Goal: Information Seeking & Learning: Learn about a topic

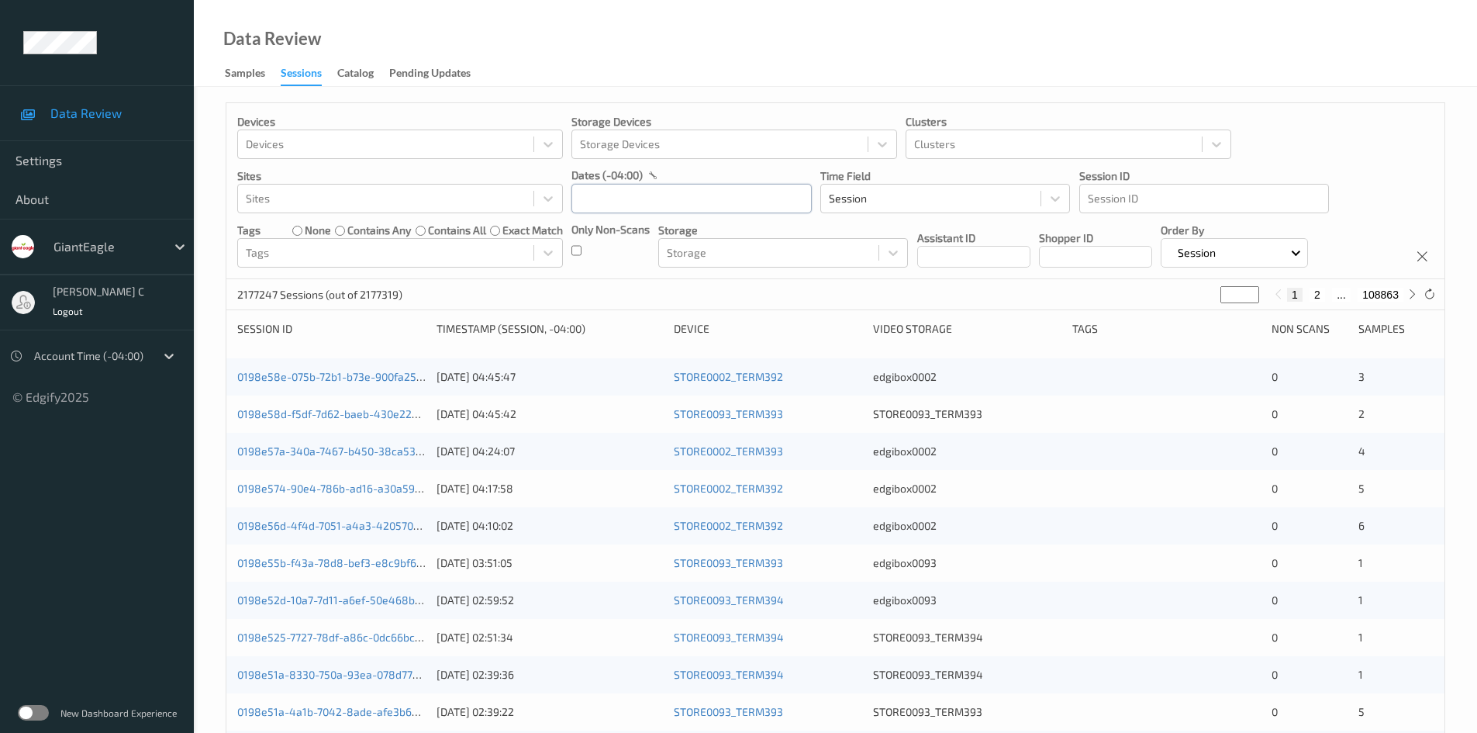
click at [693, 198] on input "text" at bounding box center [692, 198] width 240 height 29
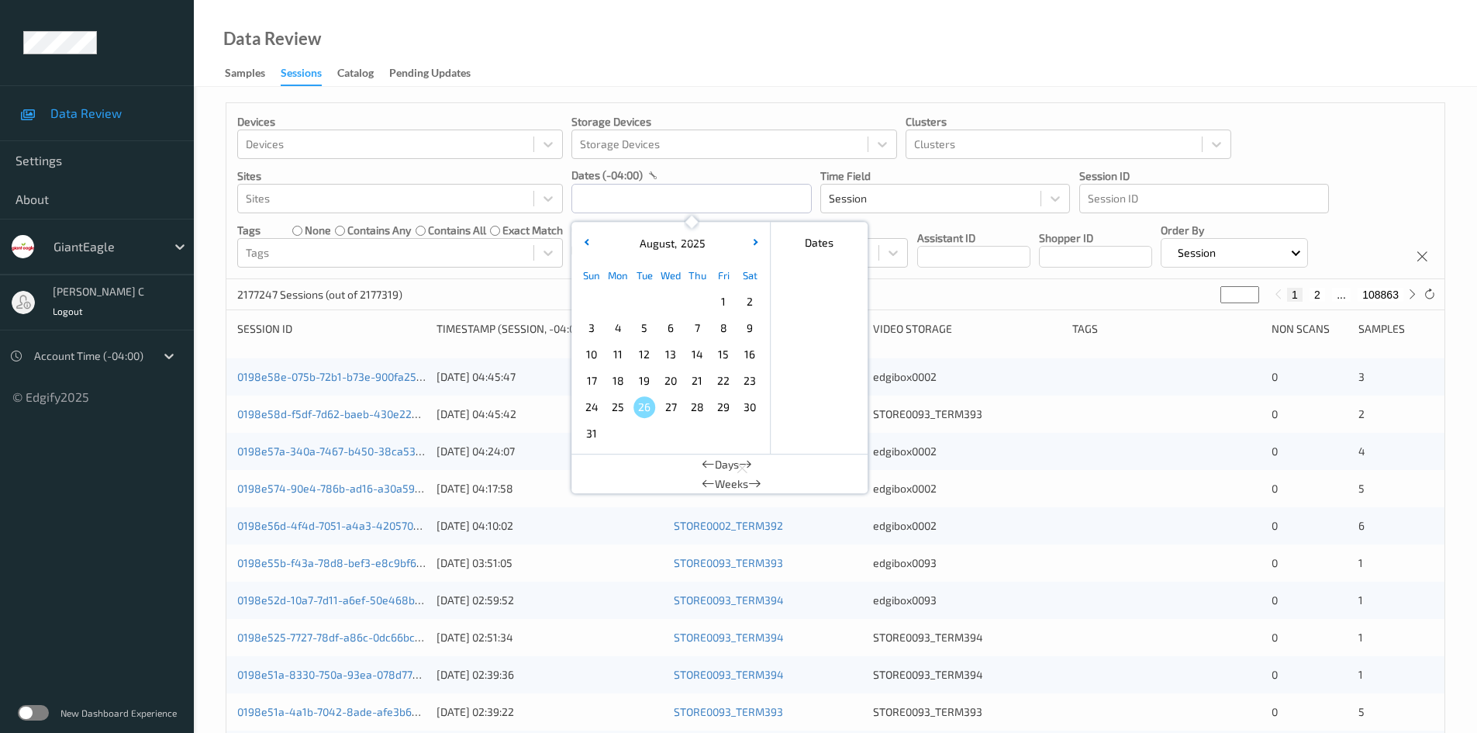
click at [641, 380] on span "19" at bounding box center [645, 381] width 22 height 22
type input "19/08/2025 00:00 -> 19/08/2025 23:59"
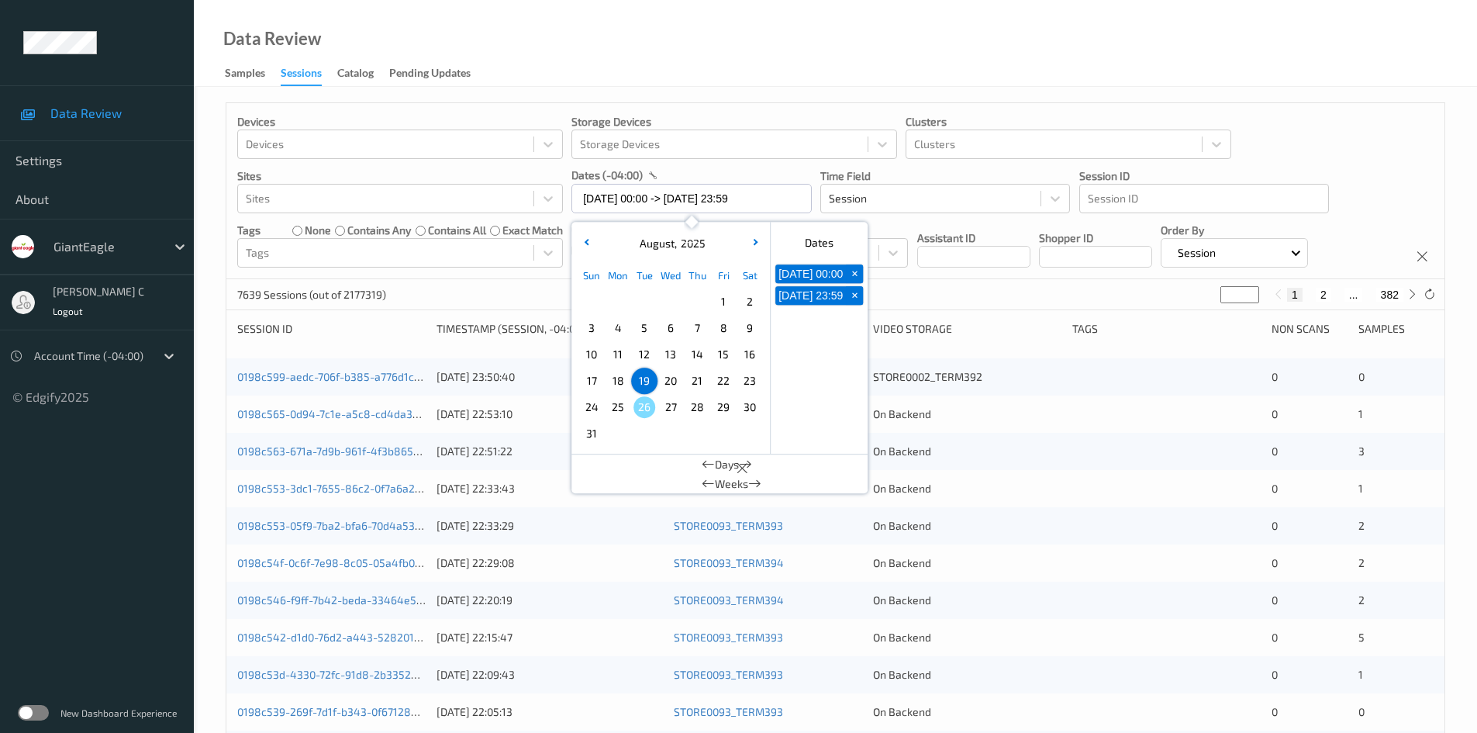
click at [1331, 140] on div "Devices Devices Storage Devices Storage Devices Clusters Clusters Sites Sites d…" at bounding box center [835, 191] width 1218 height 176
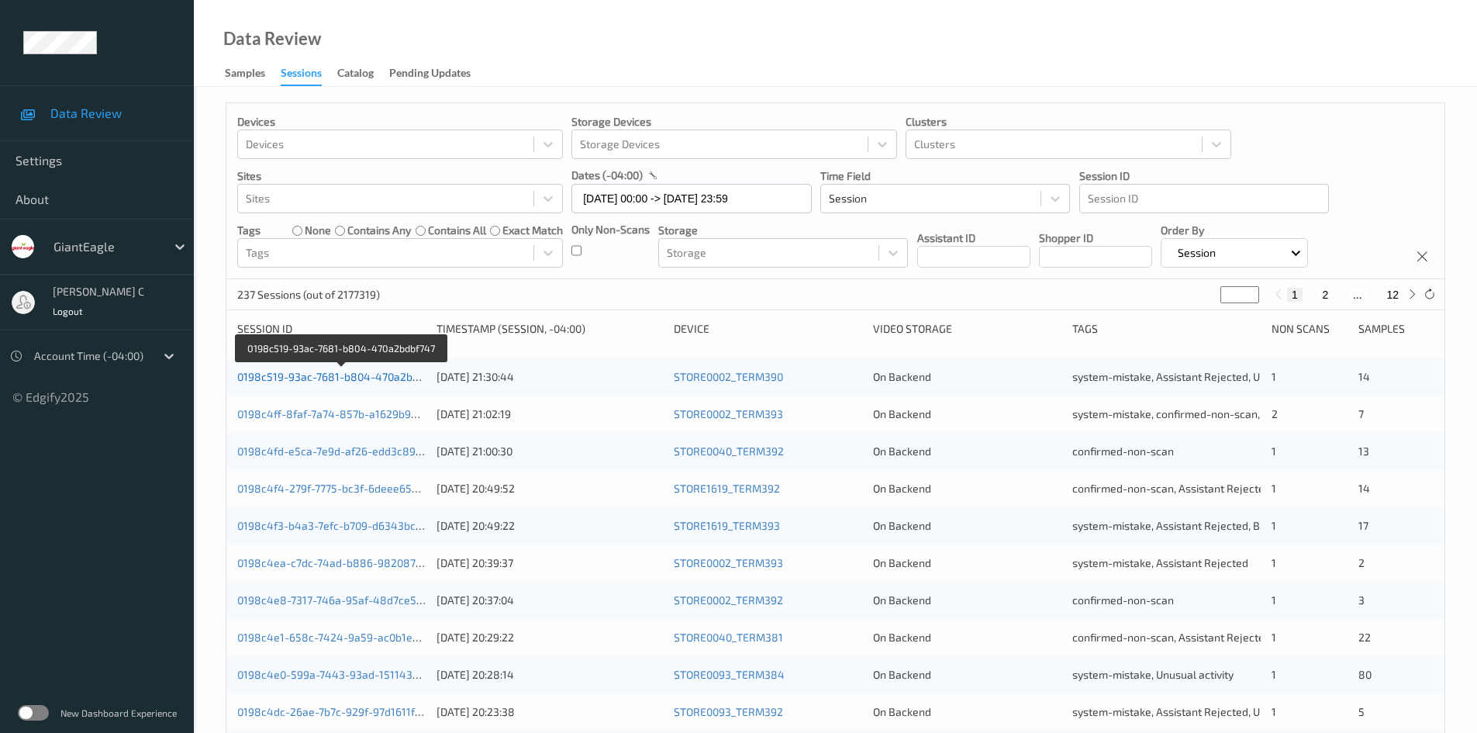
click at [306, 378] on link "0198c519-93ac-7681-b804-470a2bdbf747" at bounding box center [341, 376] width 209 height 13
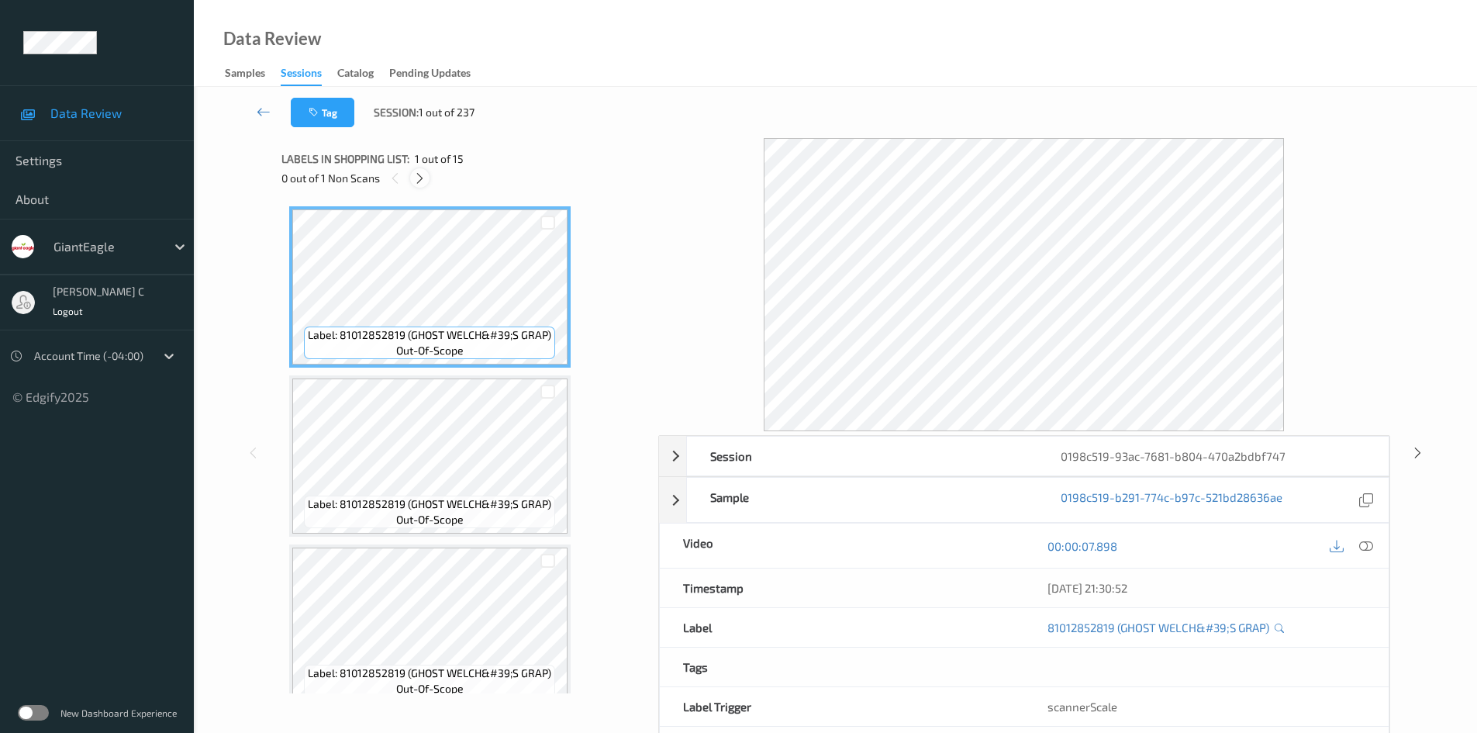
click at [416, 178] on icon at bounding box center [419, 178] width 13 height 14
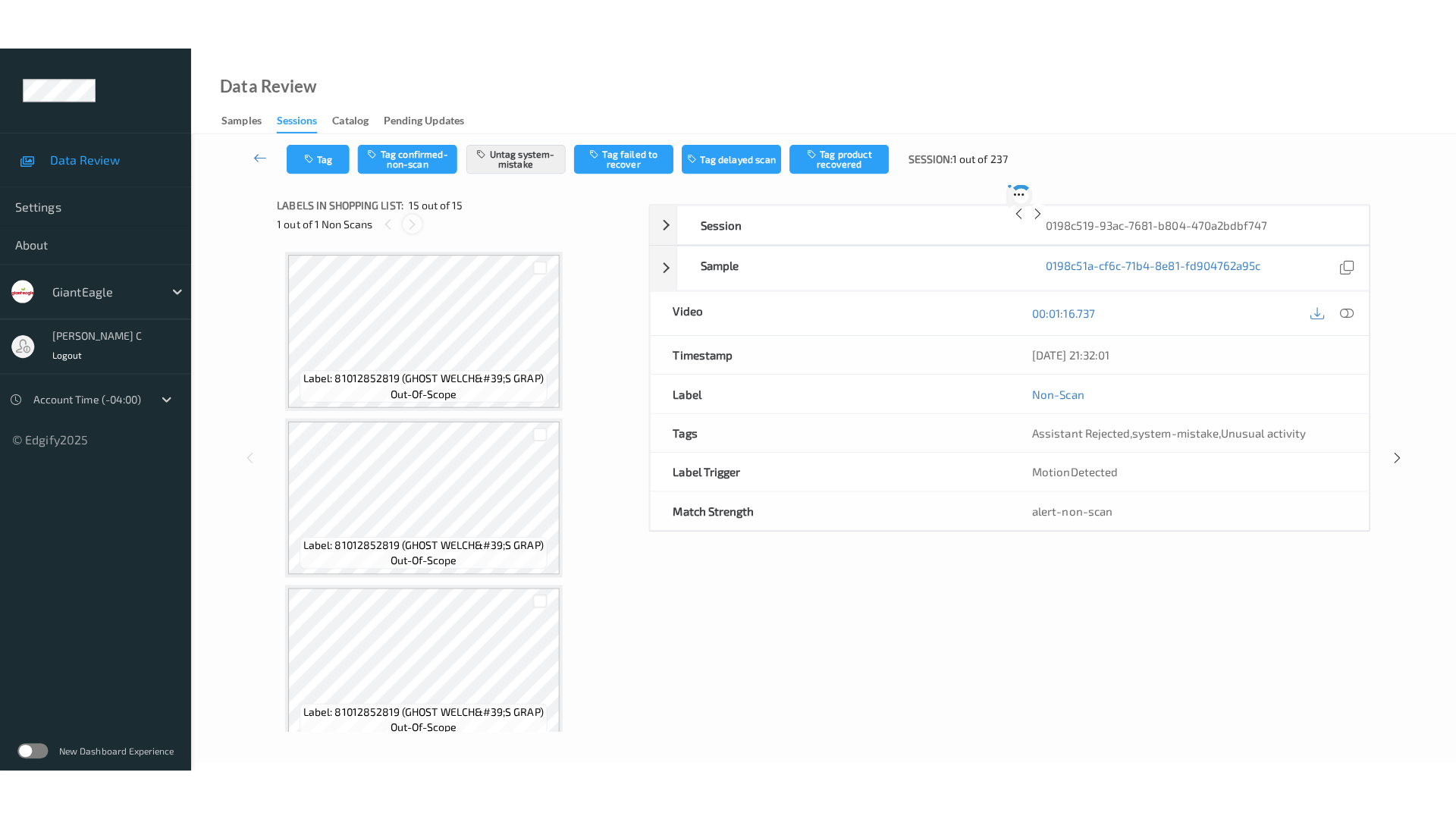
scroll to position [2003, 0]
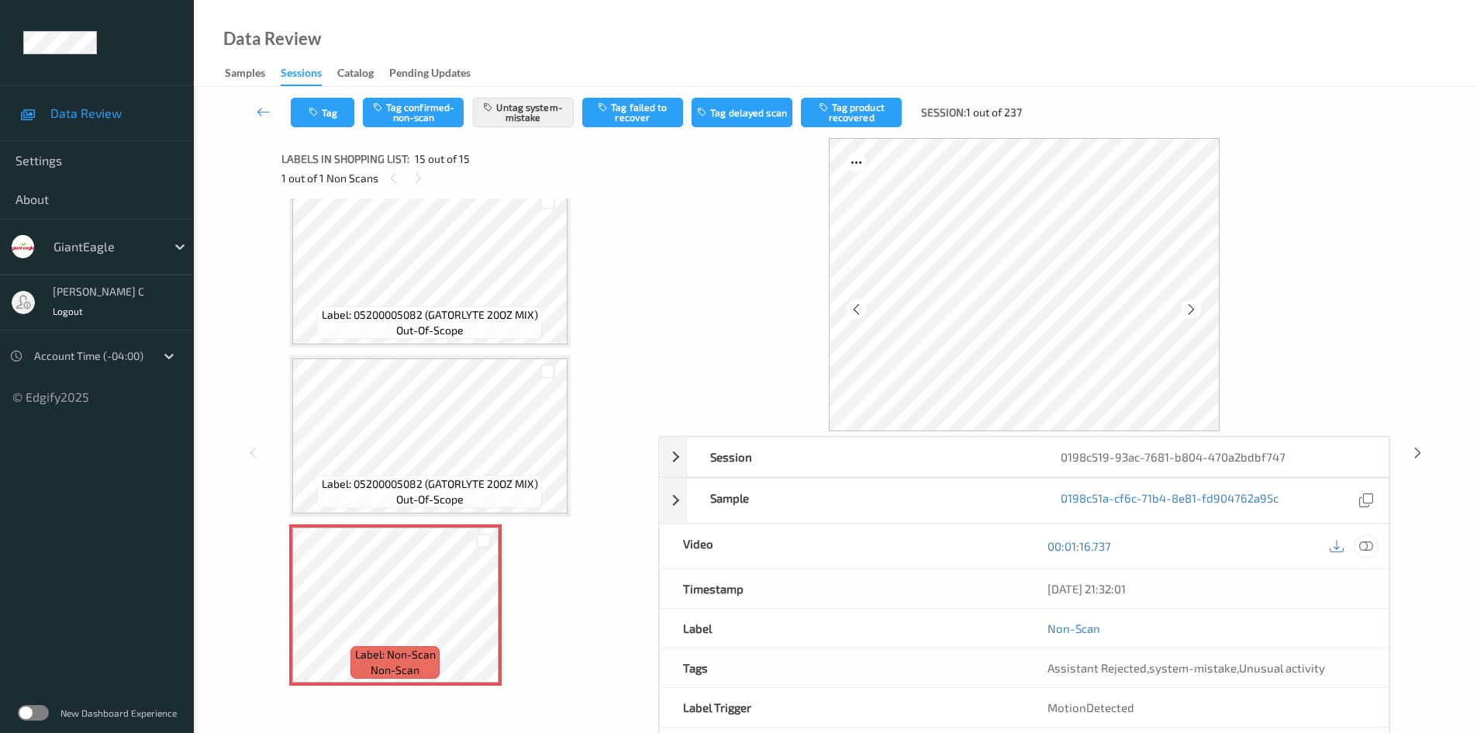
click at [1367, 555] on div at bounding box center [1366, 546] width 21 height 21
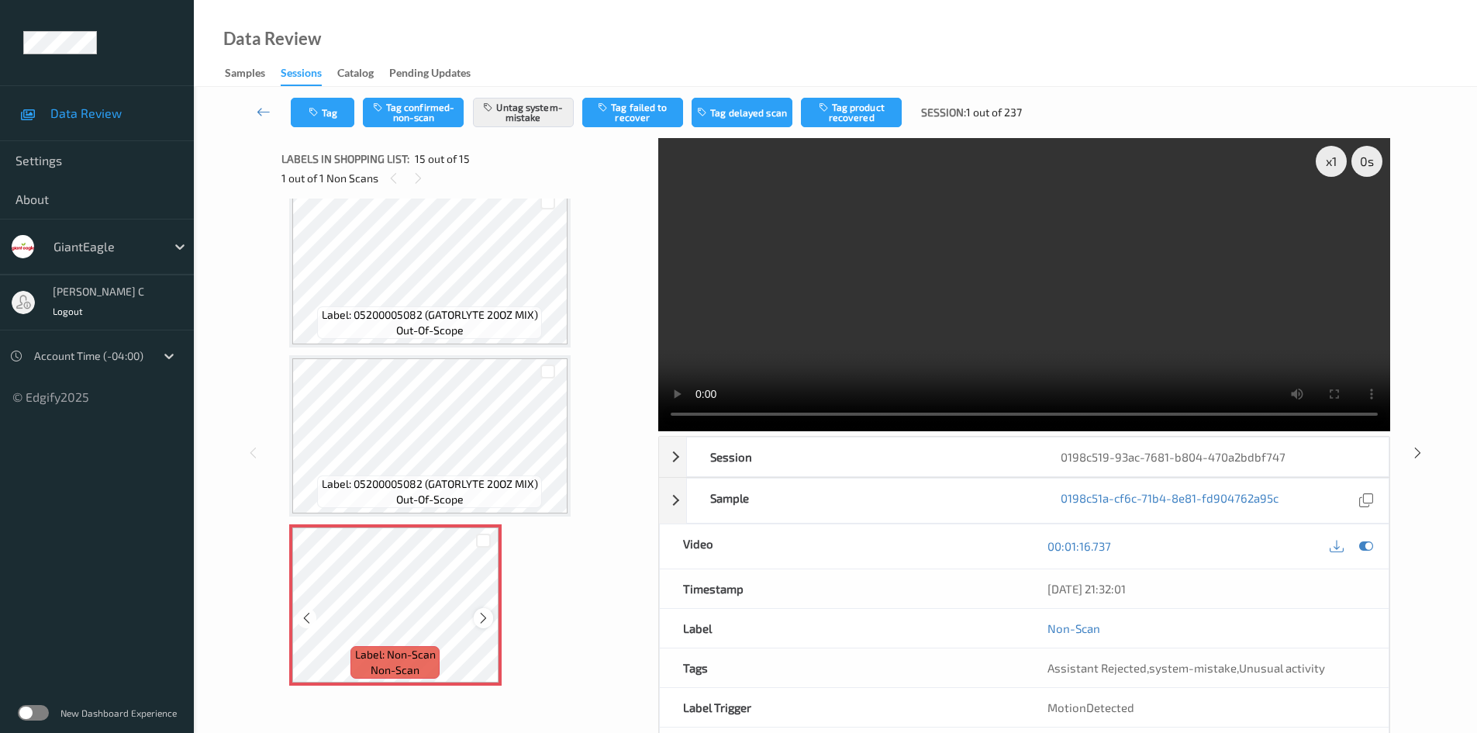
click at [482, 616] on icon at bounding box center [483, 618] width 13 height 14
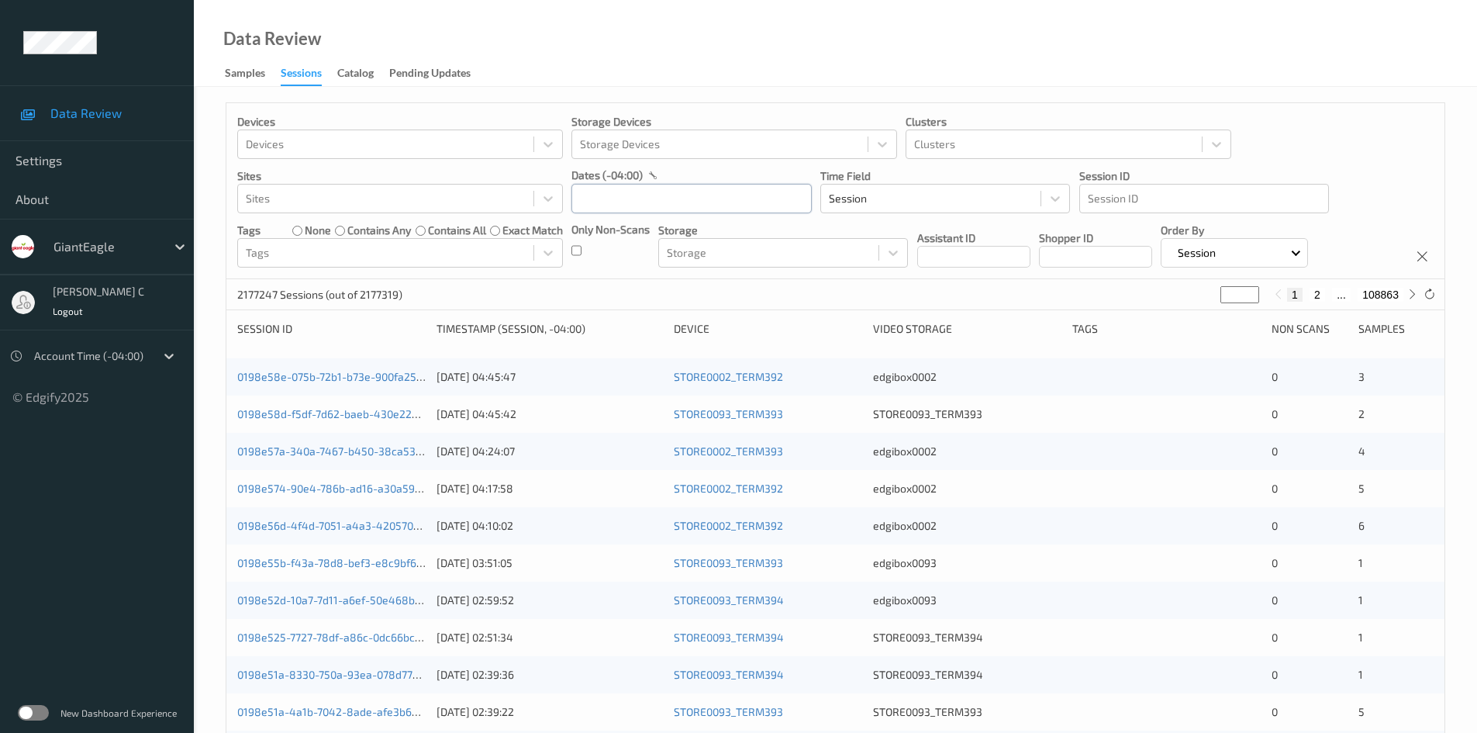
click at [651, 202] on input "text" at bounding box center [692, 198] width 240 height 29
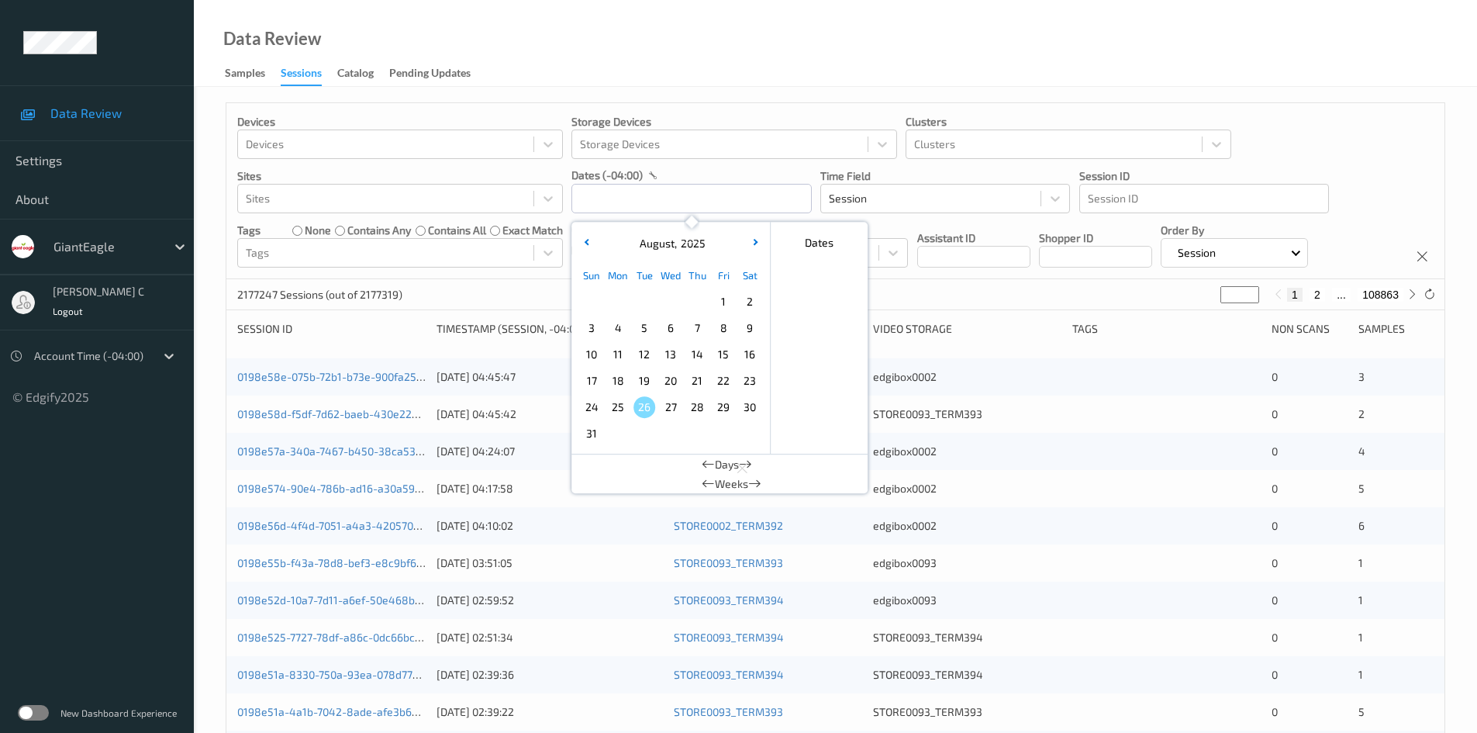
click at [694, 375] on span "21" at bounding box center [697, 381] width 22 height 22
type input "[DATE] 00:00 -> [DATE] 23:59"
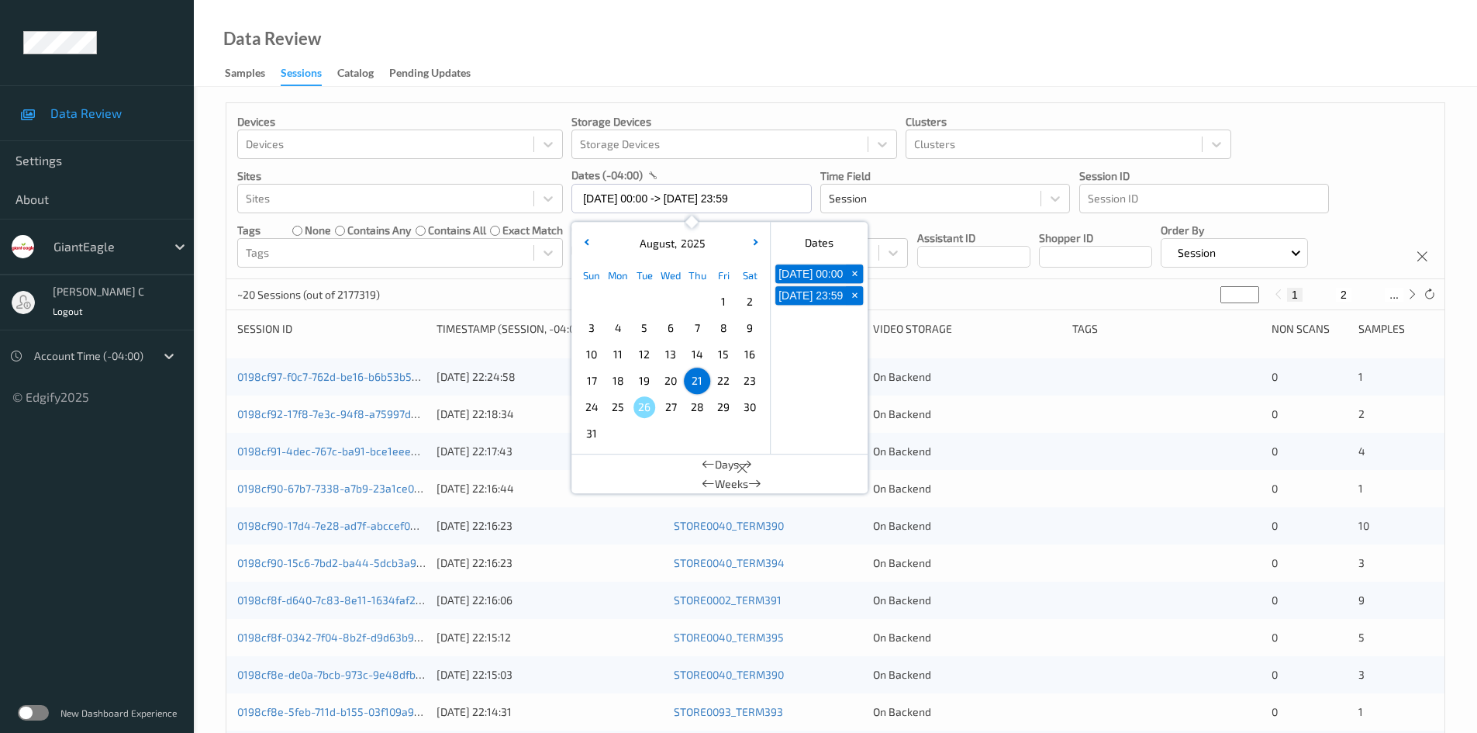
click at [1335, 150] on div "Devices Devices Storage Devices Storage Devices Clusters Clusters Sites Sites d…" at bounding box center [835, 191] width 1218 height 176
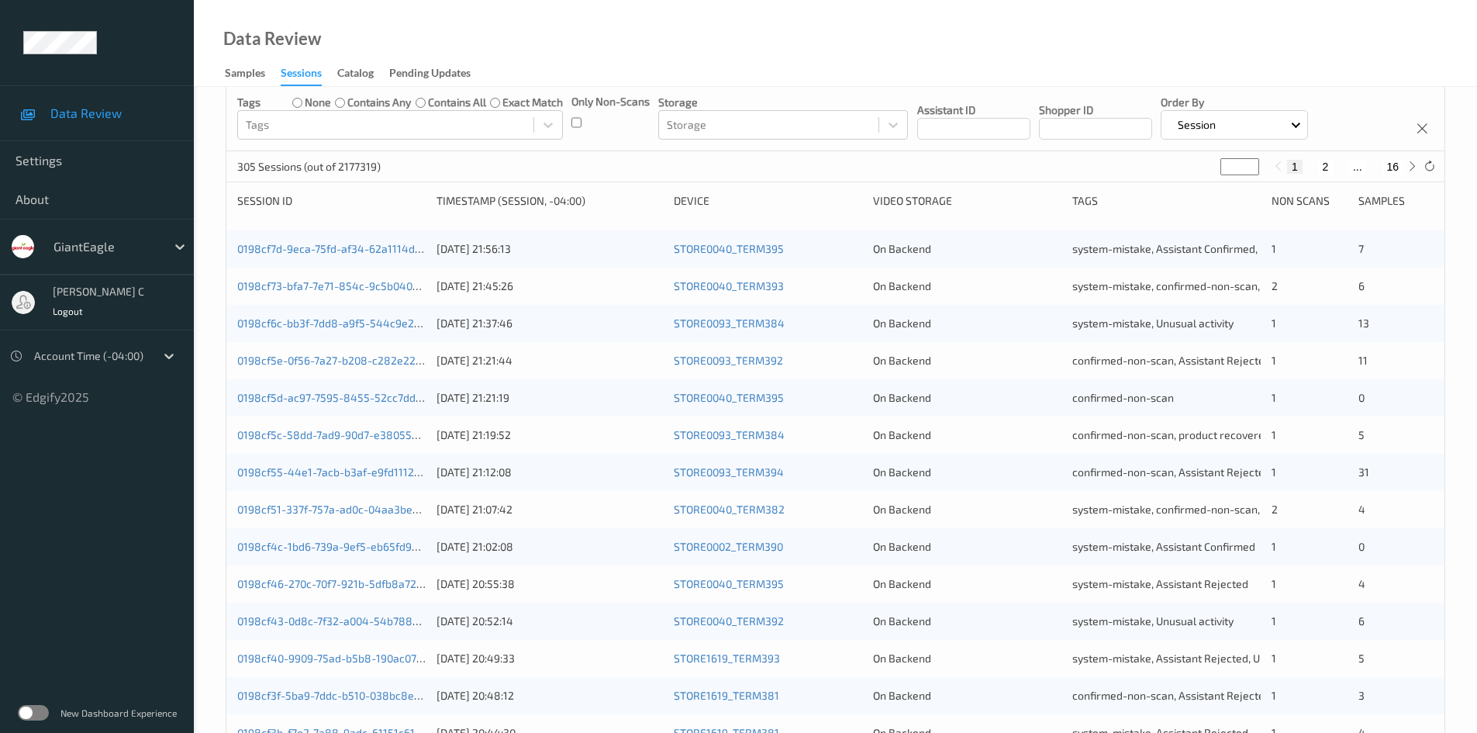
scroll to position [155, 0]
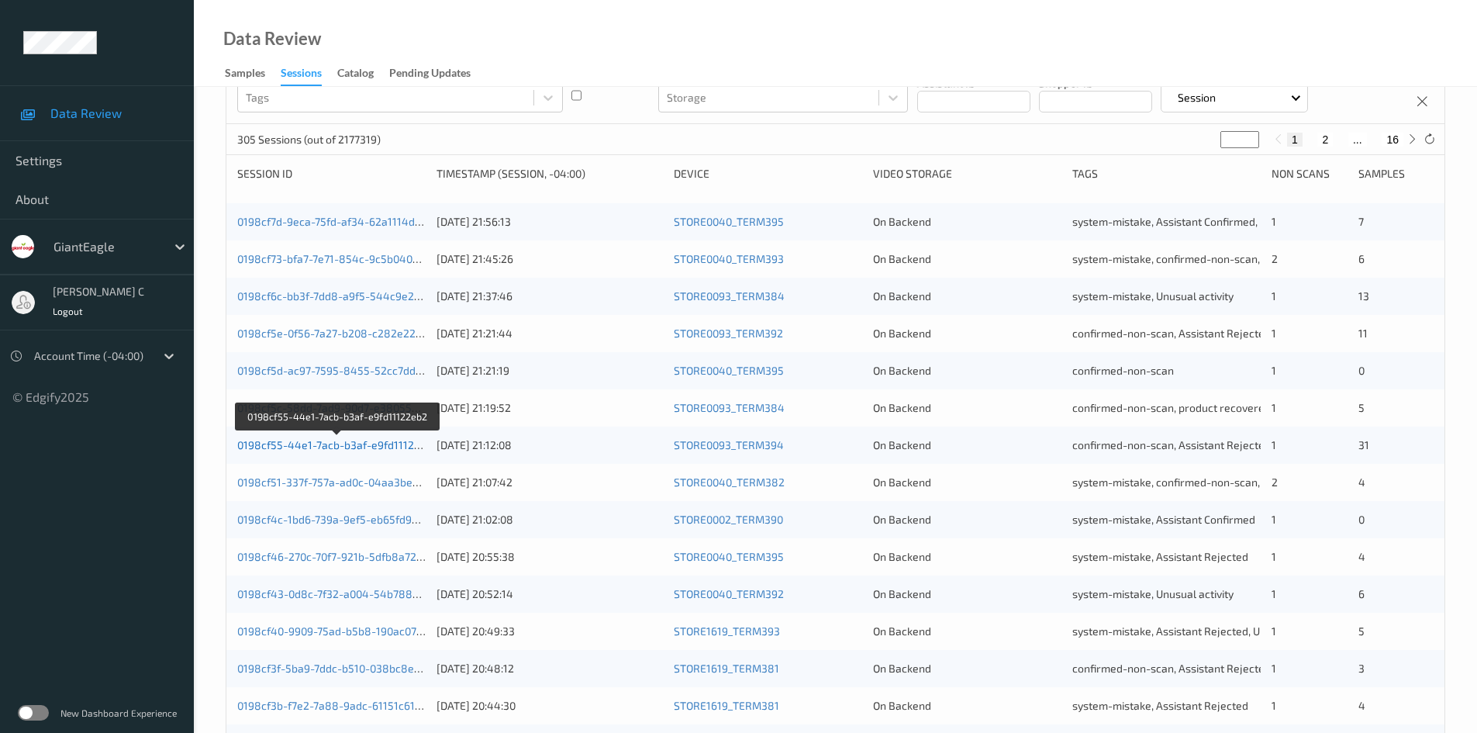
click at [363, 447] on link "0198cf55-44e1-7acb-b3af-e9fd11122eb2" at bounding box center [338, 444] width 202 height 13
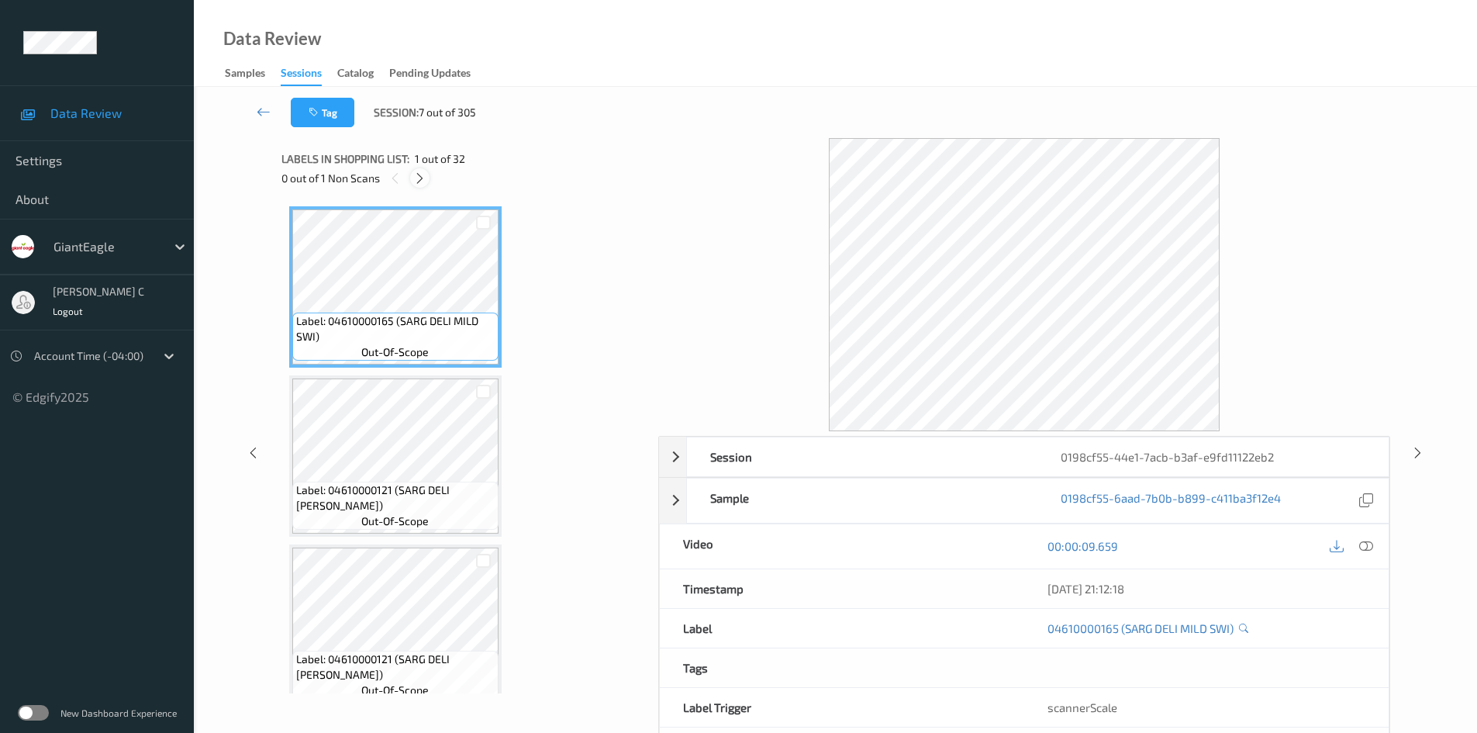
click at [425, 178] on icon at bounding box center [419, 178] width 13 height 14
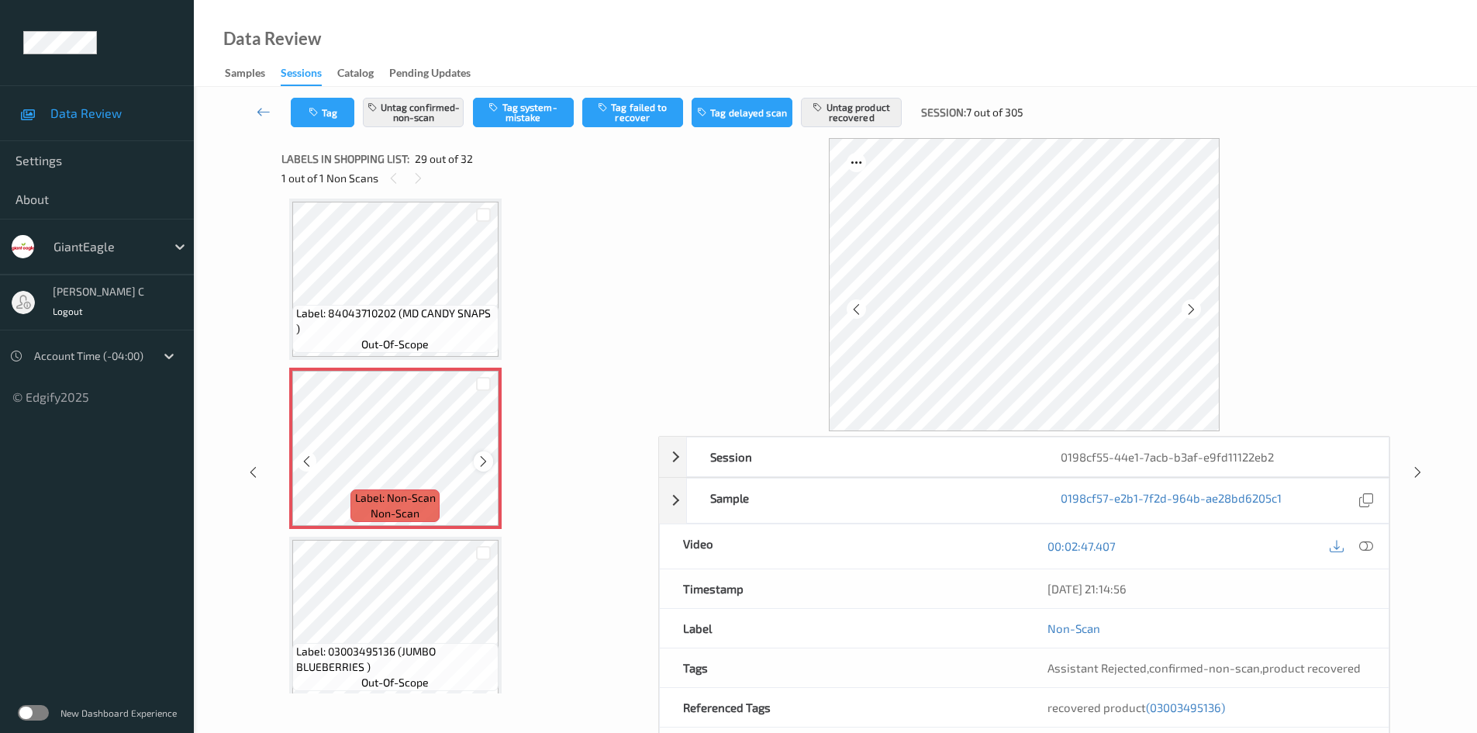
click at [486, 460] on icon at bounding box center [483, 461] width 13 height 14
click at [1367, 551] on icon at bounding box center [1367, 546] width 14 height 14
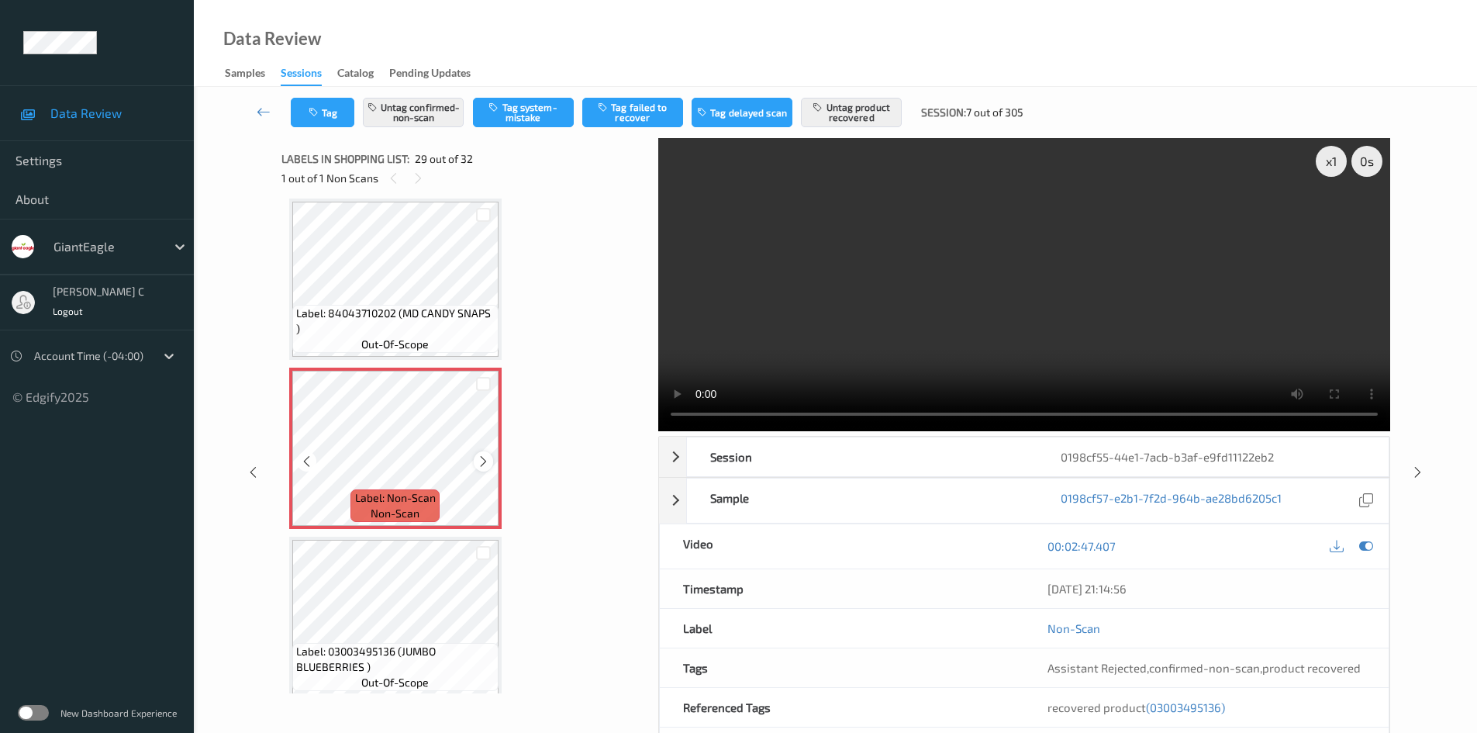
click at [479, 457] on icon at bounding box center [483, 461] width 13 height 14
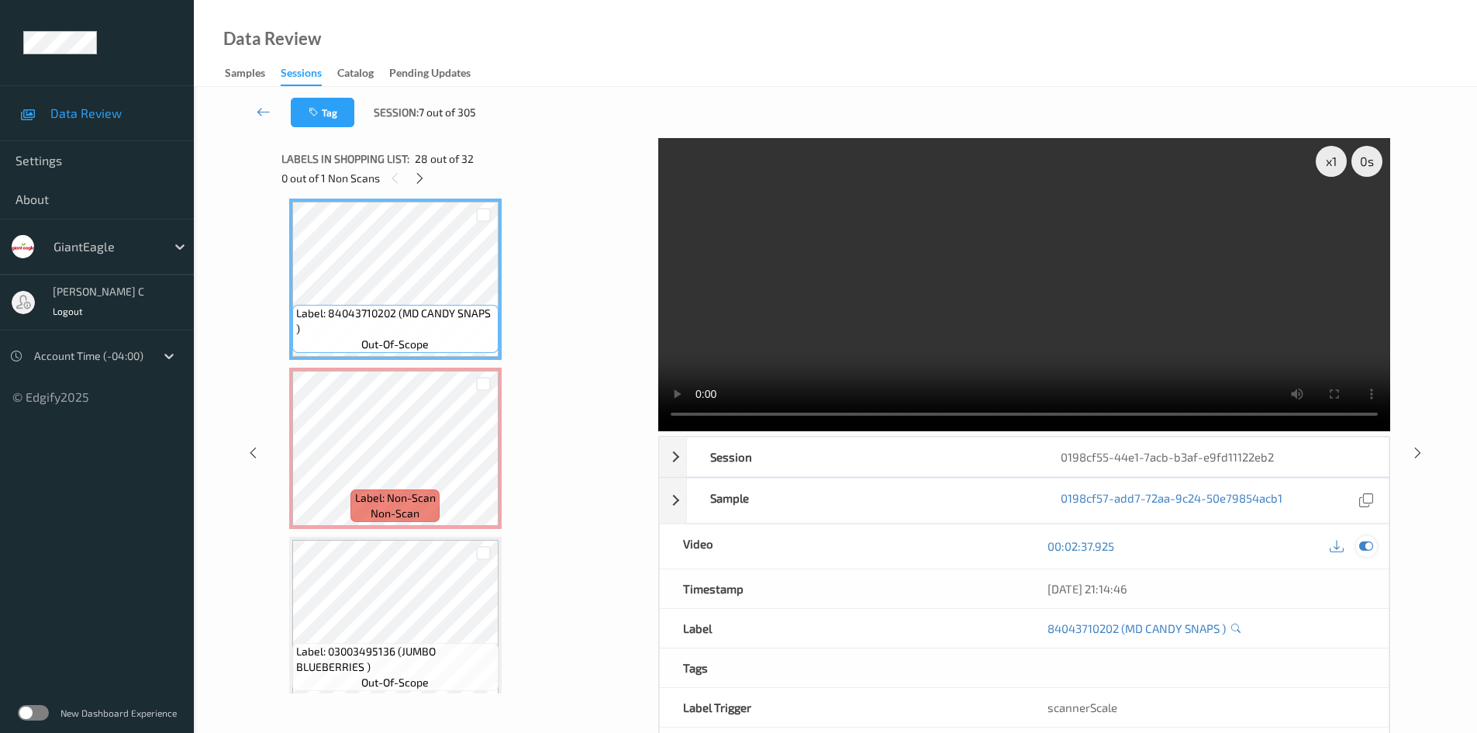
click at [1363, 544] on icon at bounding box center [1367, 546] width 14 height 14
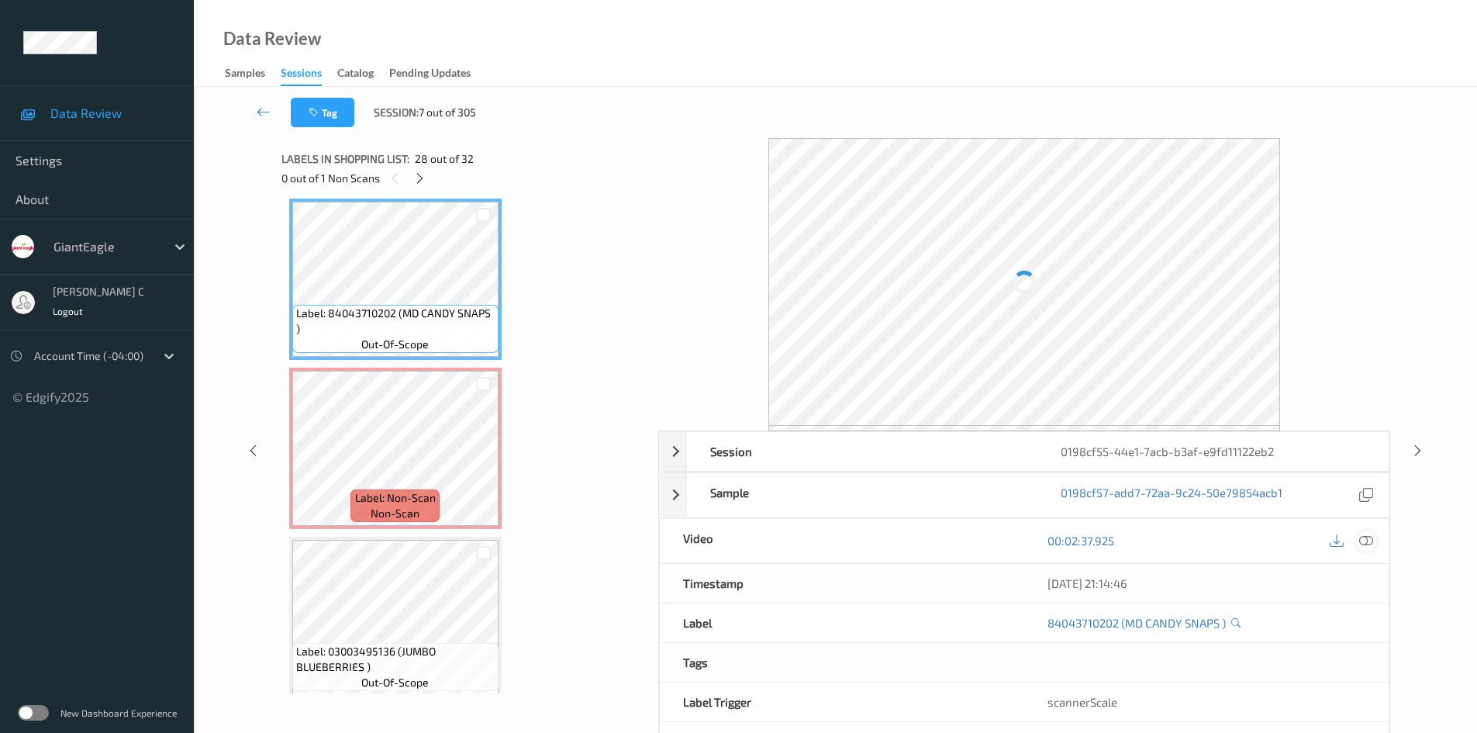
click at [1368, 543] on icon at bounding box center [1367, 541] width 14 height 14
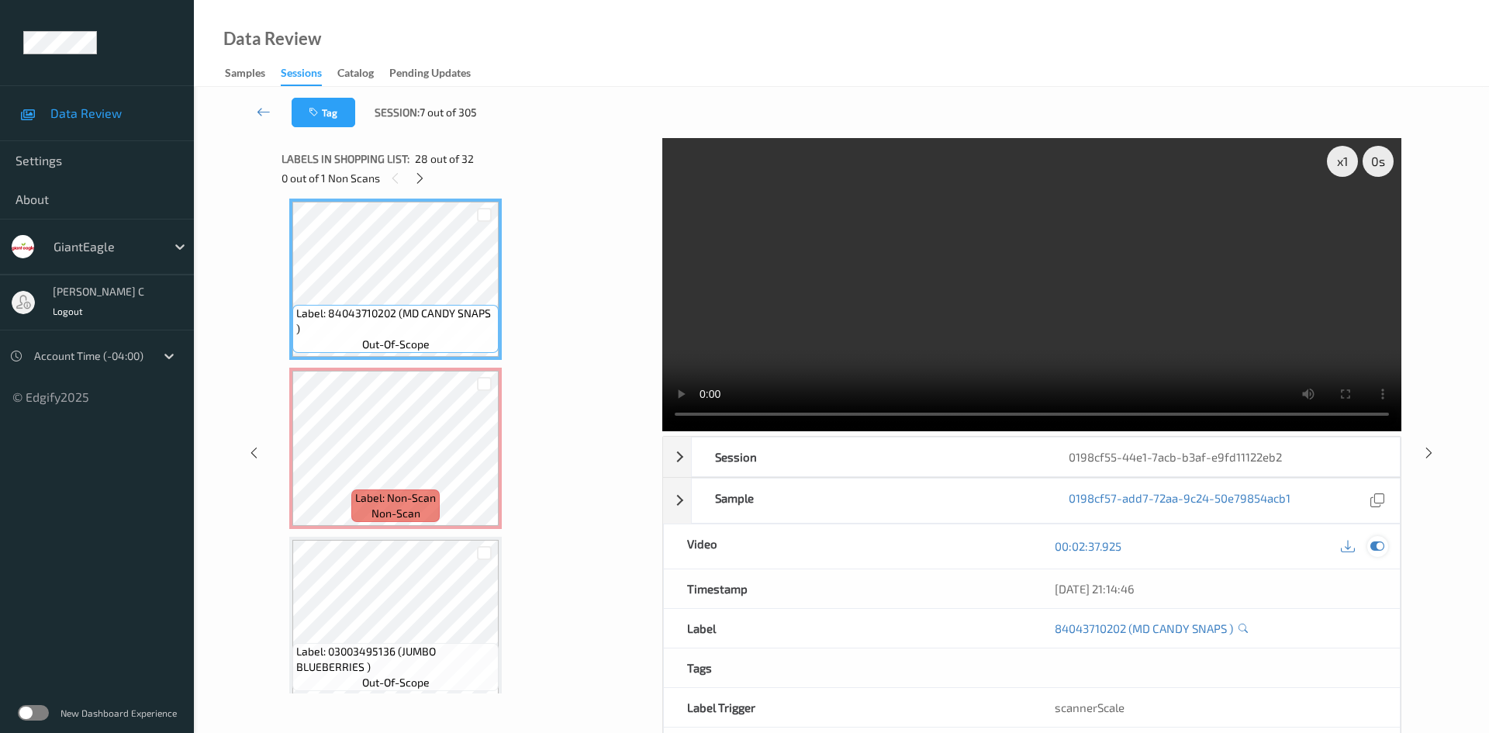
click at [1374, 539] on icon at bounding box center [1377, 546] width 14 height 14
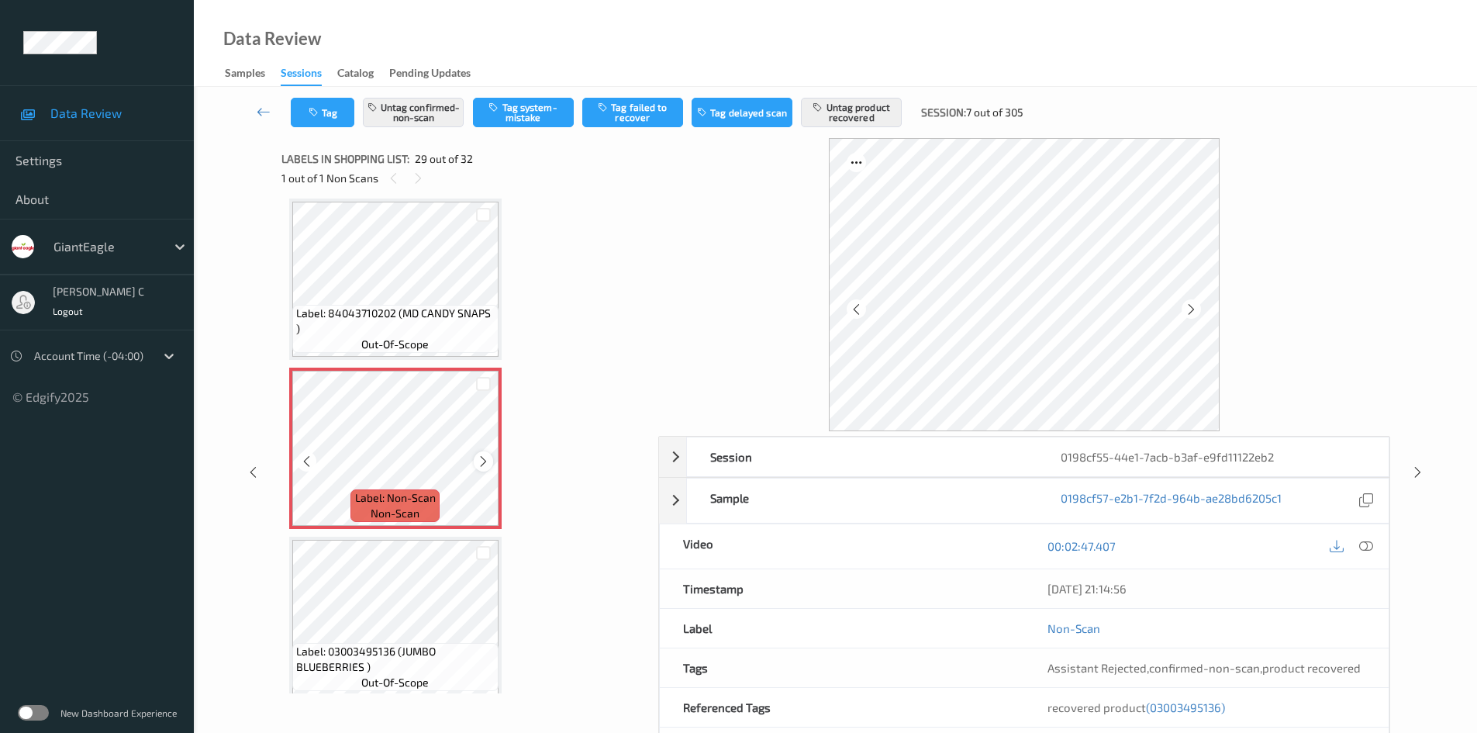
click at [480, 458] on icon at bounding box center [483, 461] width 13 height 14
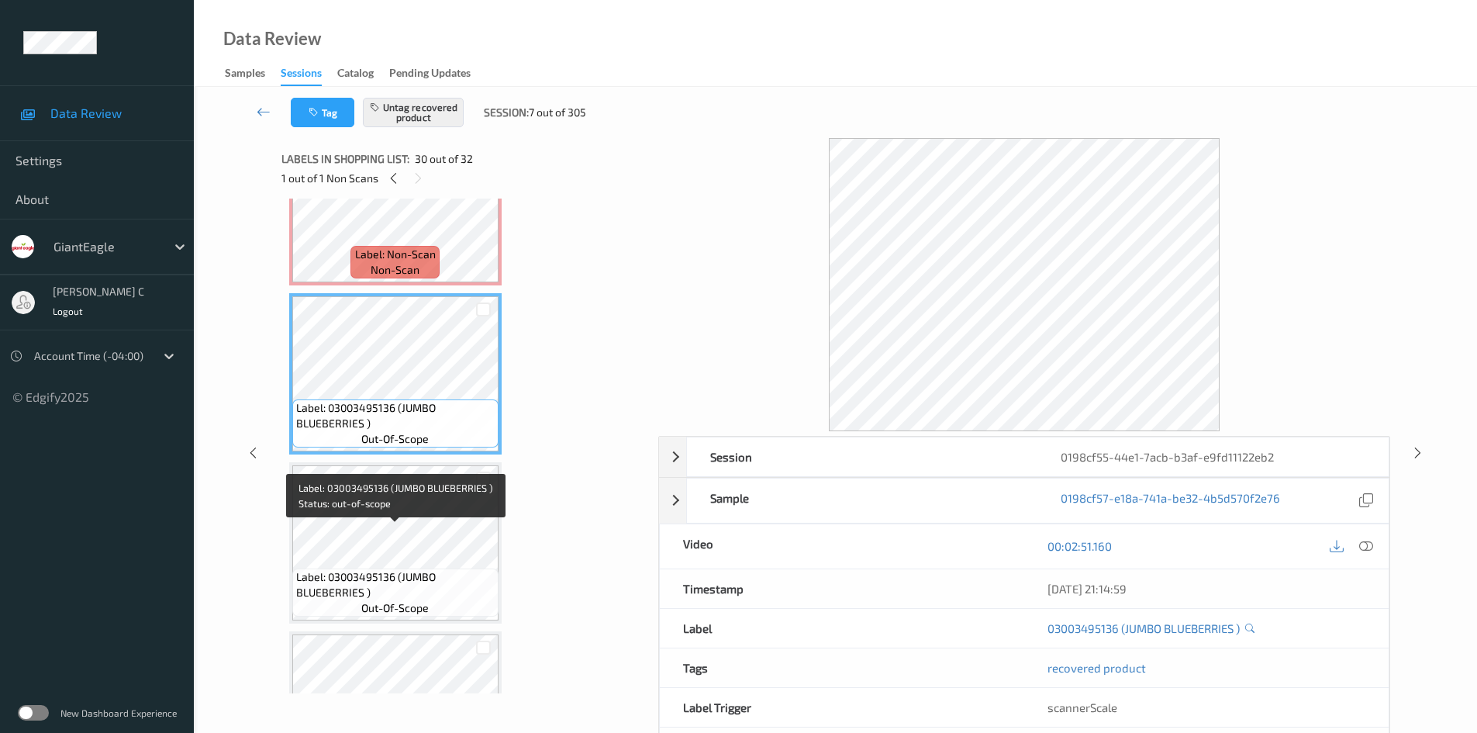
scroll to position [4846, 0]
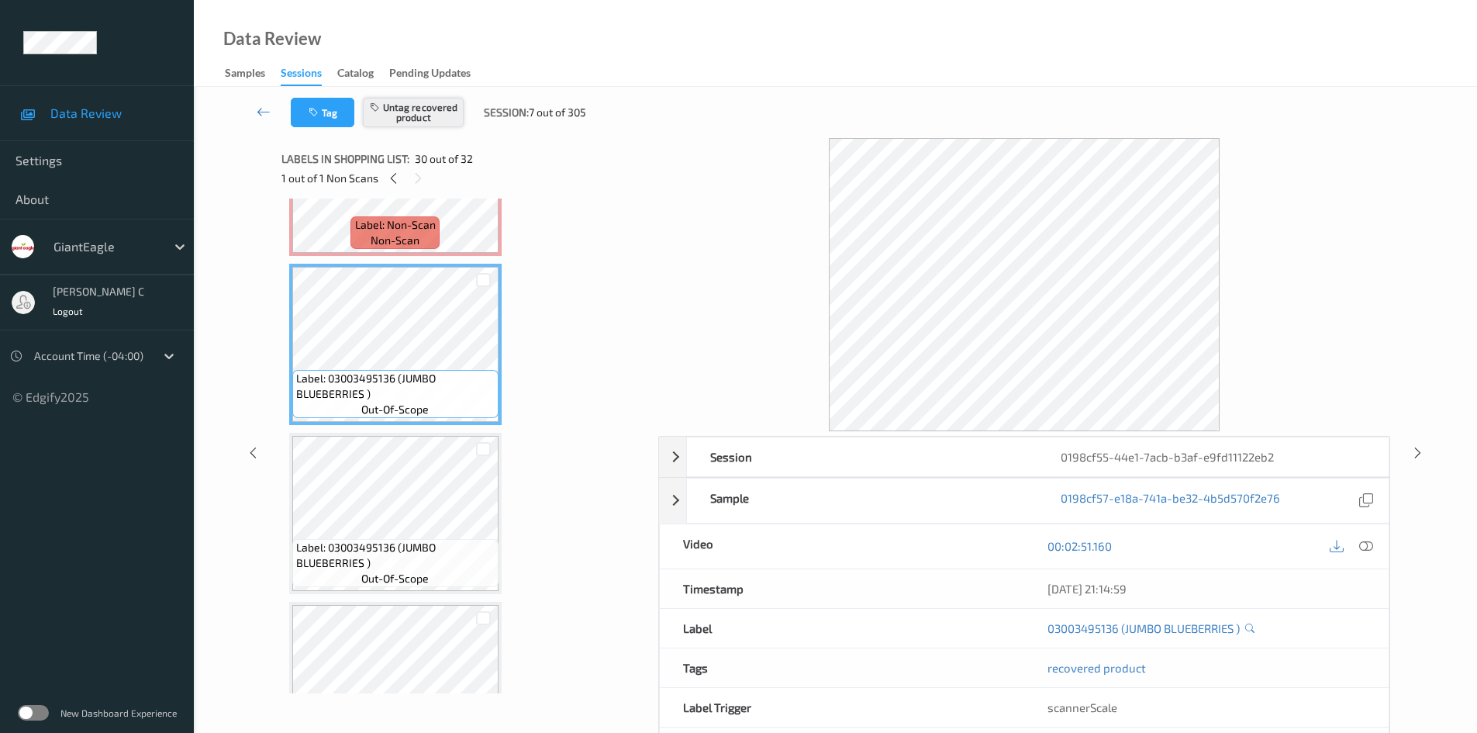
click at [433, 109] on button "Untag recovered product" at bounding box center [413, 112] width 101 height 29
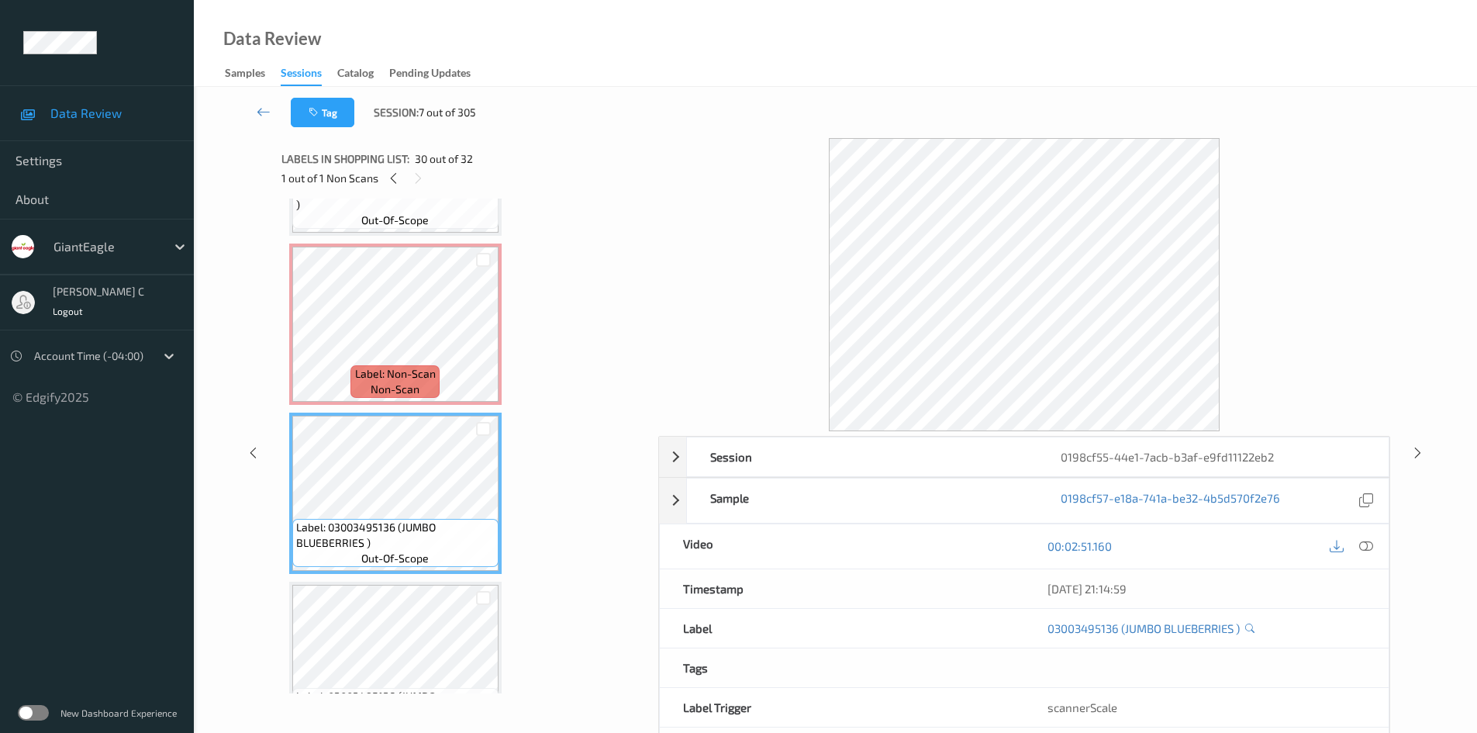
scroll to position [4691, 0]
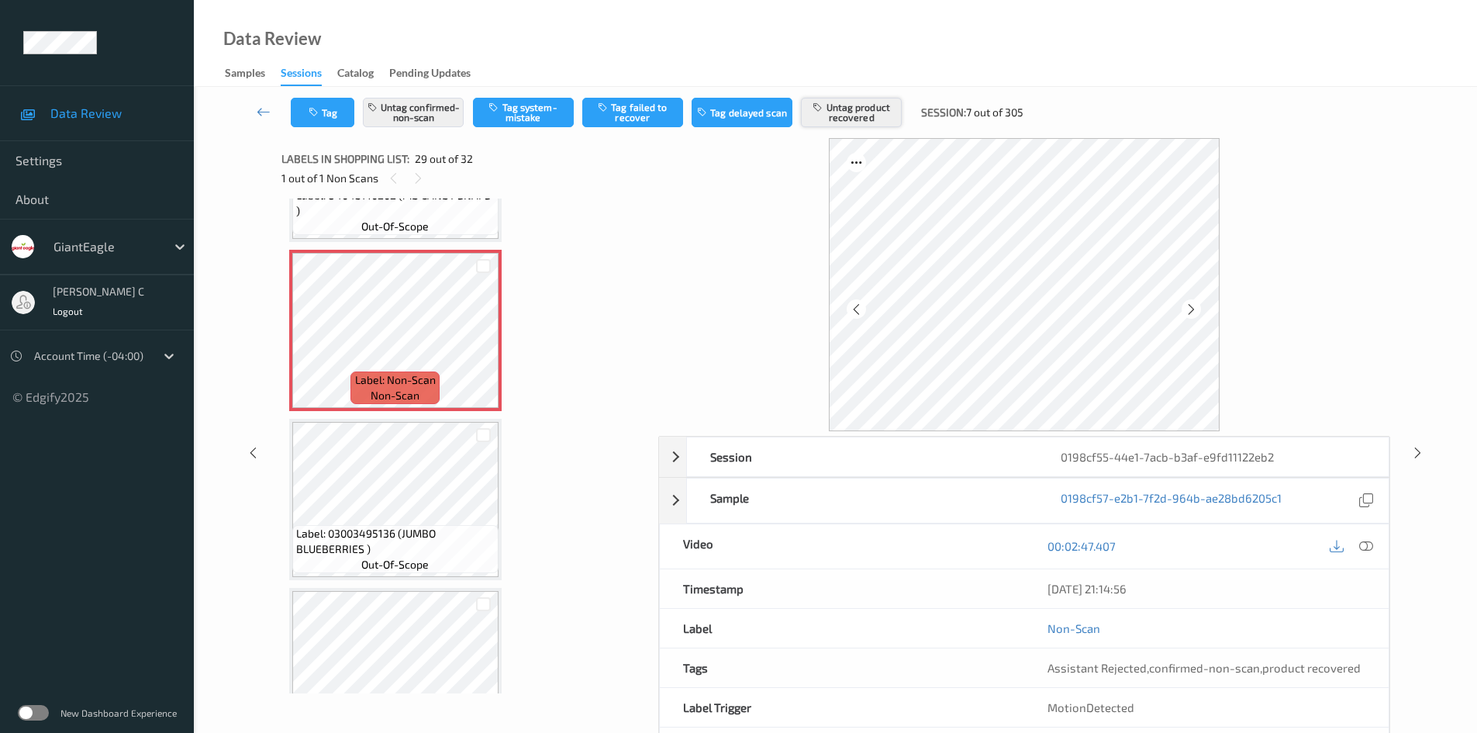
click at [845, 118] on button "Untag product recovered" at bounding box center [851, 112] width 101 height 29
click at [845, 118] on button "Tag product recovered" at bounding box center [851, 112] width 101 height 29
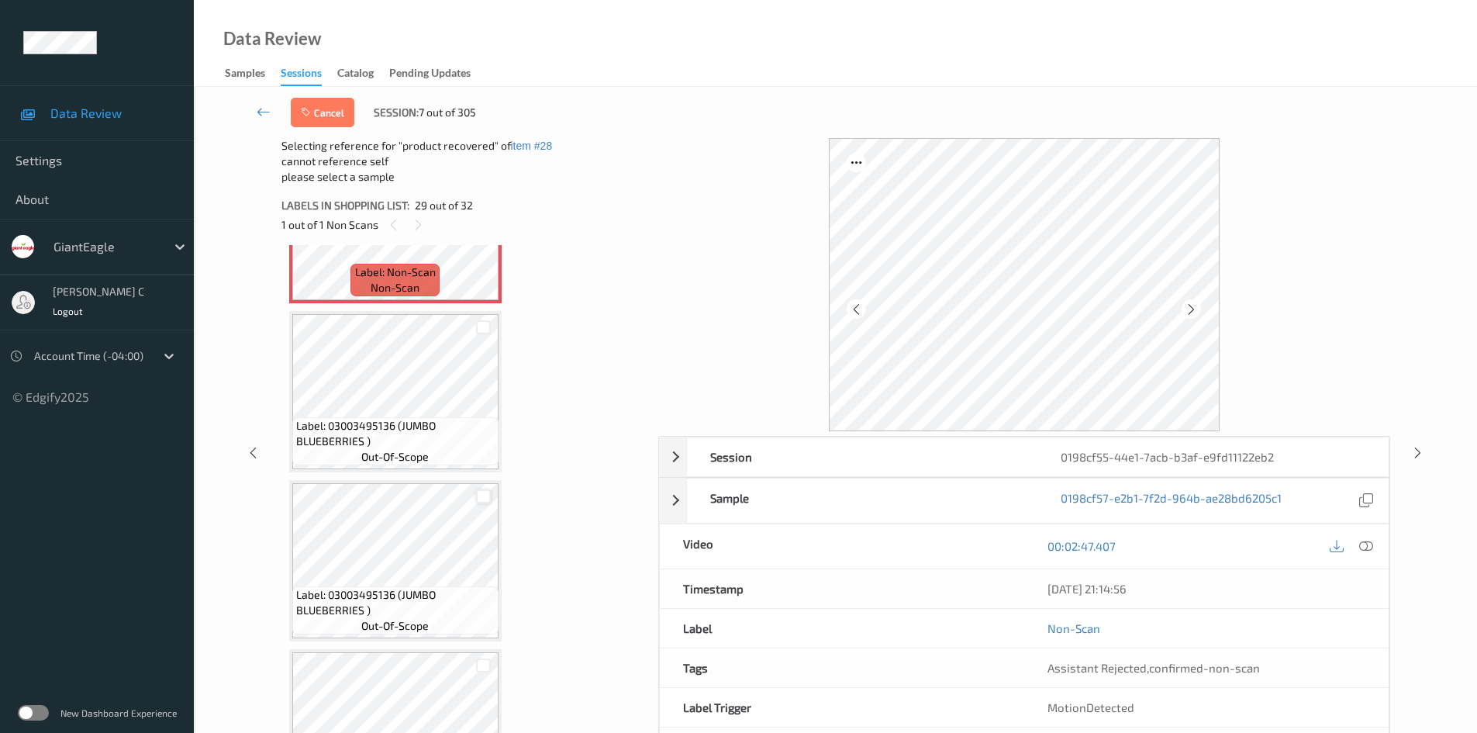
scroll to position [4846, 0]
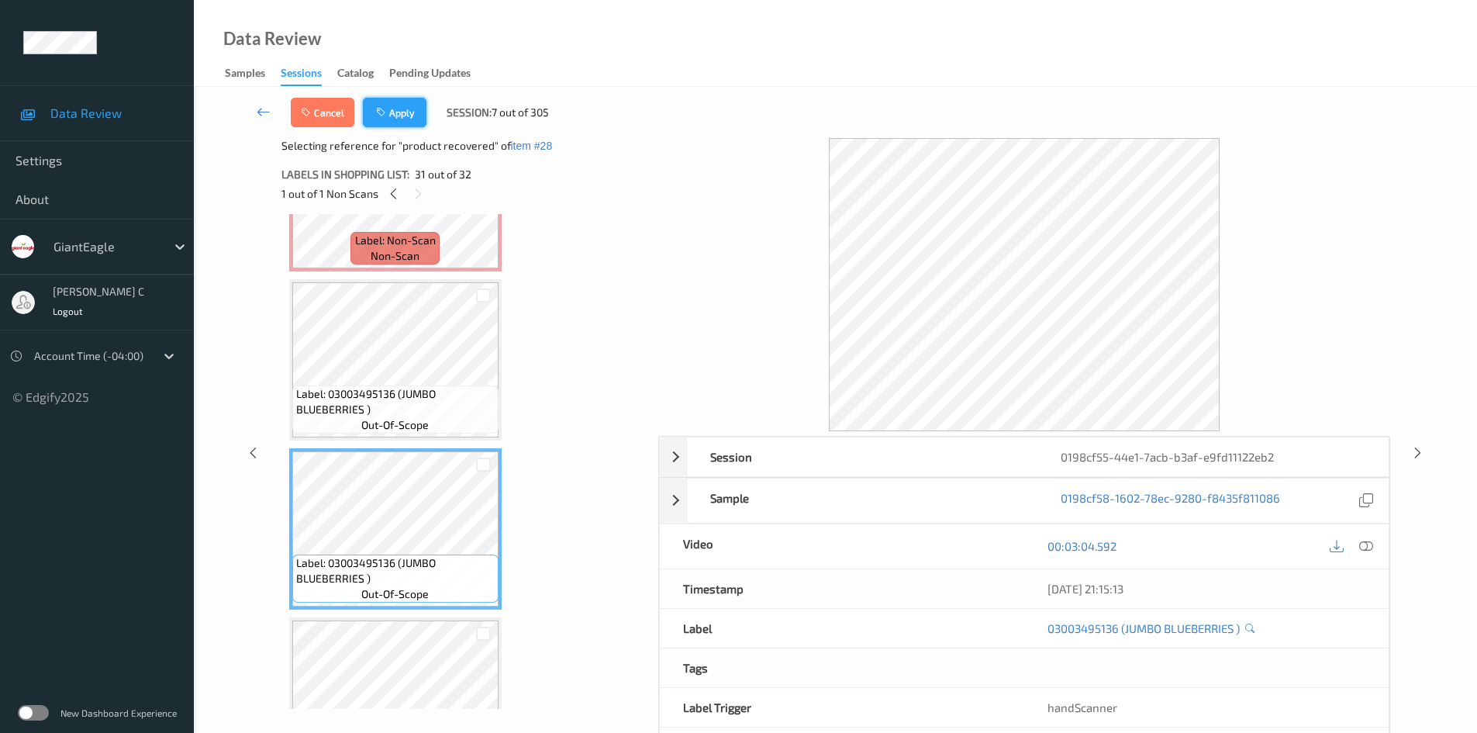
click at [393, 107] on button "Apply" at bounding box center [395, 112] width 64 height 29
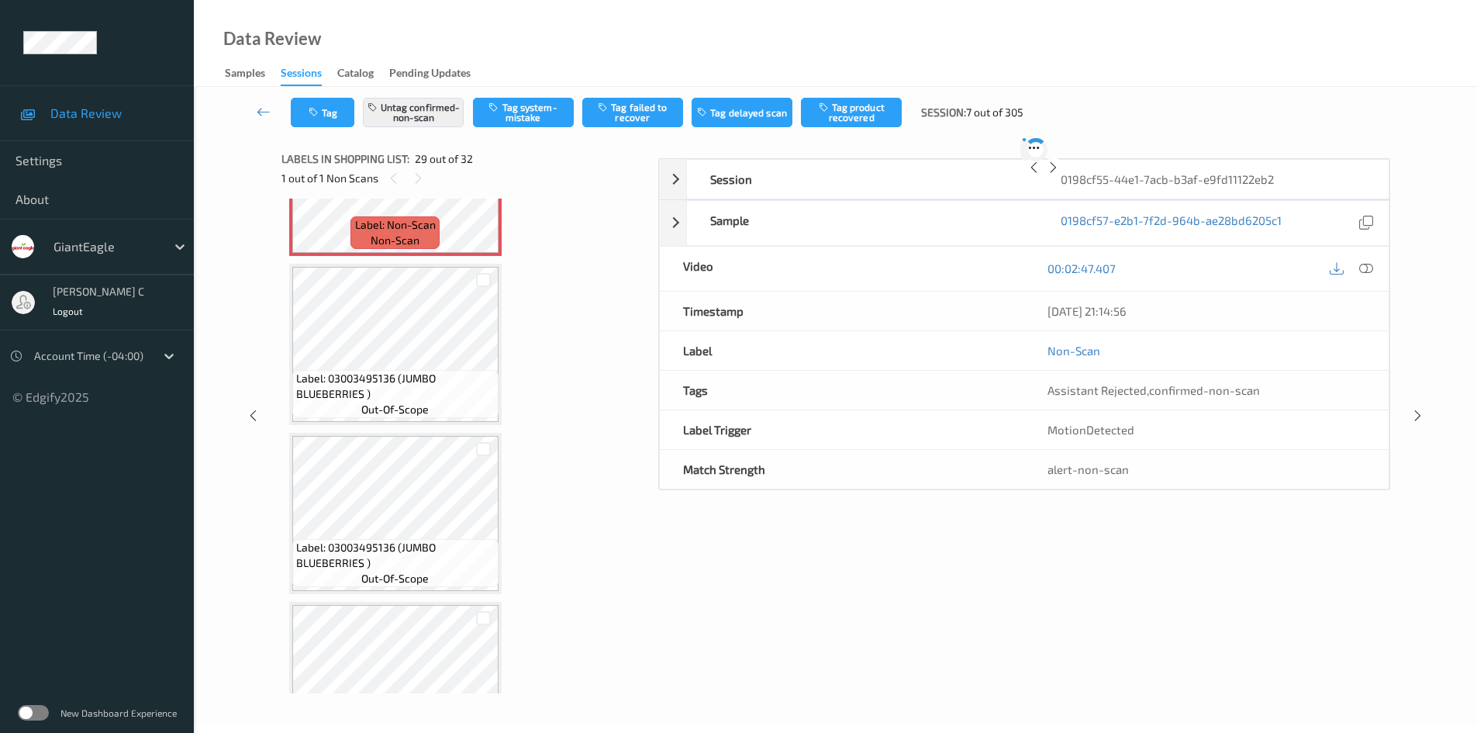
scroll to position [4573, 0]
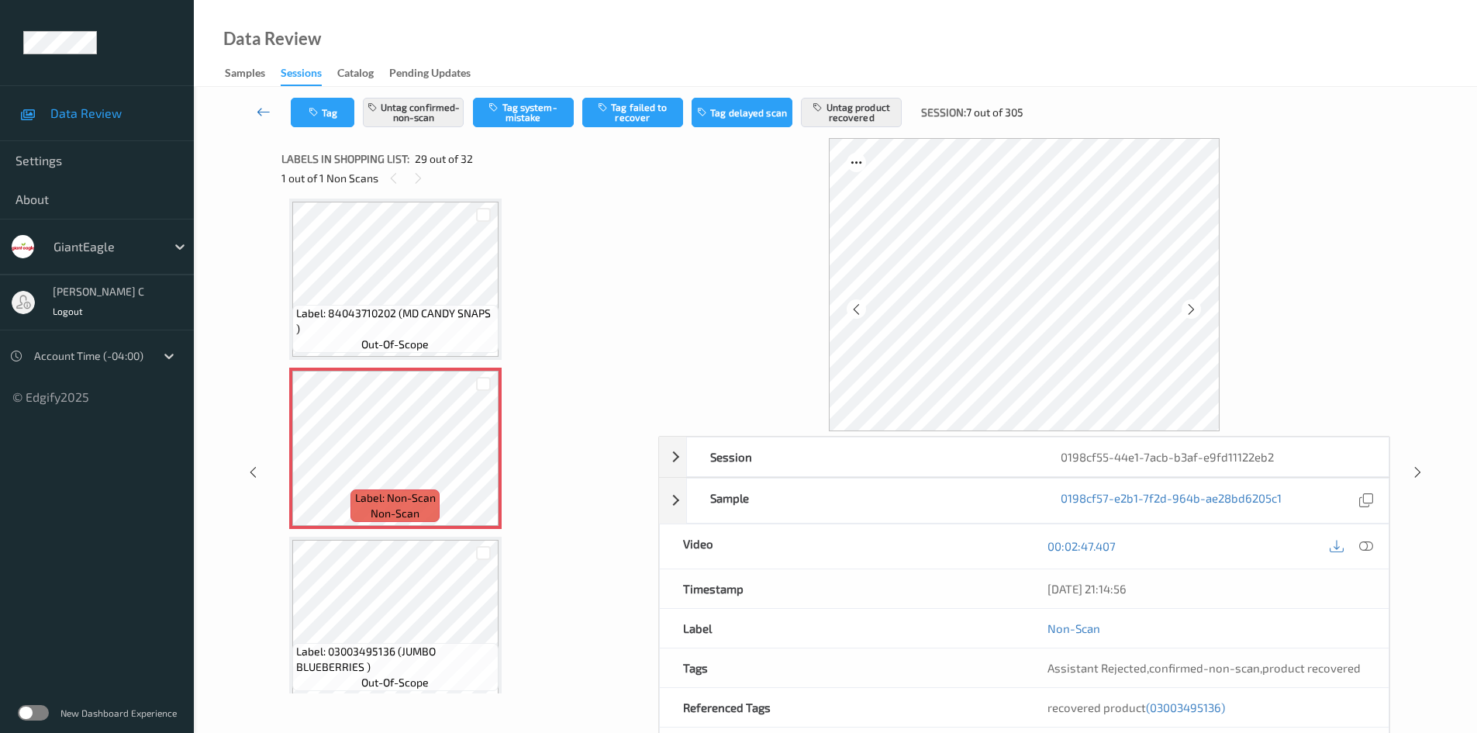
click at [264, 112] on icon at bounding box center [264, 112] width 14 height 16
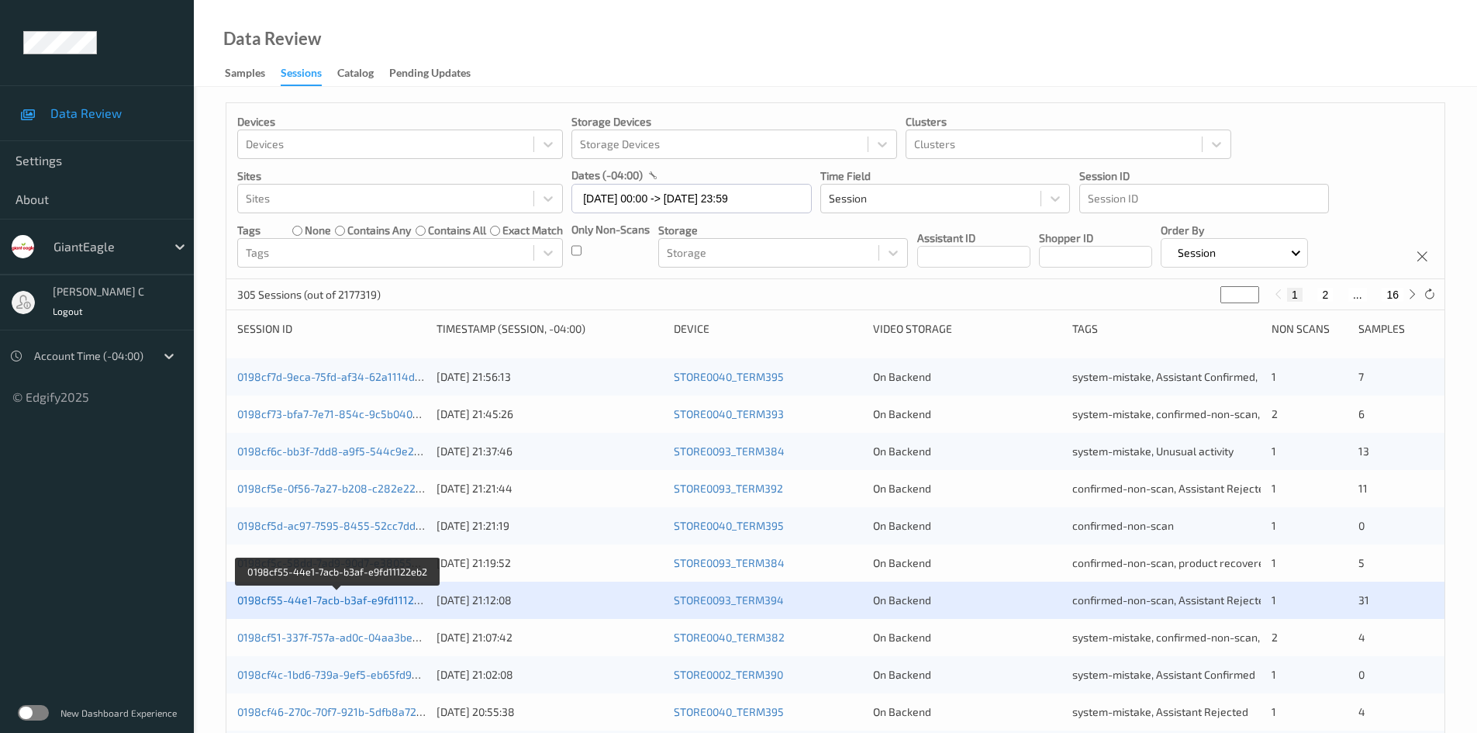
click at [302, 594] on link "0198cf55-44e1-7acb-b3af-e9fd11122eb2" at bounding box center [338, 599] width 202 height 13
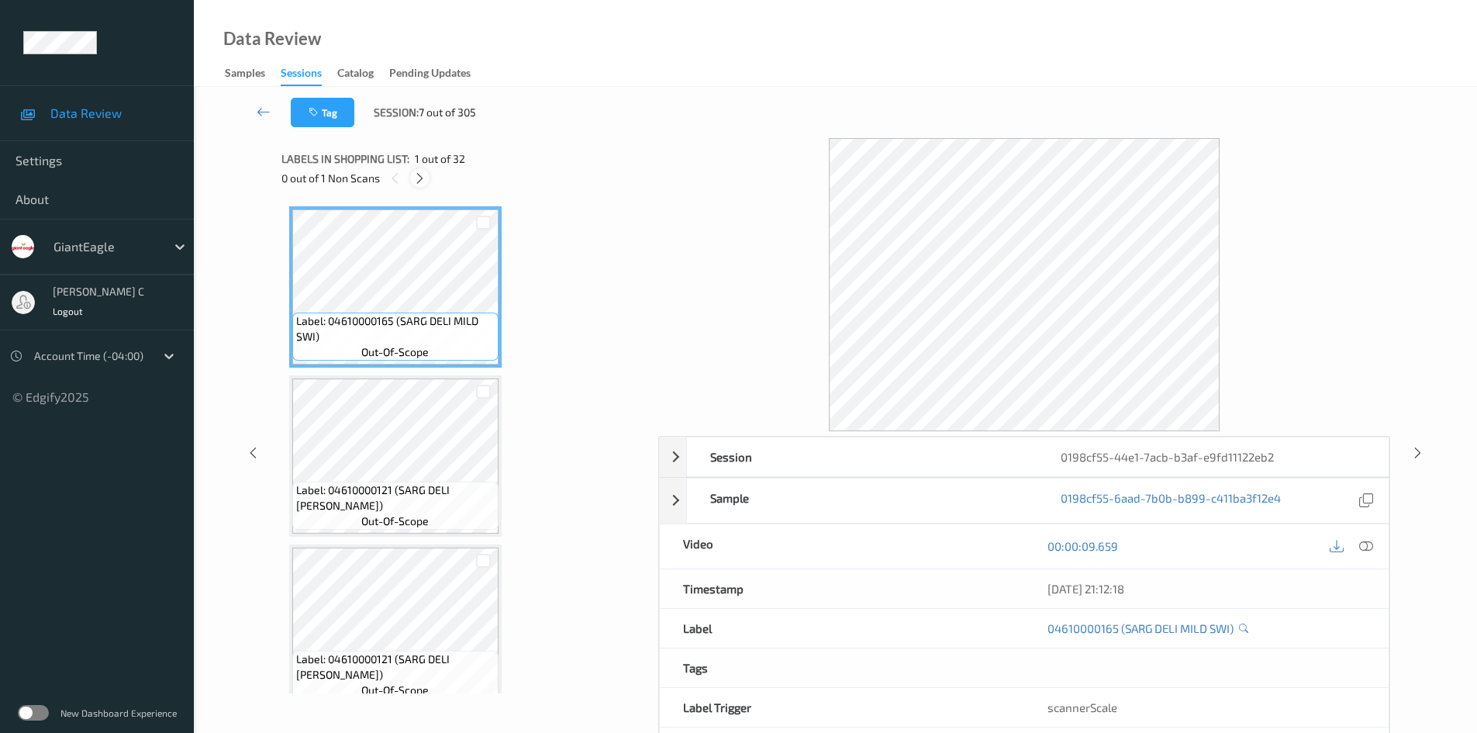
click at [421, 174] on icon at bounding box center [419, 178] width 13 height 14
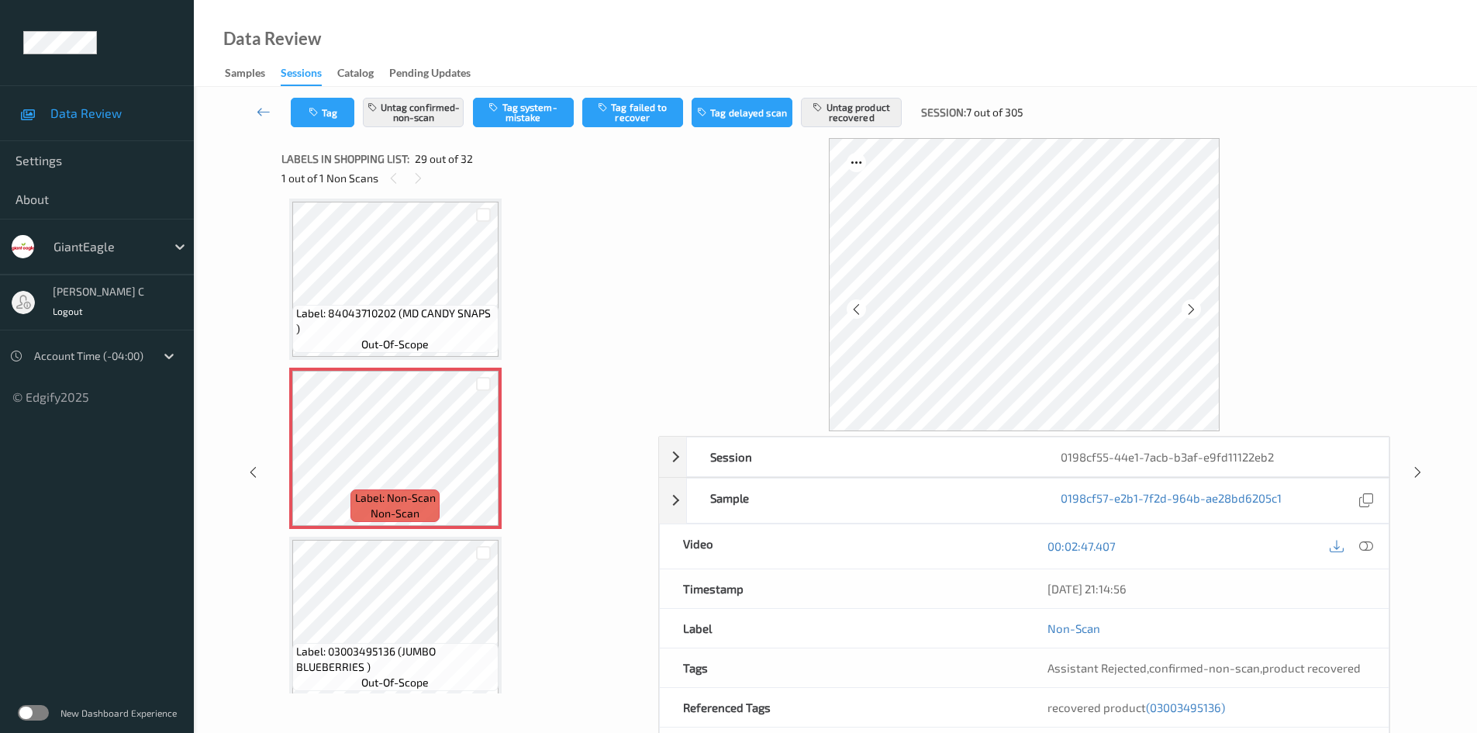
scroll to position [78, 0]
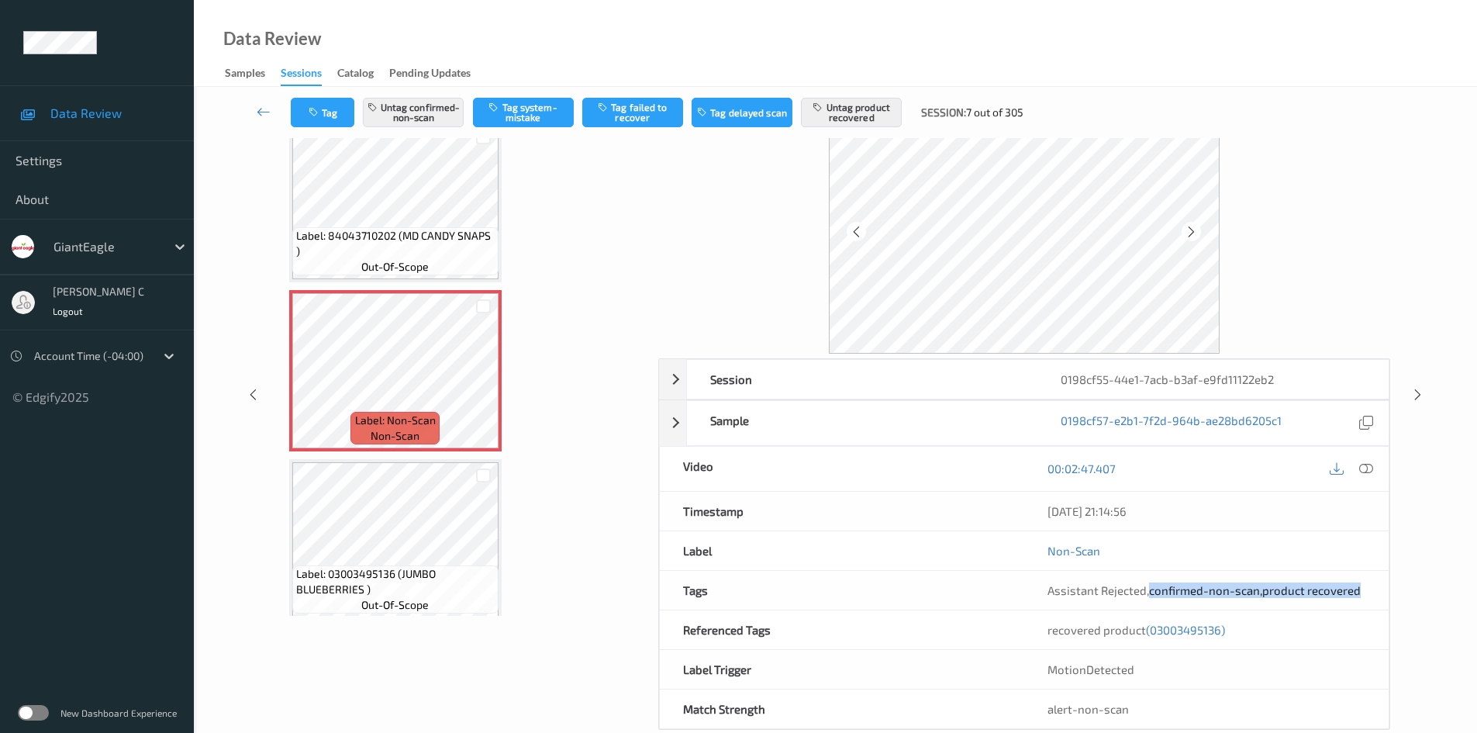
drag, startPoint x: 1150, startPoint y: 592, endPoint x: 1356, endPoint y: 599, distance: 205.6
click at [1356, 599] on div "Assistant Rejected , confirmed-non-scan , product recovered" at bounding box center [1207, 590] width 365 height 39
copy span "confirmed-non-scan , product recovered"
click at [256, 110] on link at bounding box center [264, 112] width 54 height 29
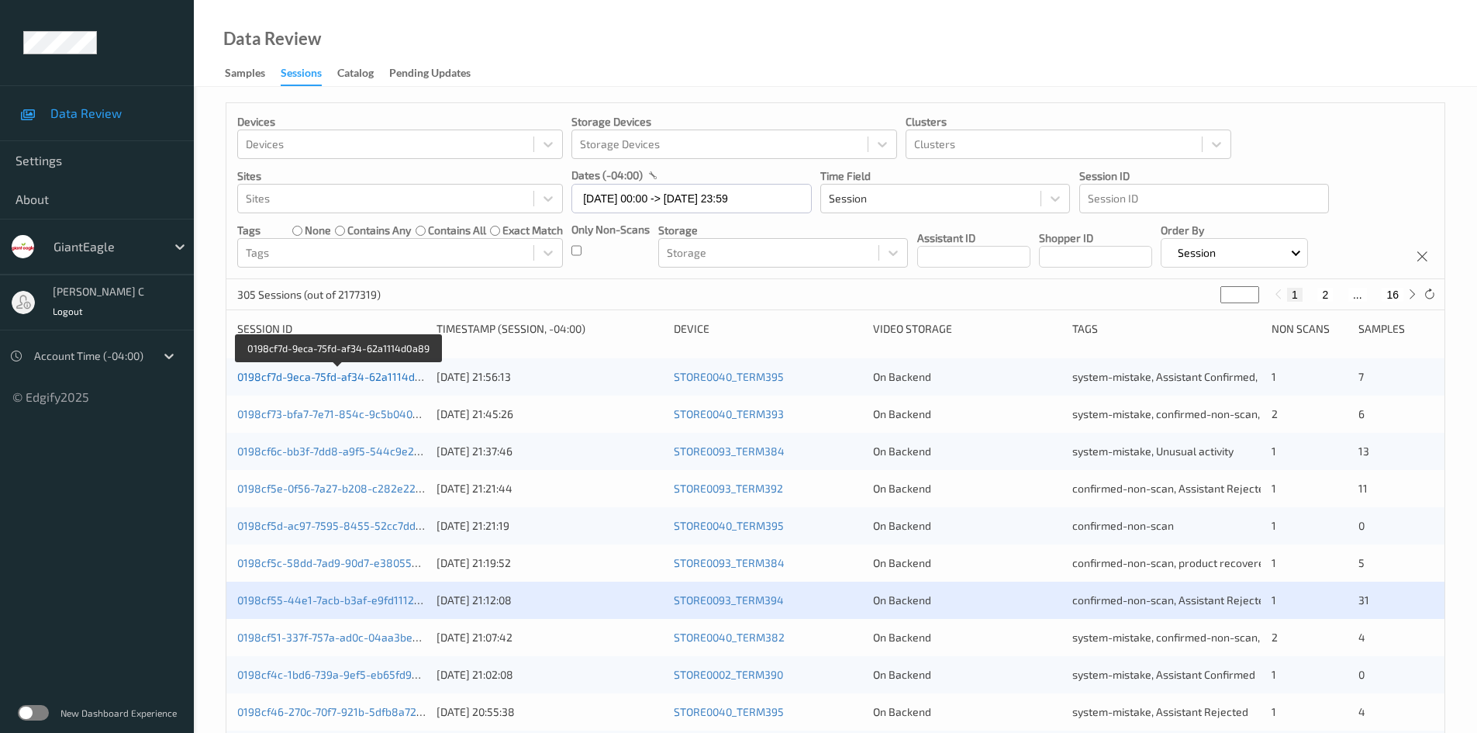
click at [277, 377] on link "0198cf7d-9eca-75fd-af34-62a1114d0a89" at bounding box center [338, 376] width 203 height 13
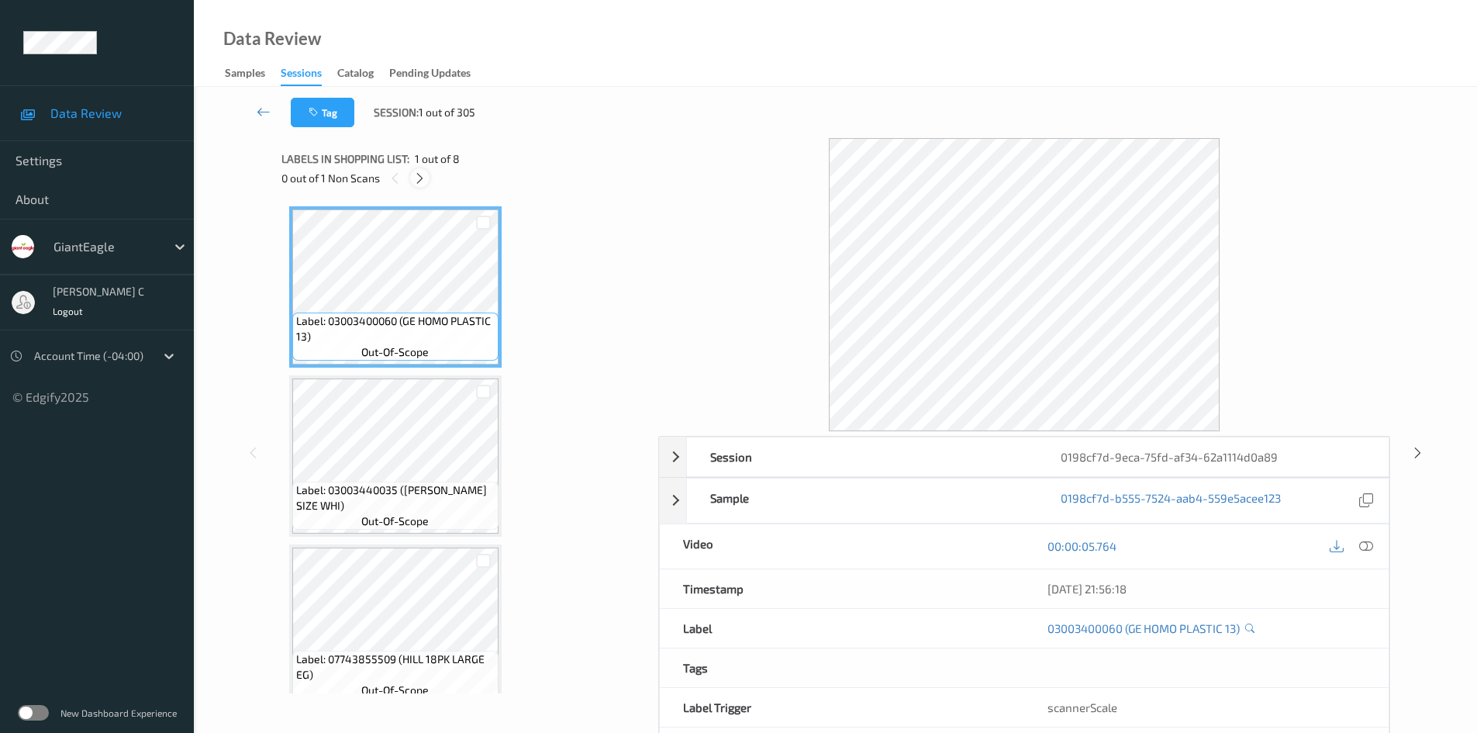
click at [422, 176] on icon at bounding box center [419, 178] width 13 height 14
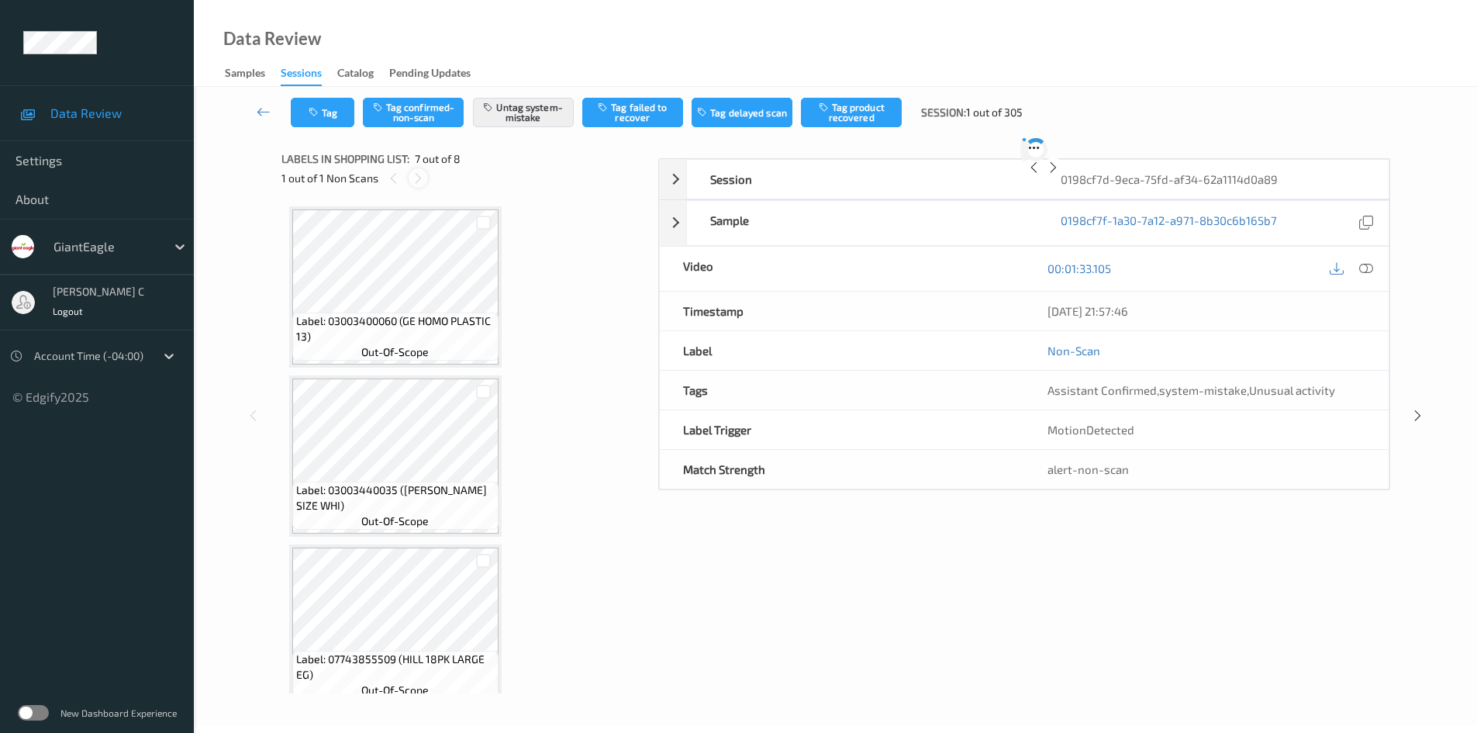
scroll to position [853, 0]
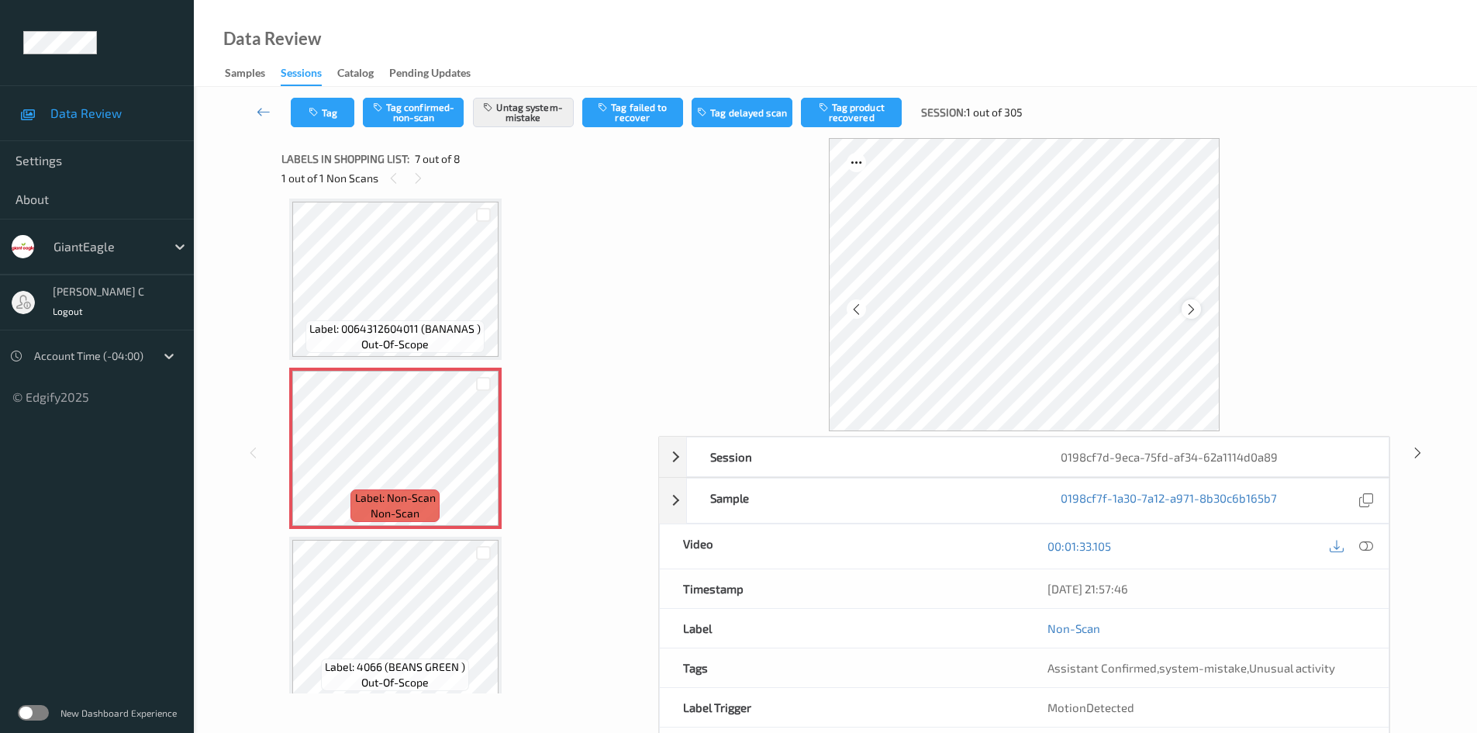
click at [1193, 300] on div at bounding box center [1191, 308] width 19 height 19
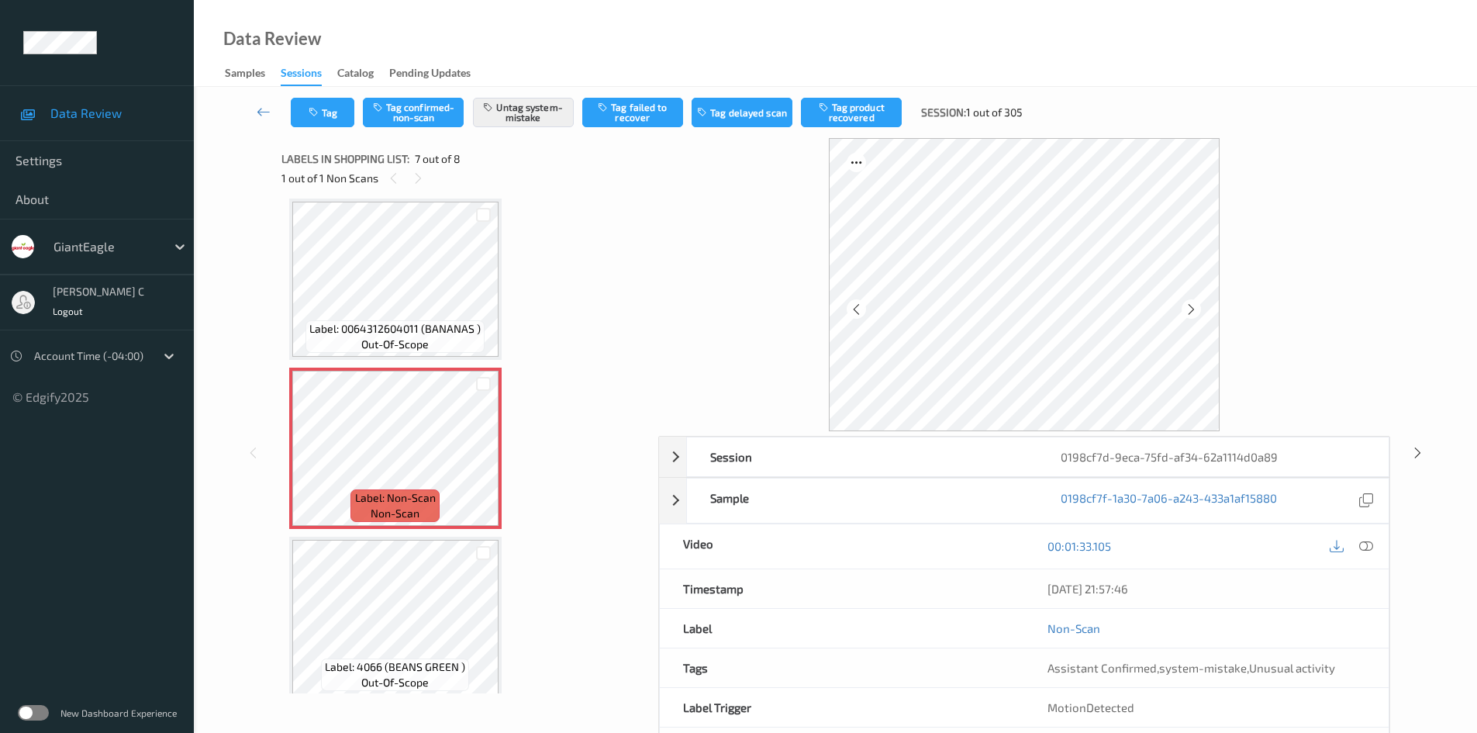
click at [1193, 300] on div at bounding box center [1191, 308] width 19 height 19
click at [258, 113] on icon at bounding box center [264, 112] width 14 height 16
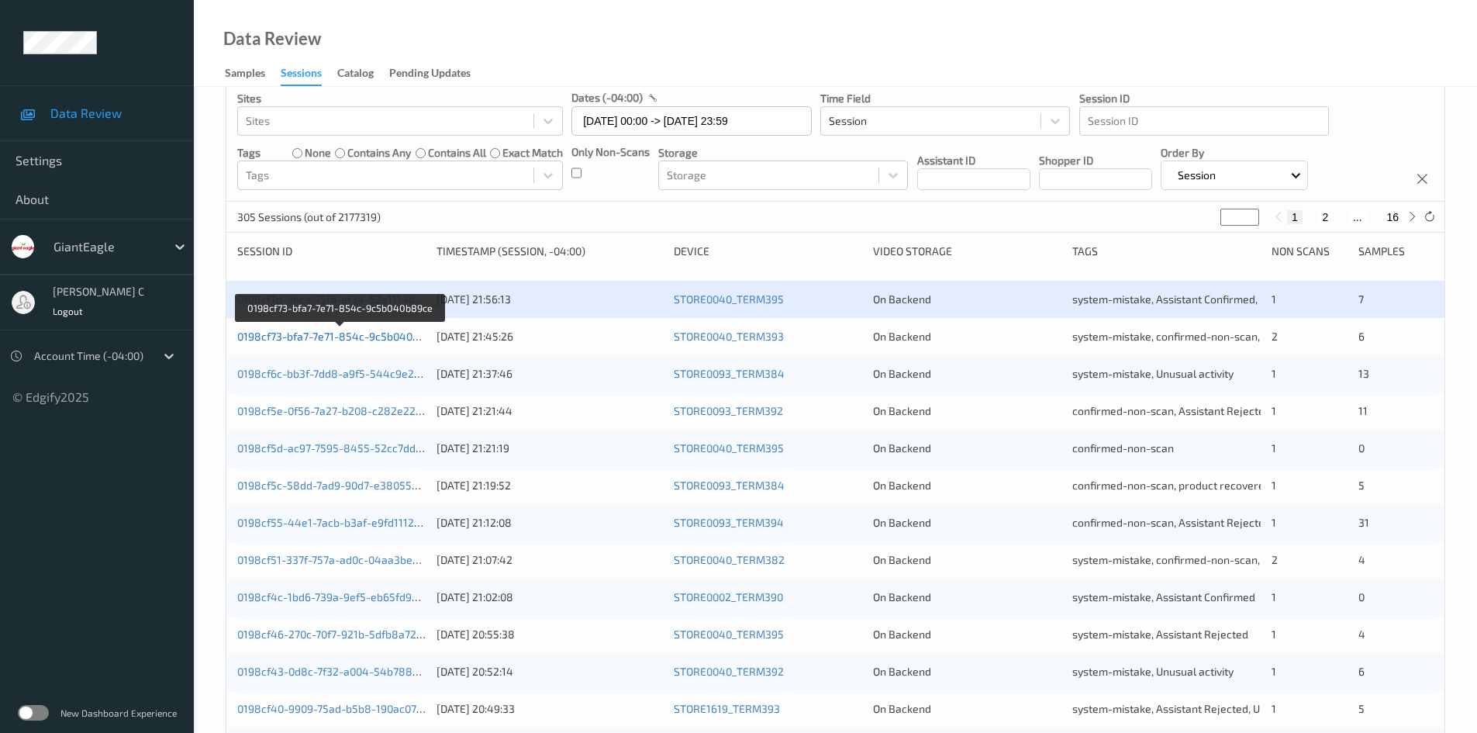
scroll to position [155, 0]
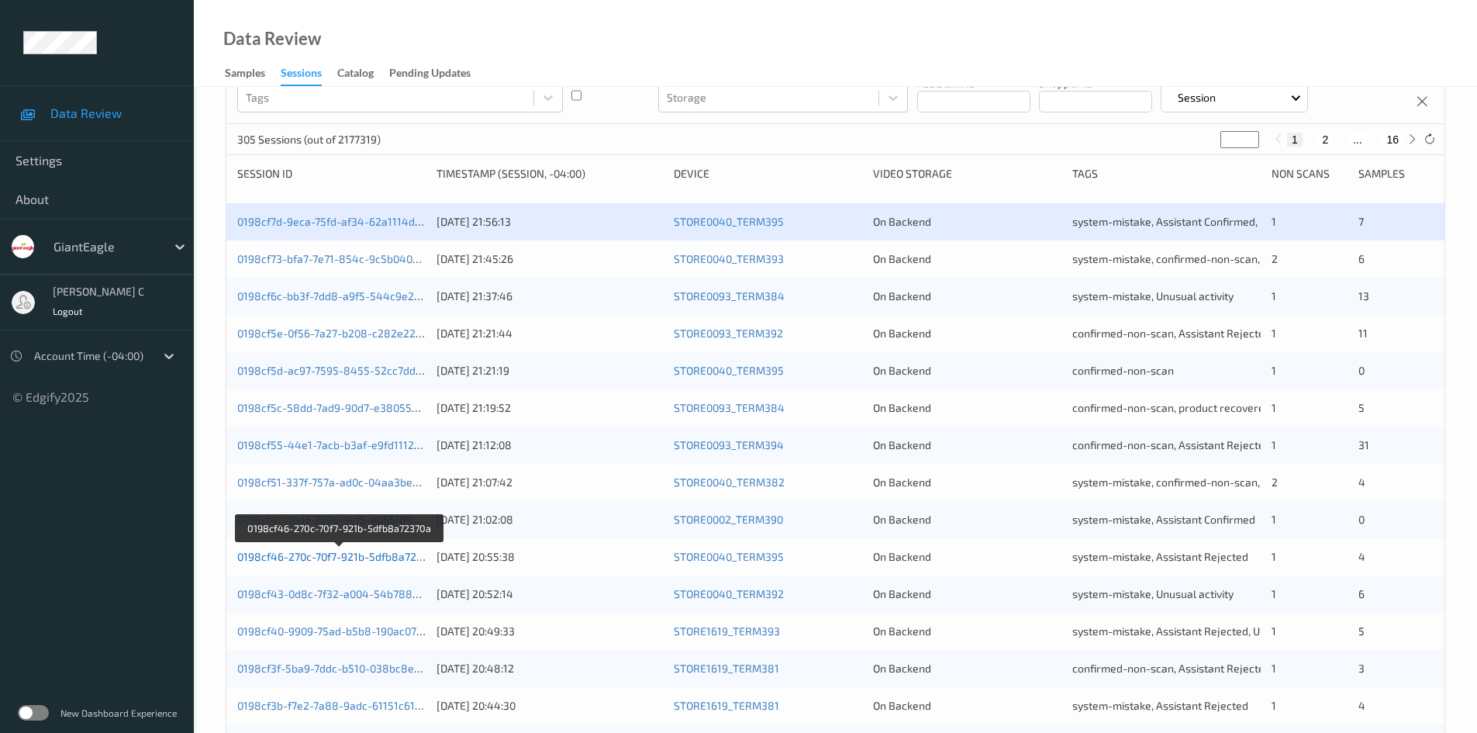
click at [323, 555] on link "0198cf46-270c-70f7-921b-5dfb8a72370a" at bounding box center [338, 556] width 203 height 13
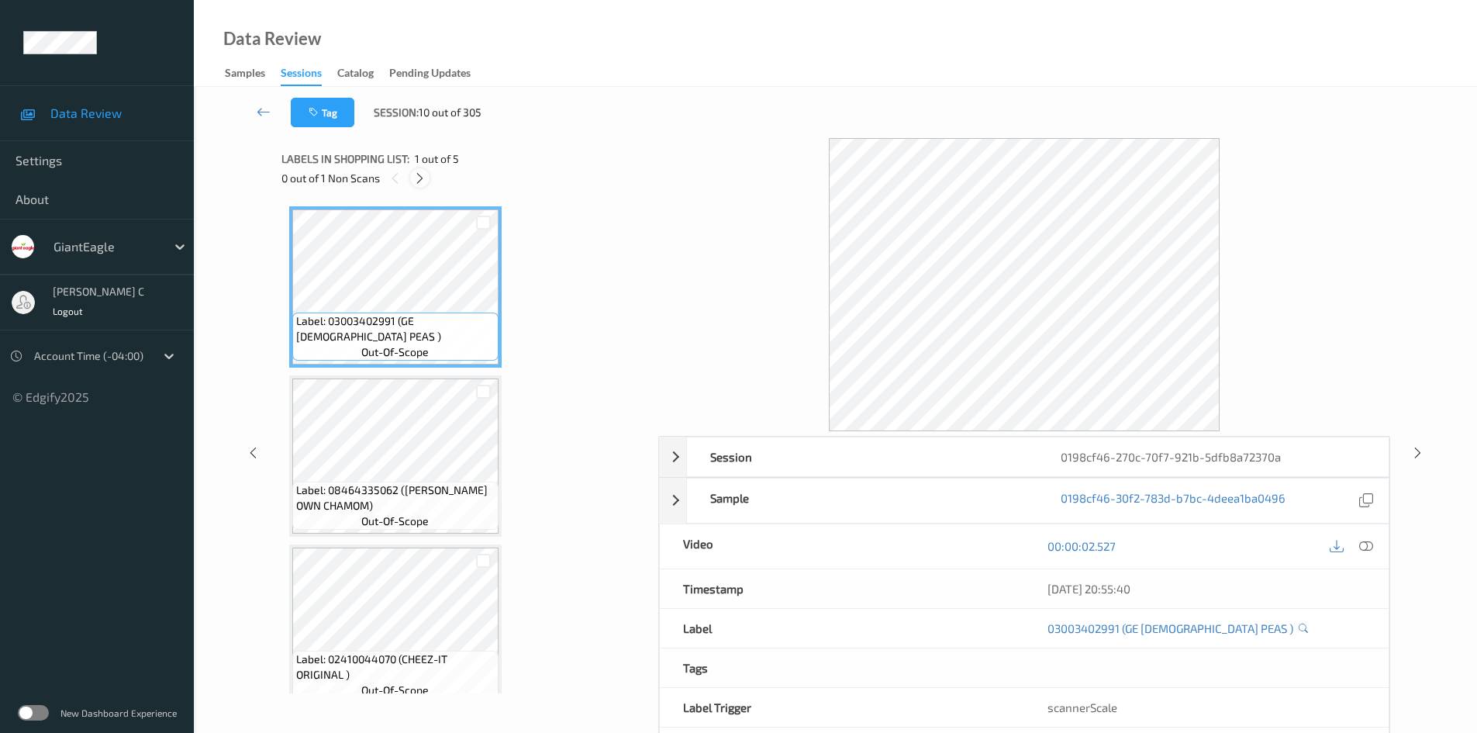
click at [424, 184] on icon at bounding box center [419, 178] width 13 height 14
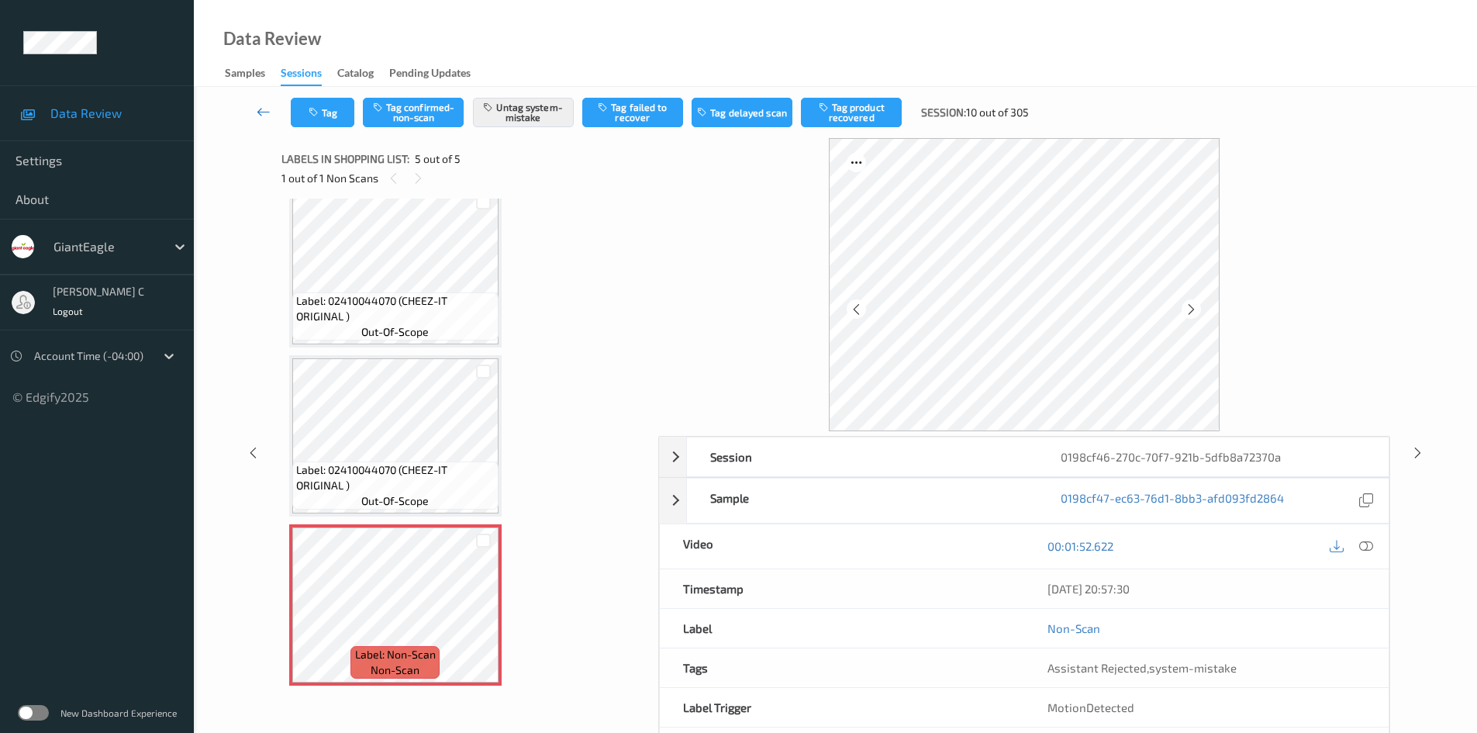
click at [262, 109] on icon at bounding box center [264, 112] width 14 height 16
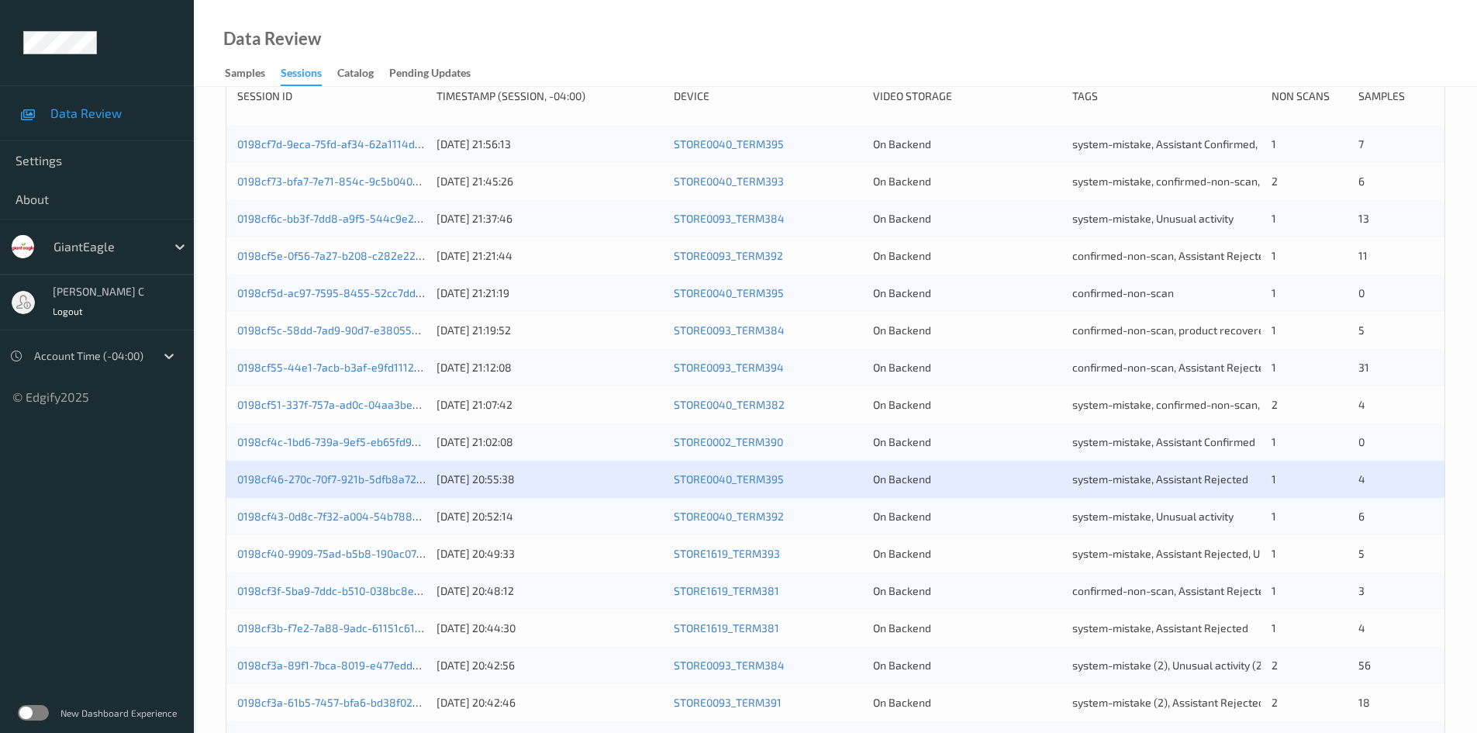
scroll to position [310, 0]
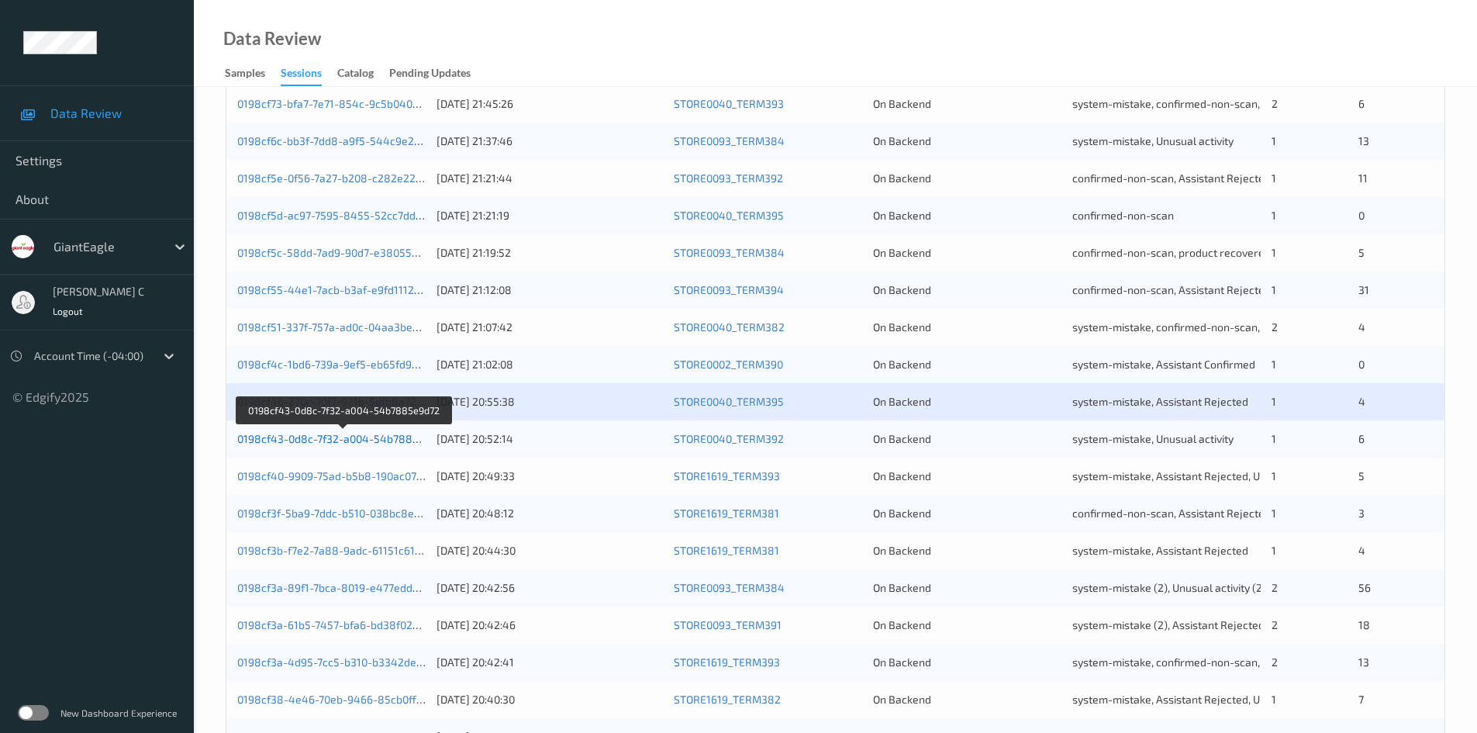
click at [304, 441] on link "0198cf43-0d8c-7f32-a004-54b7885e9d72" at bounding box center [343, 438] width 212 height 13
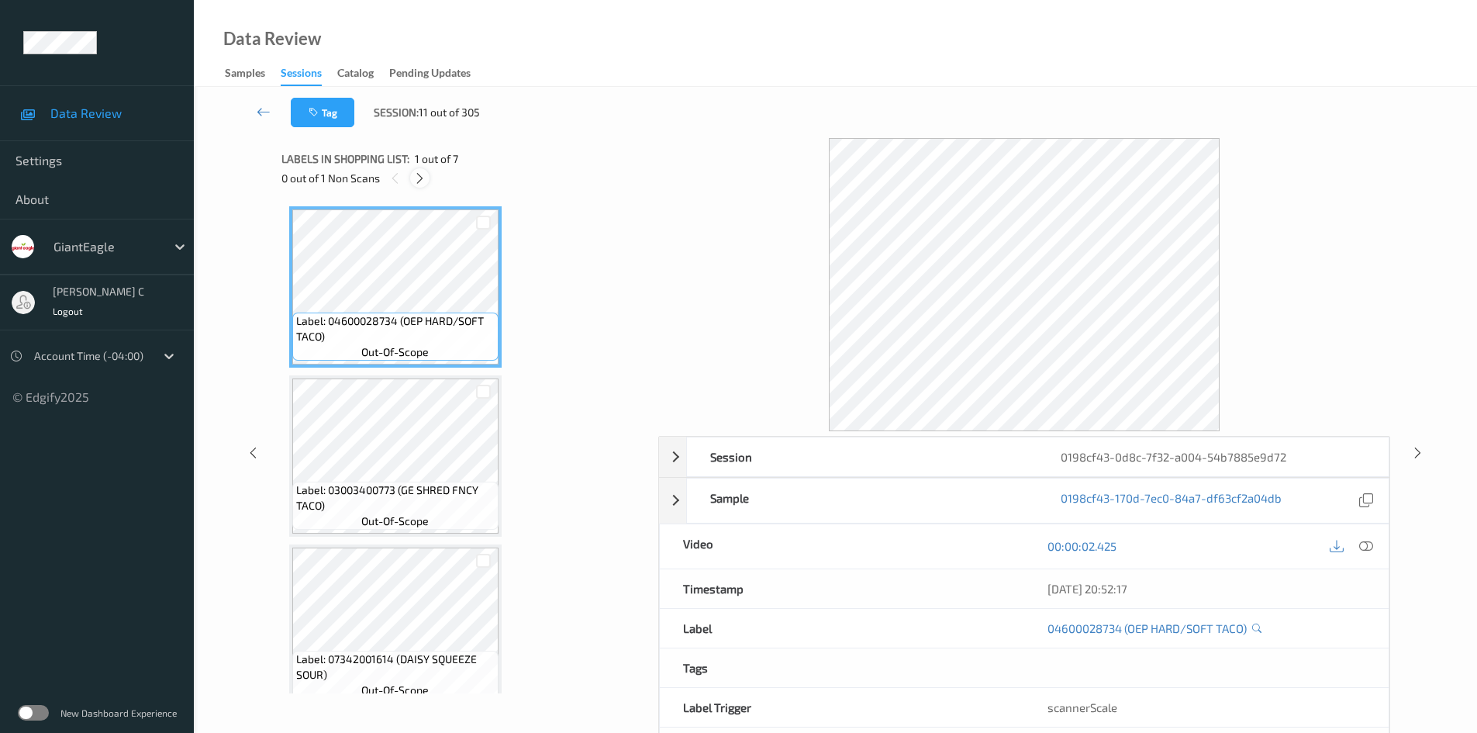
click at [421, 178] on icon at bounding box center [419, 178] width 13 height 14
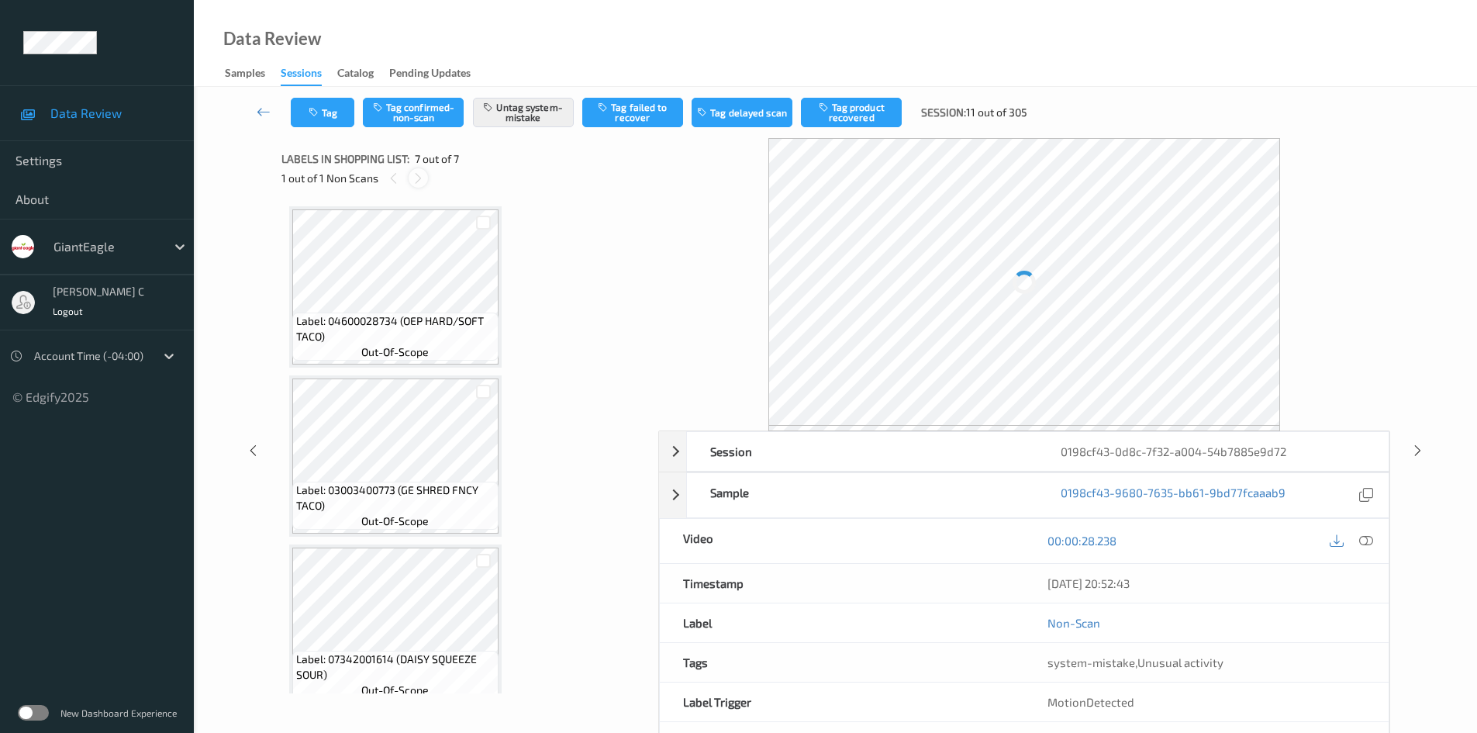
scroll to position [696, 0]
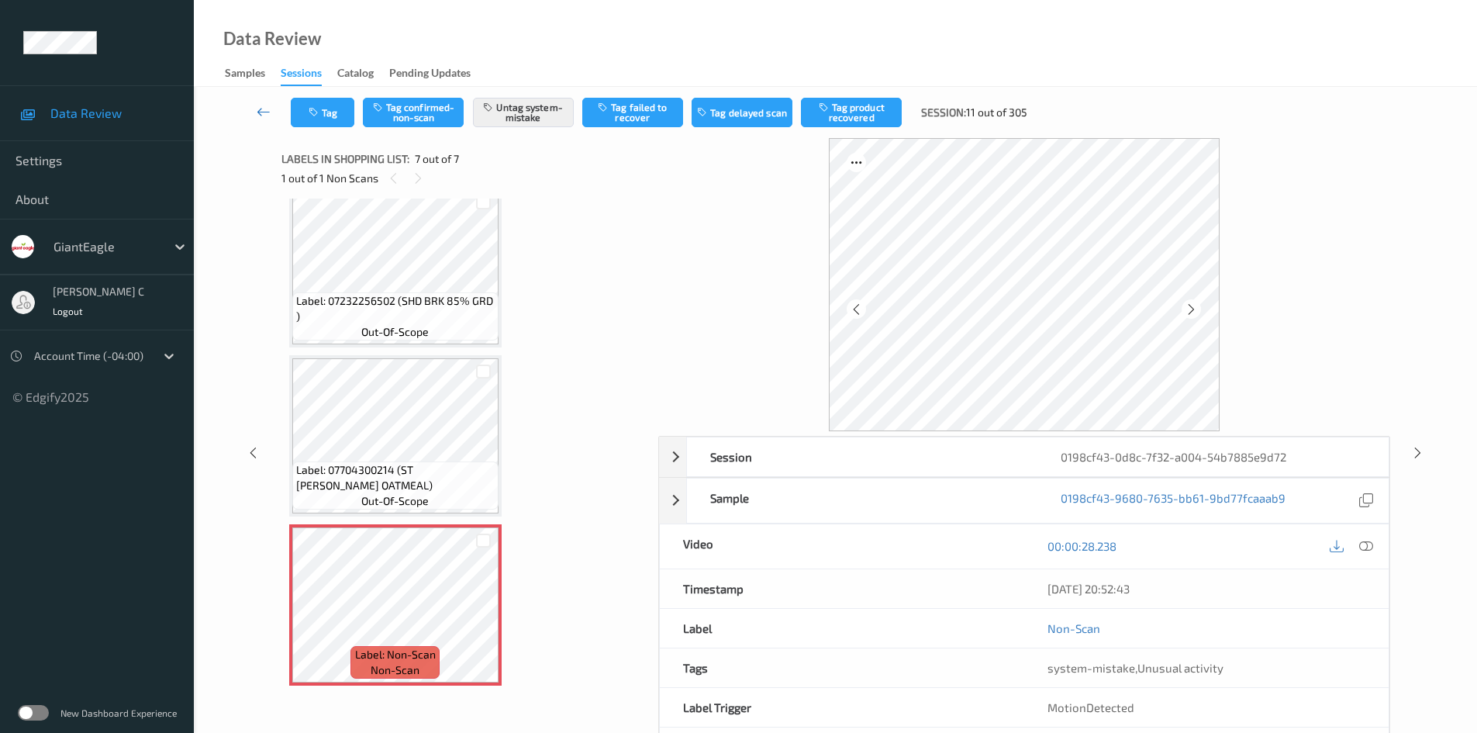
click at [264, 109] on icon at bounding box center [264, 112] width 14 height 16
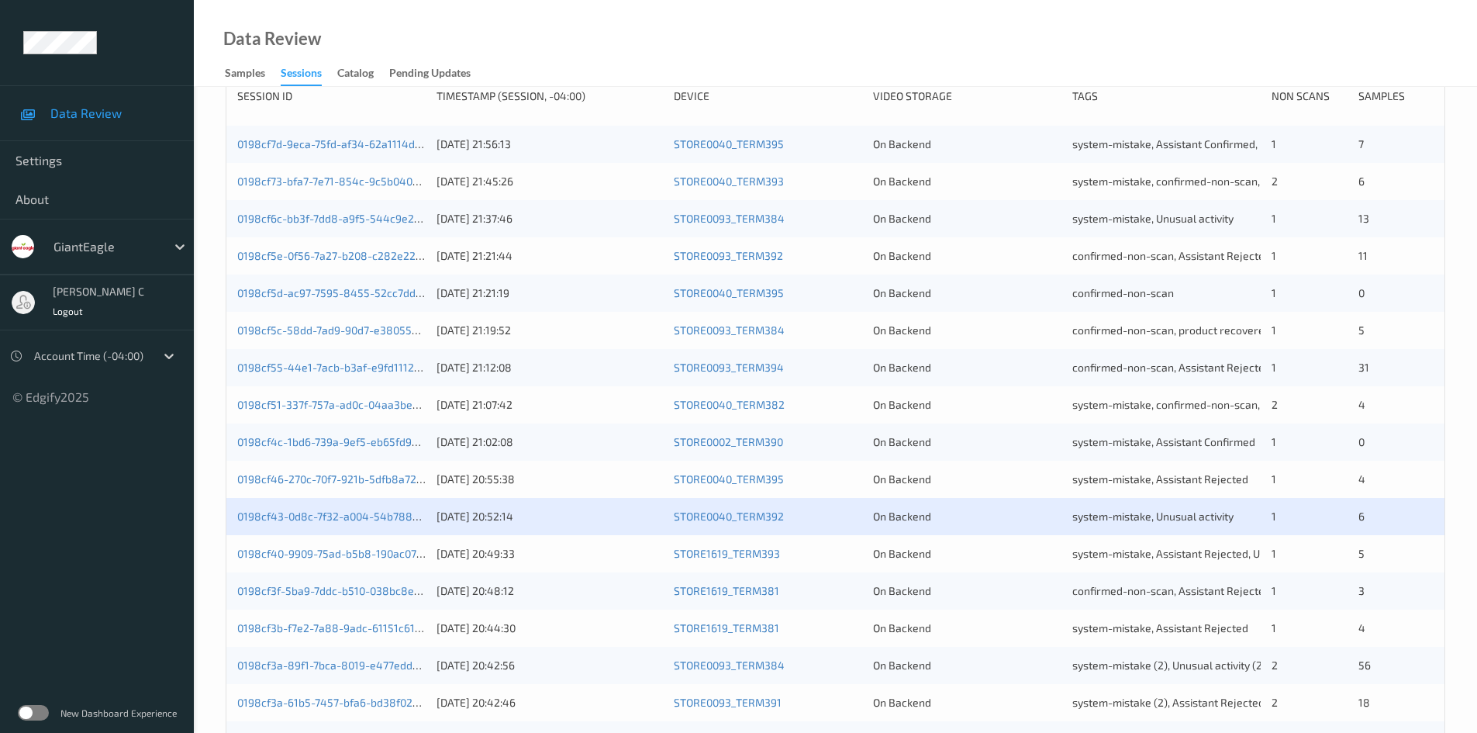
scroll to position [388, 0]
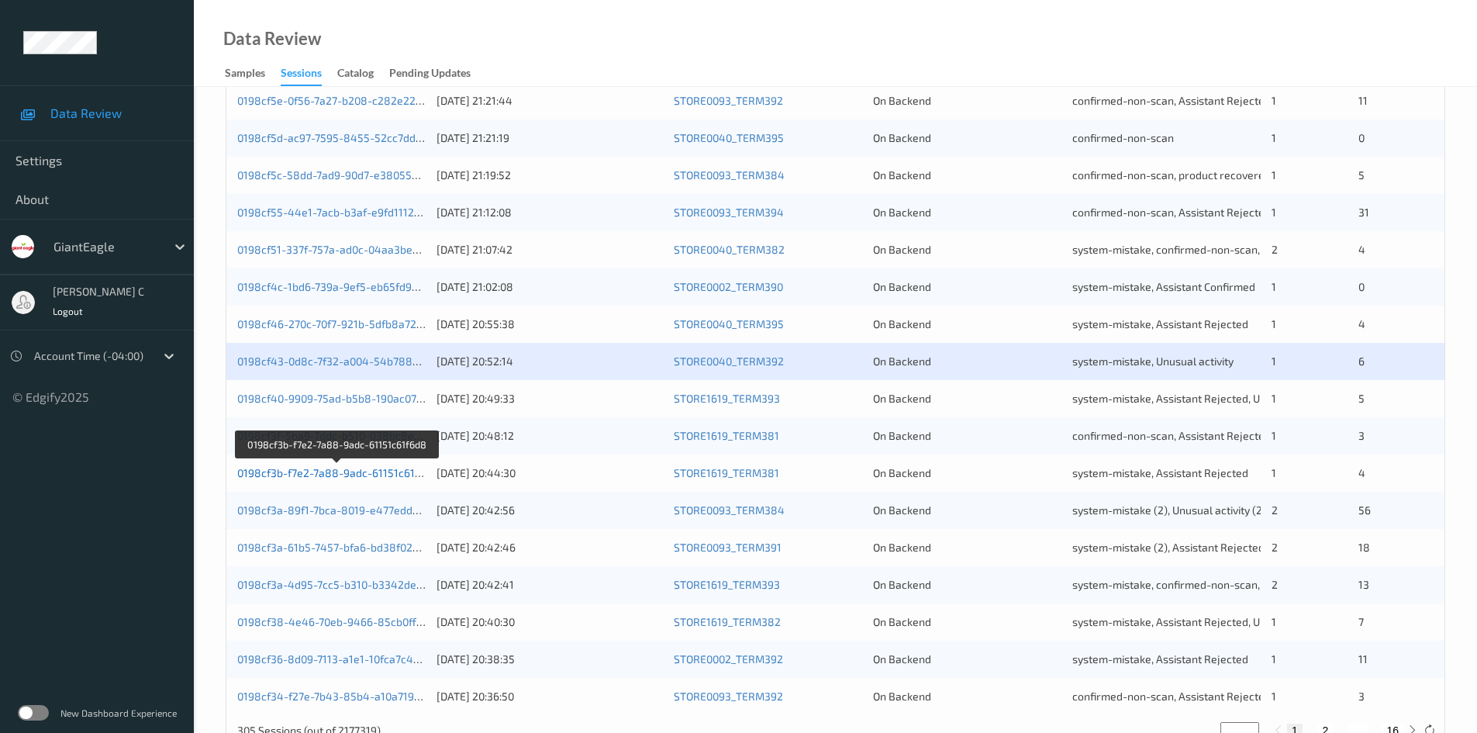
click at [351, 475] on link "0198cf3b-f7e2-7a88-9adc-61151c61f6d8" at bounding box center [337, 472] width 201 height 13
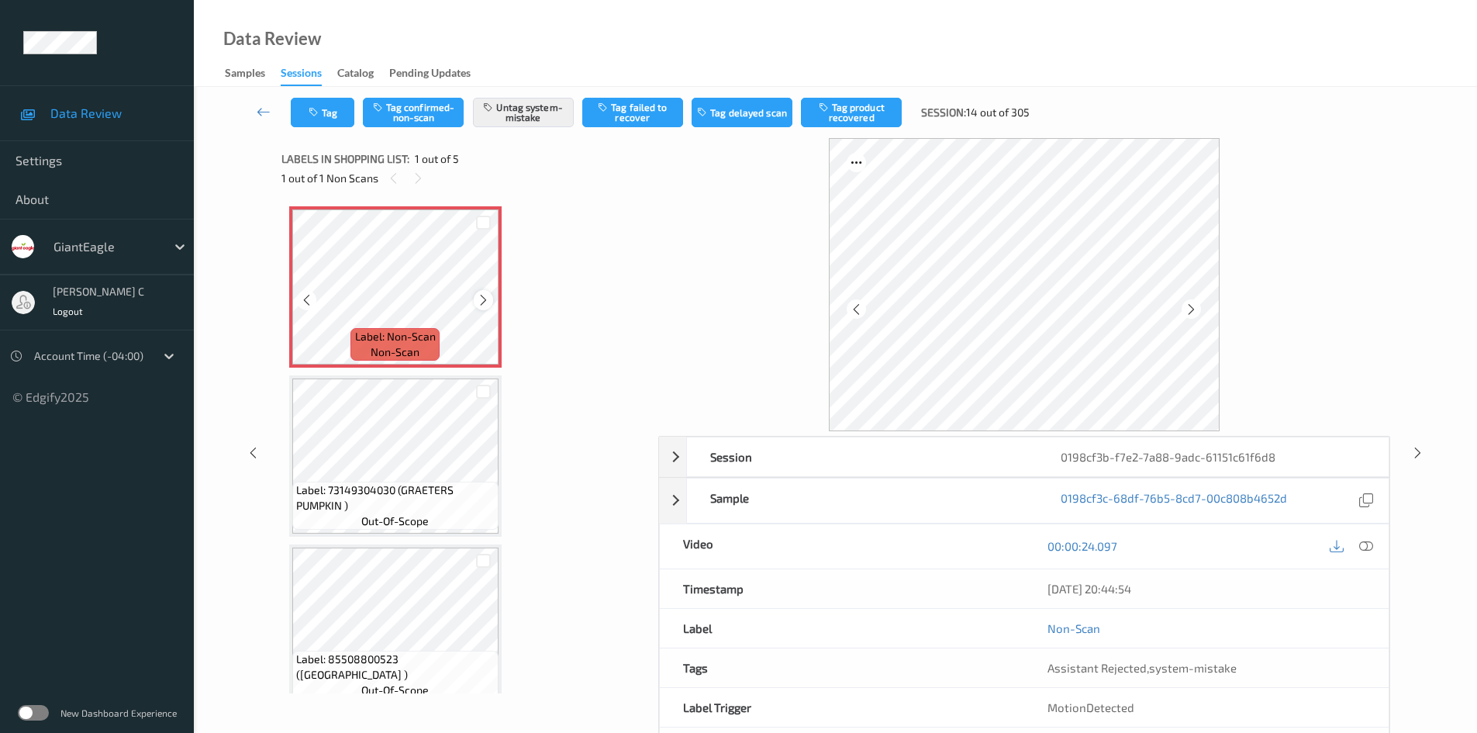
click at [484, 306] on icon at bounding box center [483, 300] width 13 height 14
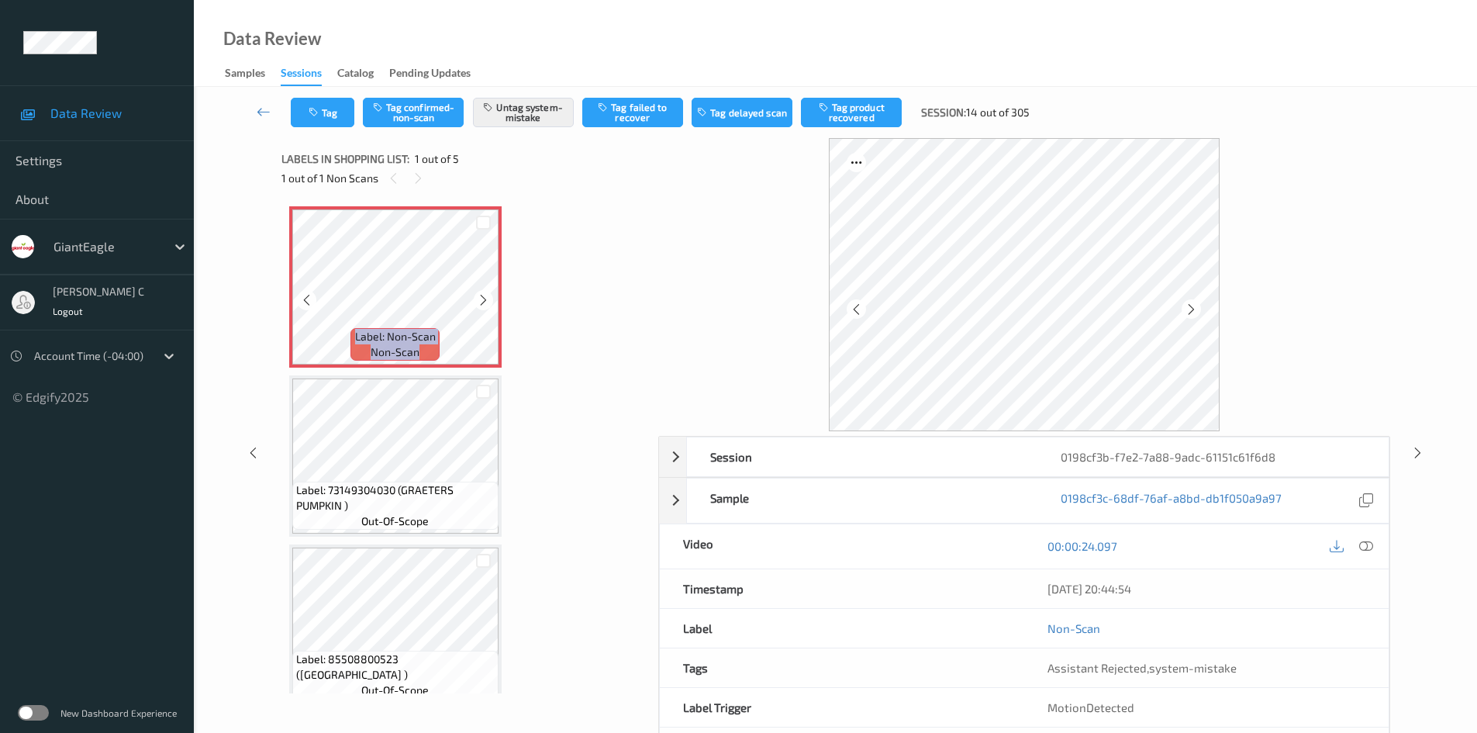
click at [484, 306] on icon at bounding box center [483, 300] width 13 height 14
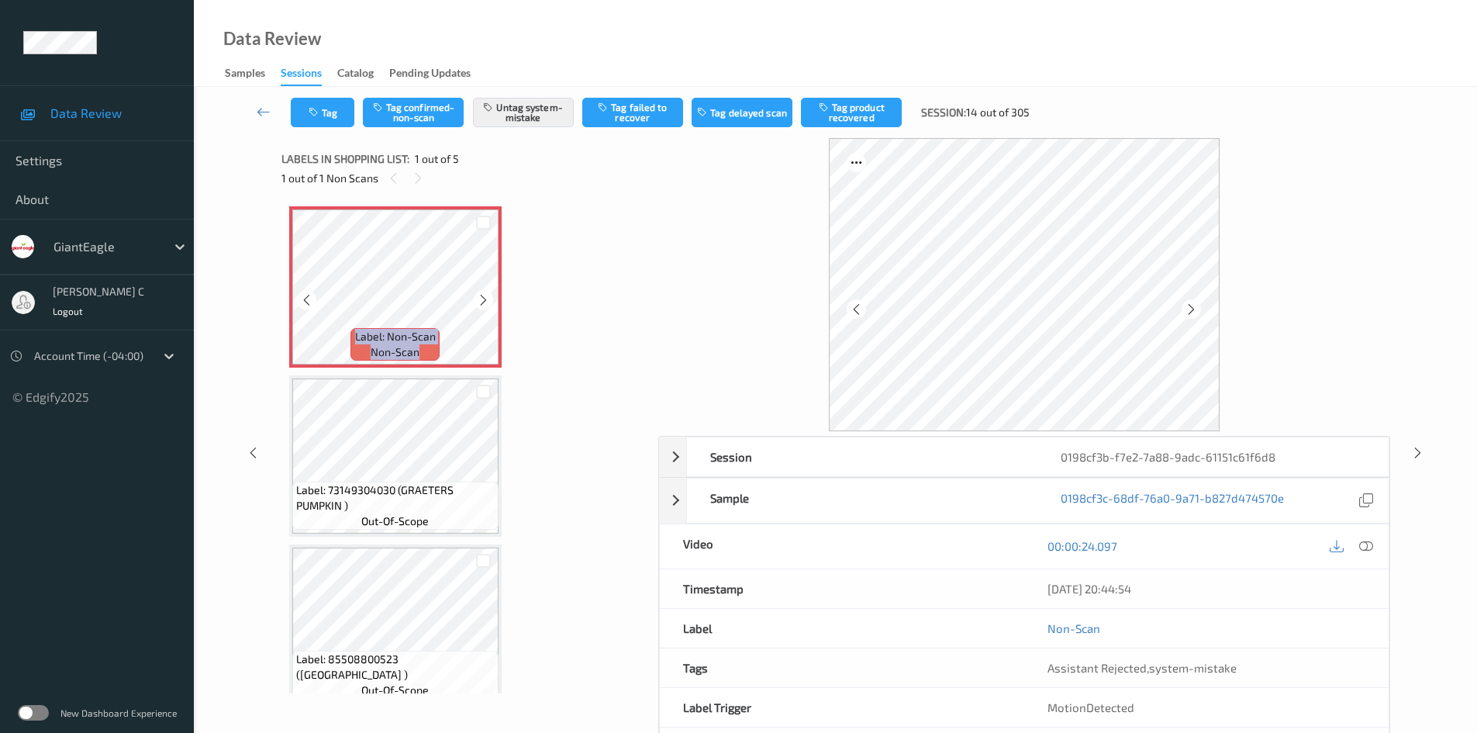
click at [484, 306] on icon at bounding box center [483, 300] width 13 height 14
click at [266, 119] on icon at bounding box center [264, 112] width 14 height 16
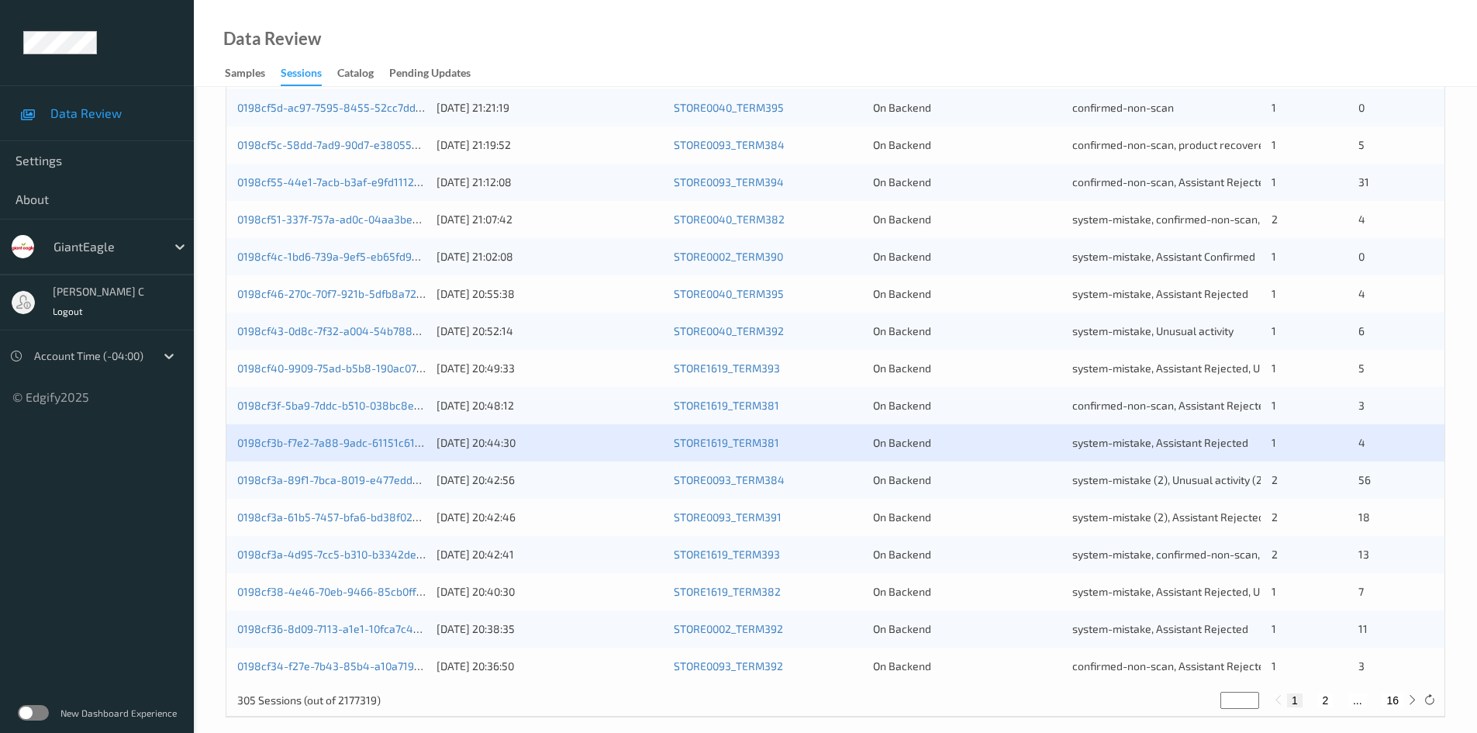
scroll to position [434, 0]
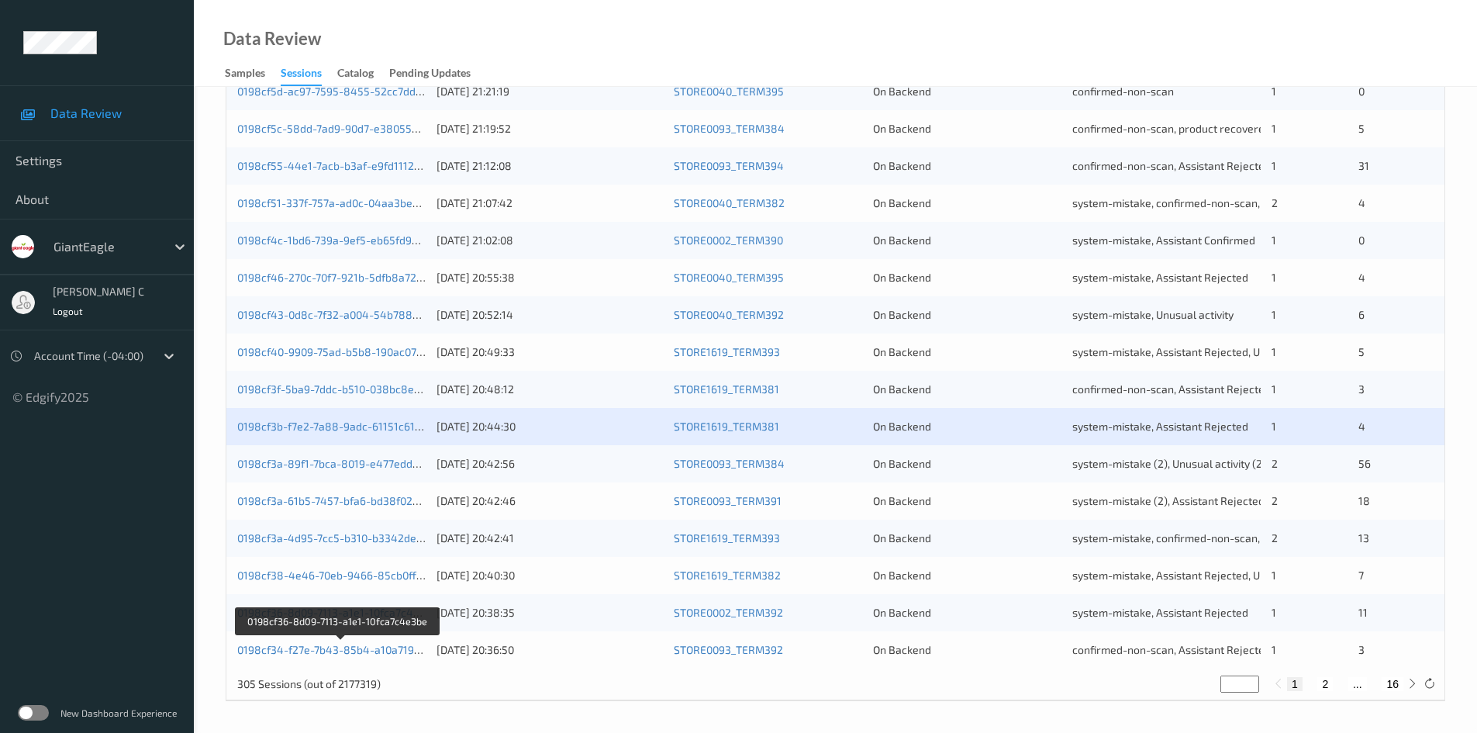
click at [318, 614] on link "0198cf36-8d09-7113-a1e1-10fca7c4e3be" at bounding box center [337, 612] width 201 height 13
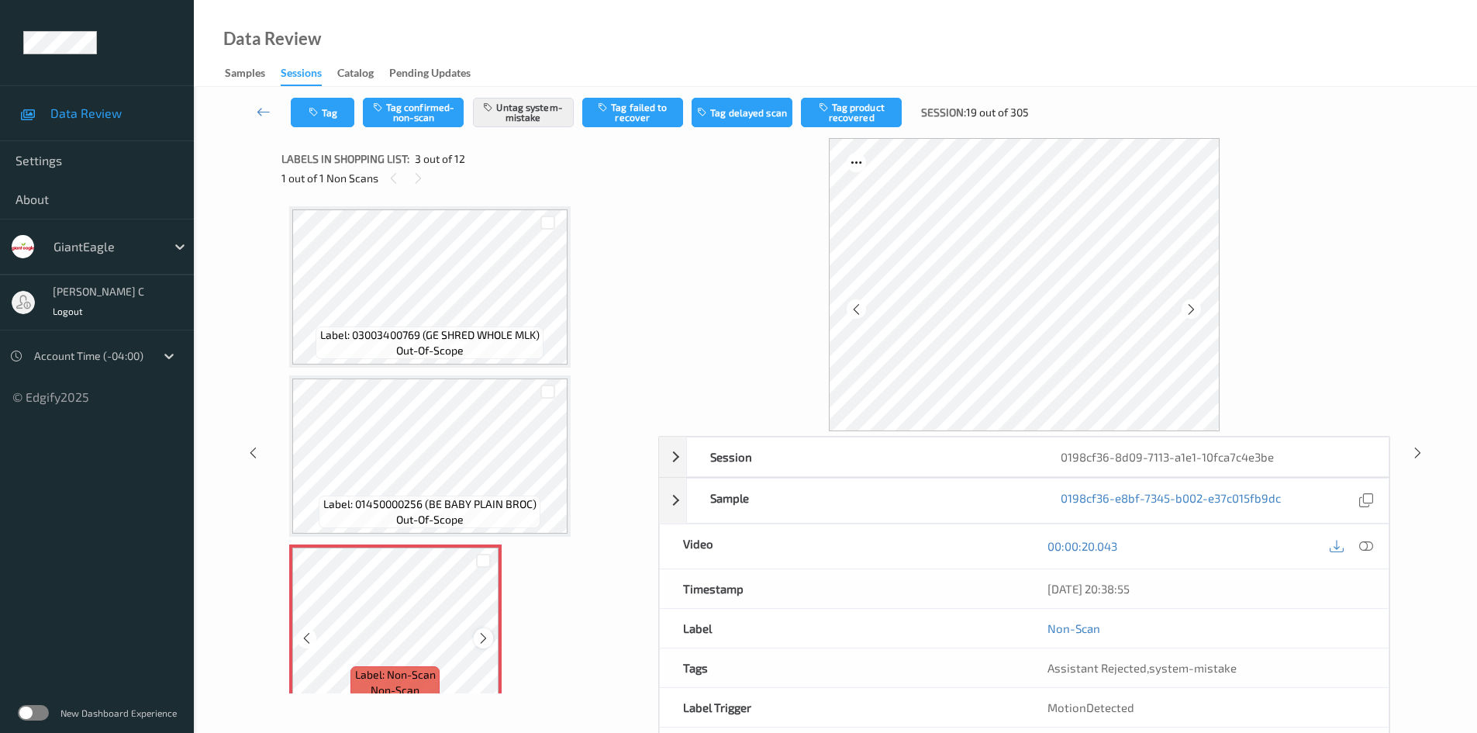
click at [482, 637] on icon at bounding box center [483, 638] width 13 height 14
click at [1365, 544] on icon at bounding box center [1367, 546] width 14 height 14
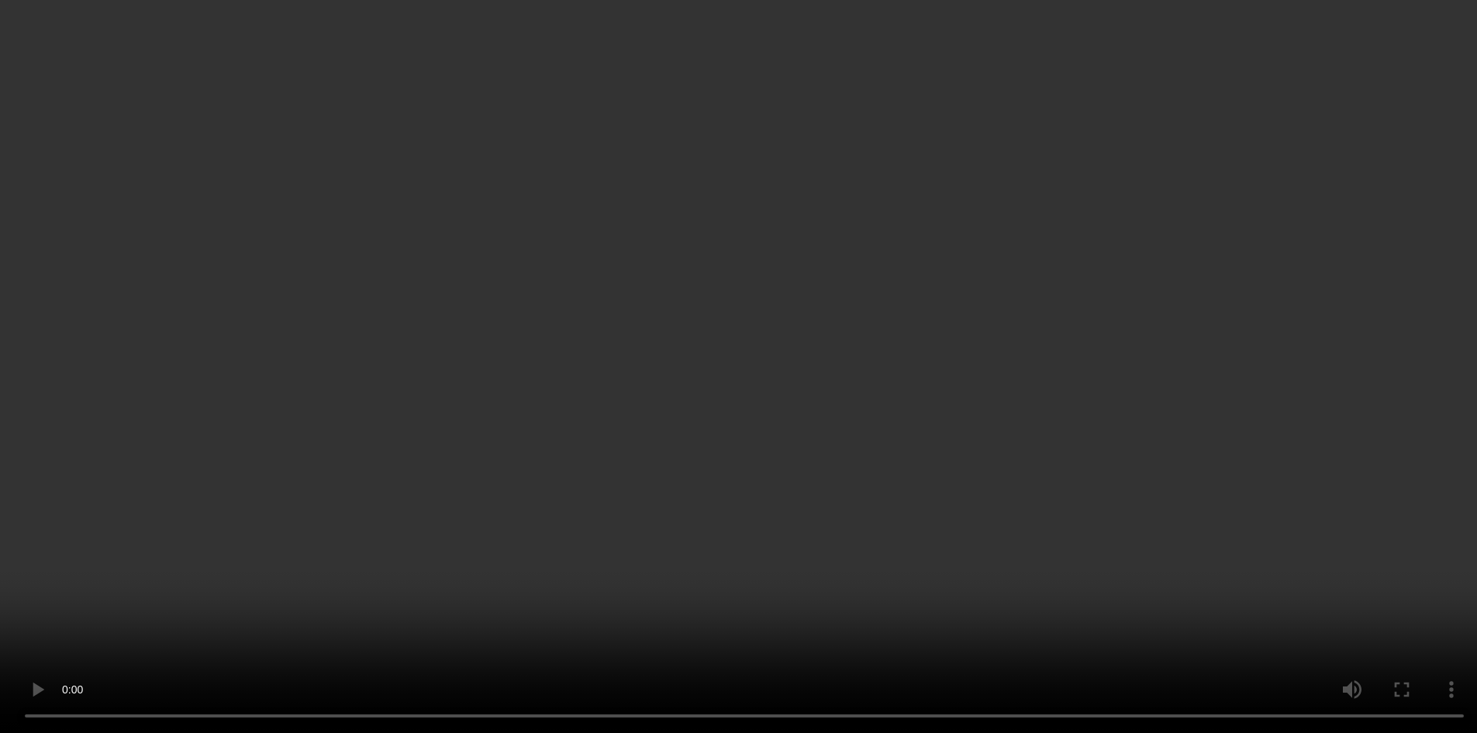
scroll to position [233, 0]
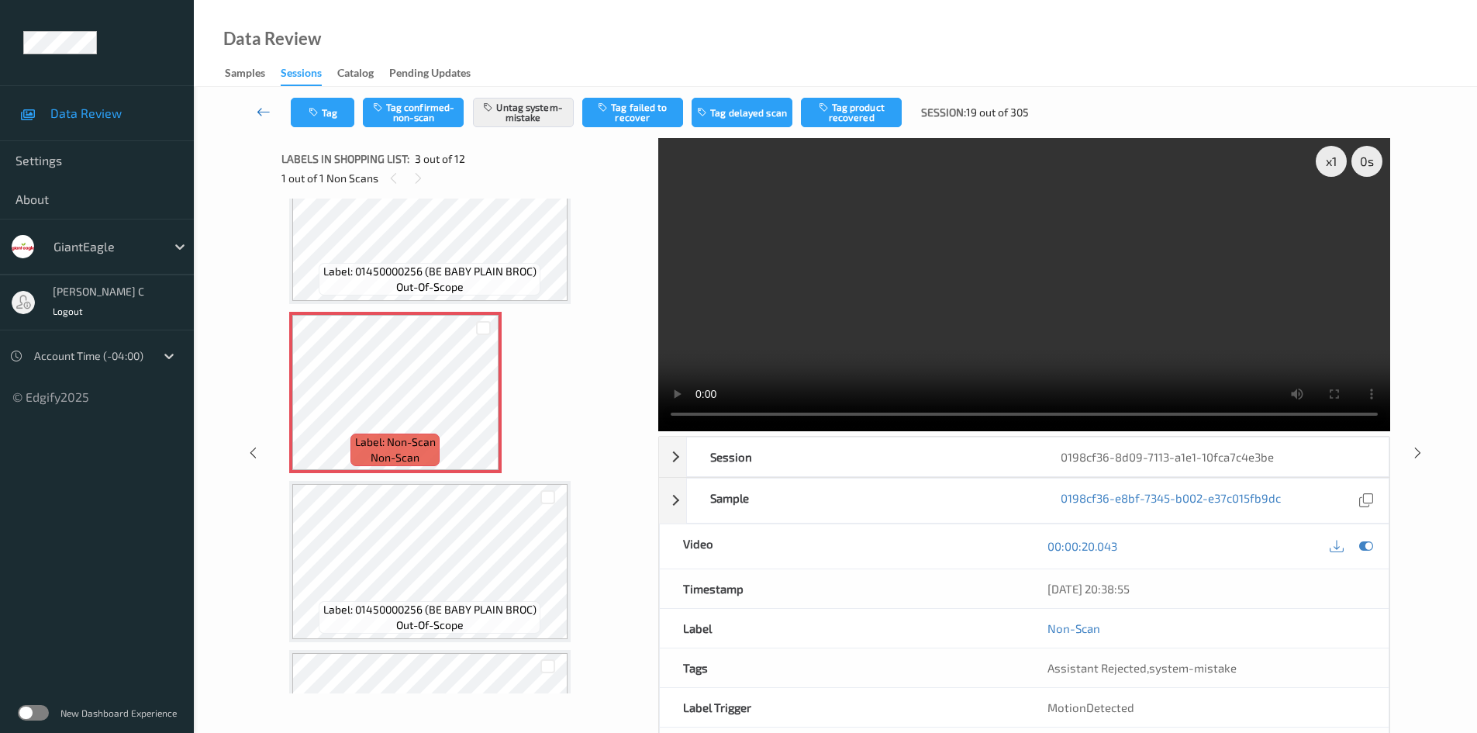
click at [264, 116] on icon at bounding box center [264, 112] width 14 height 16
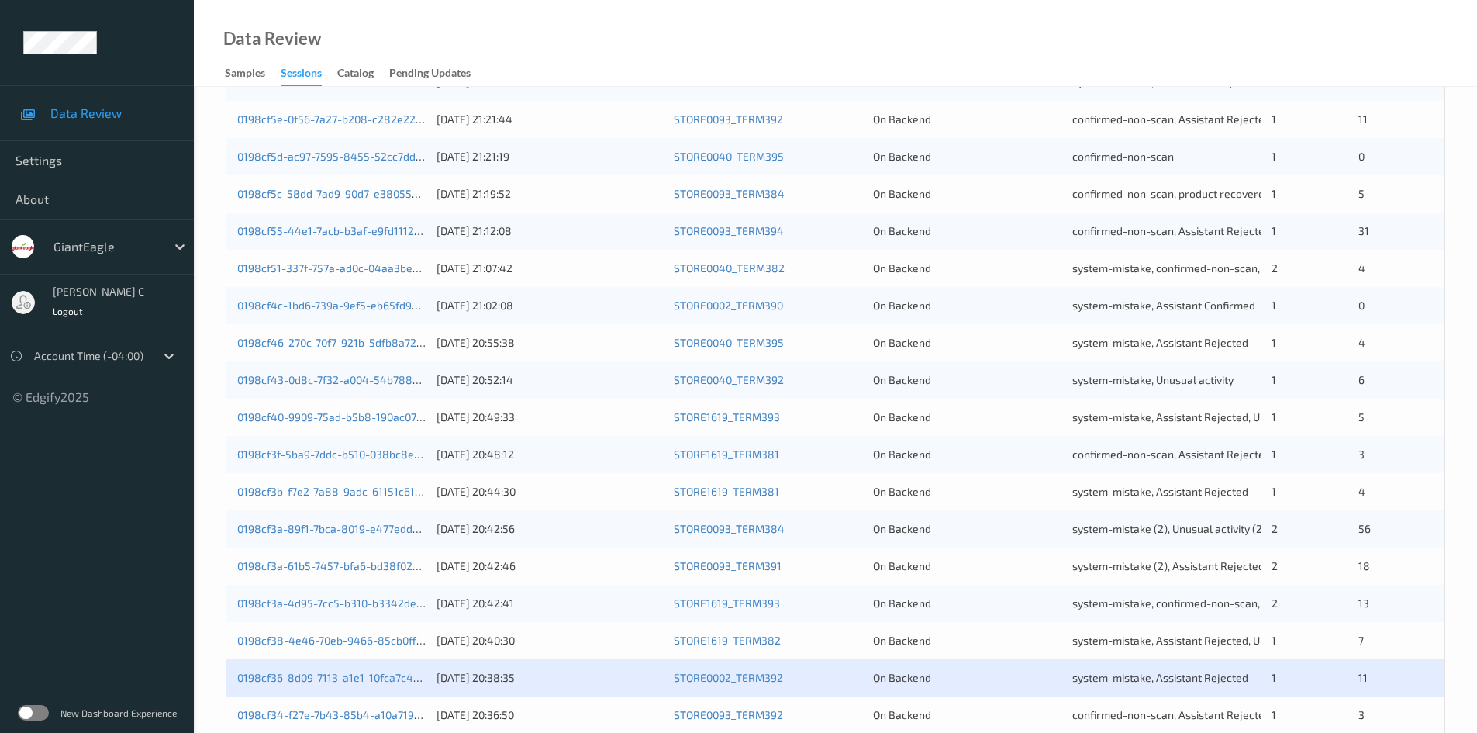
scroll to position [434, 0]
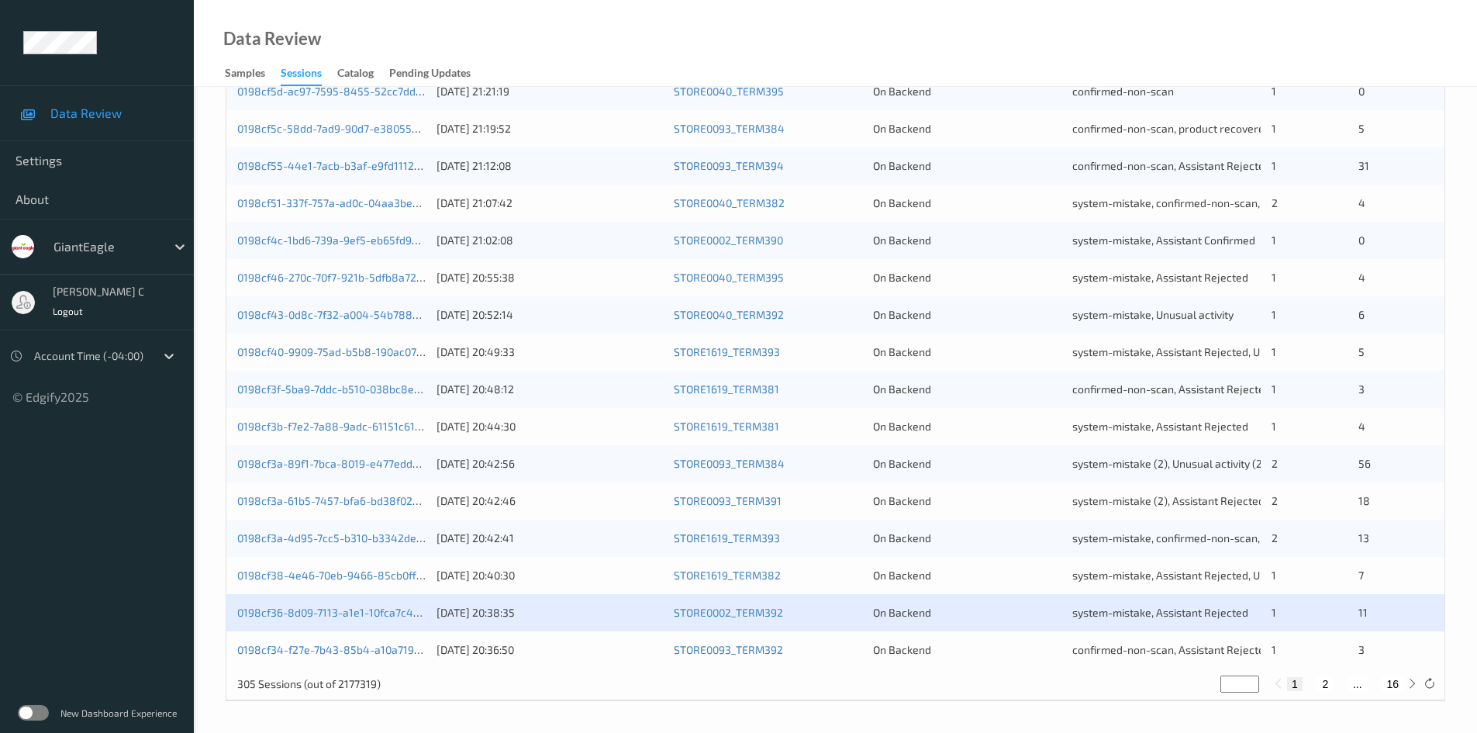
click at [1325, 683] on button "2" at bounding box center [1326, 684] width 16 height 14
type input "*"
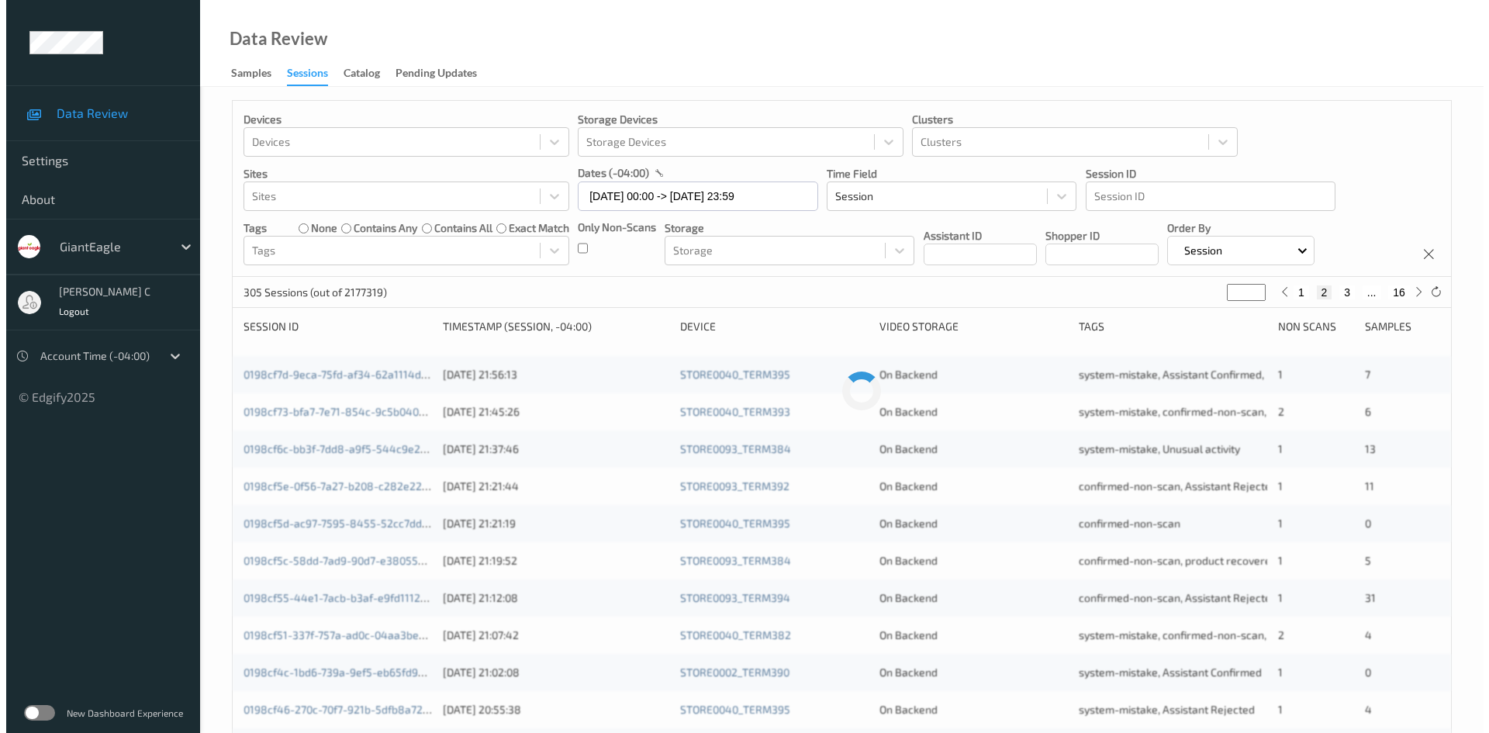
scroll to position [0, 0]
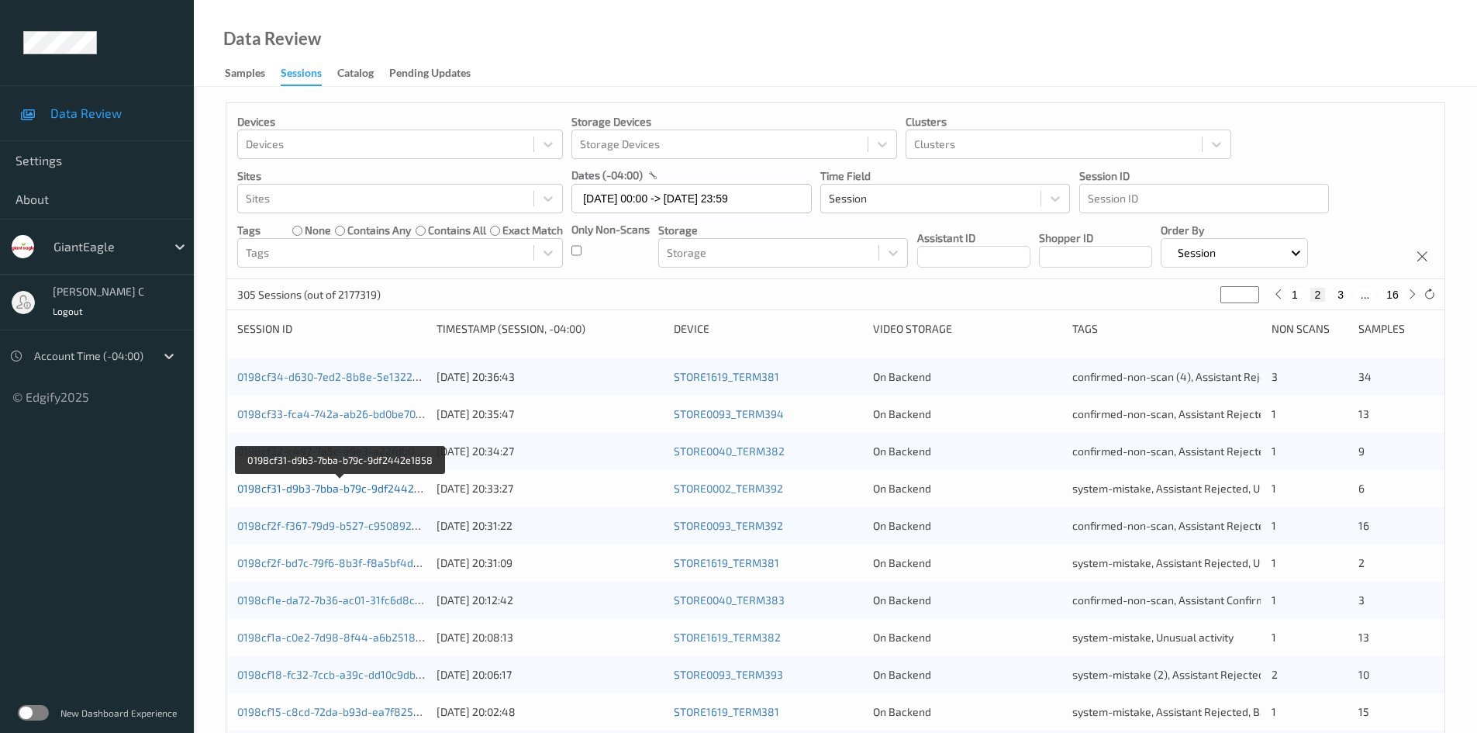
click at [256, 489] on link "0198cf31-d9b3-7bba-b79c-9df2442e1858" at bounding box center [341, 488] width 208 height 13
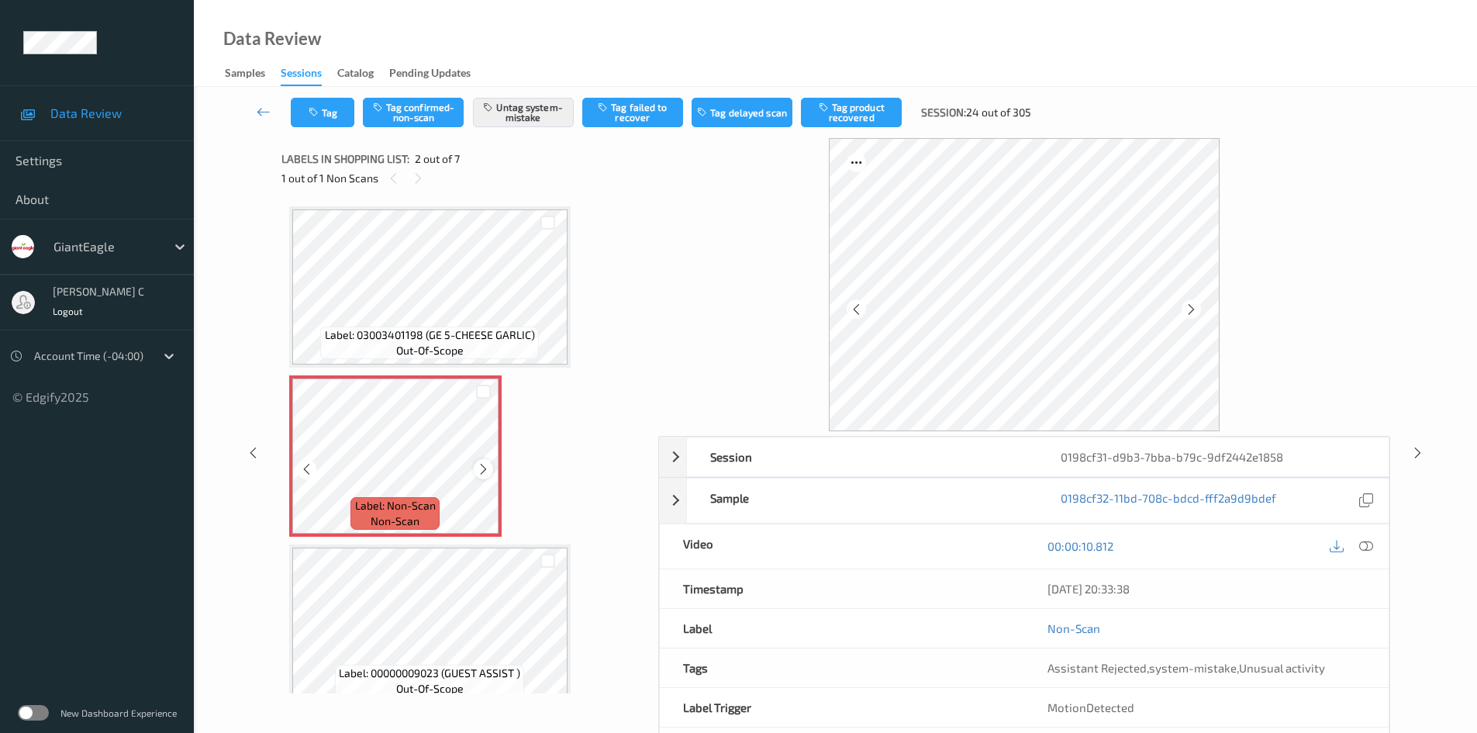
click at [485, 463] on icon at bounding box center [483, 469] width 13 height 14
click at [1362, 544] on icon at bounding box center [1367, 546] width 14 height 14
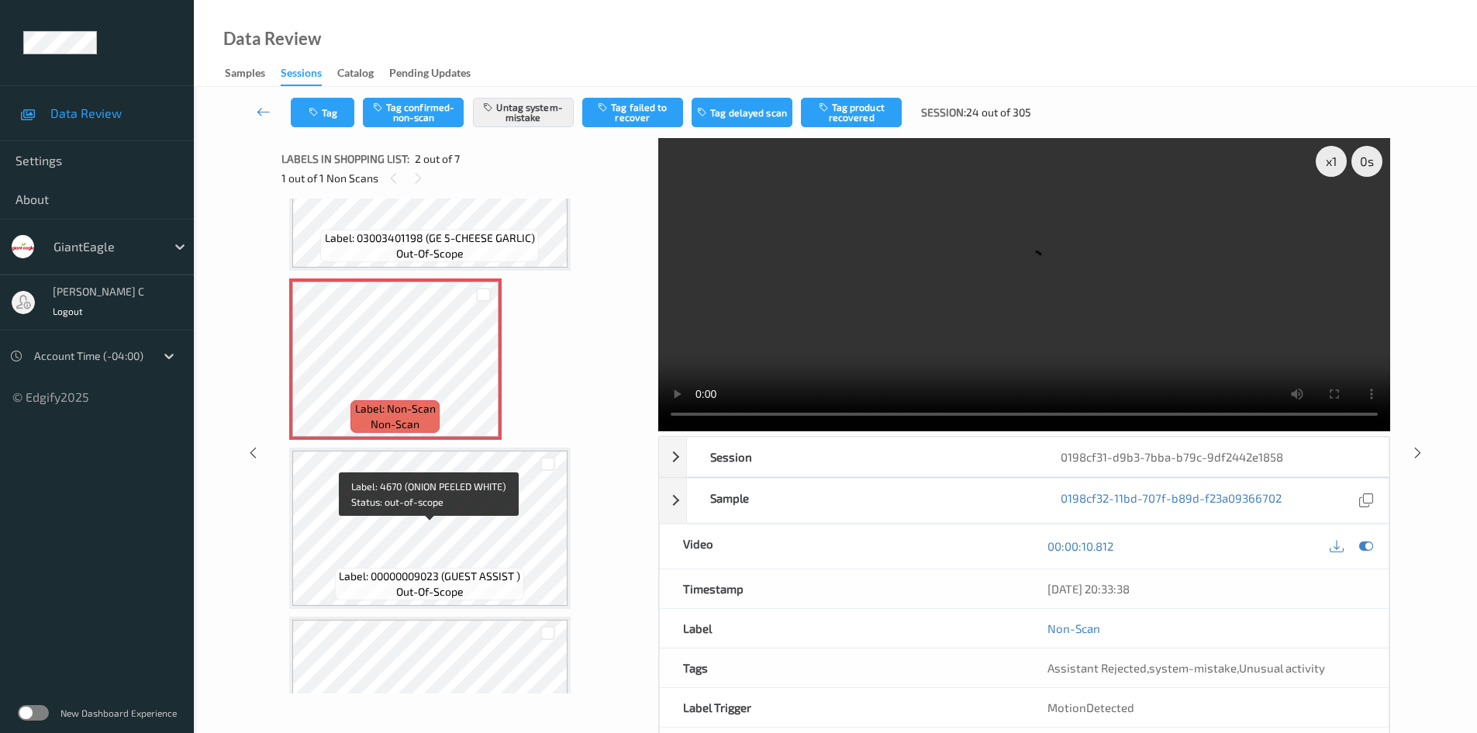
scroll to position [78, 0]
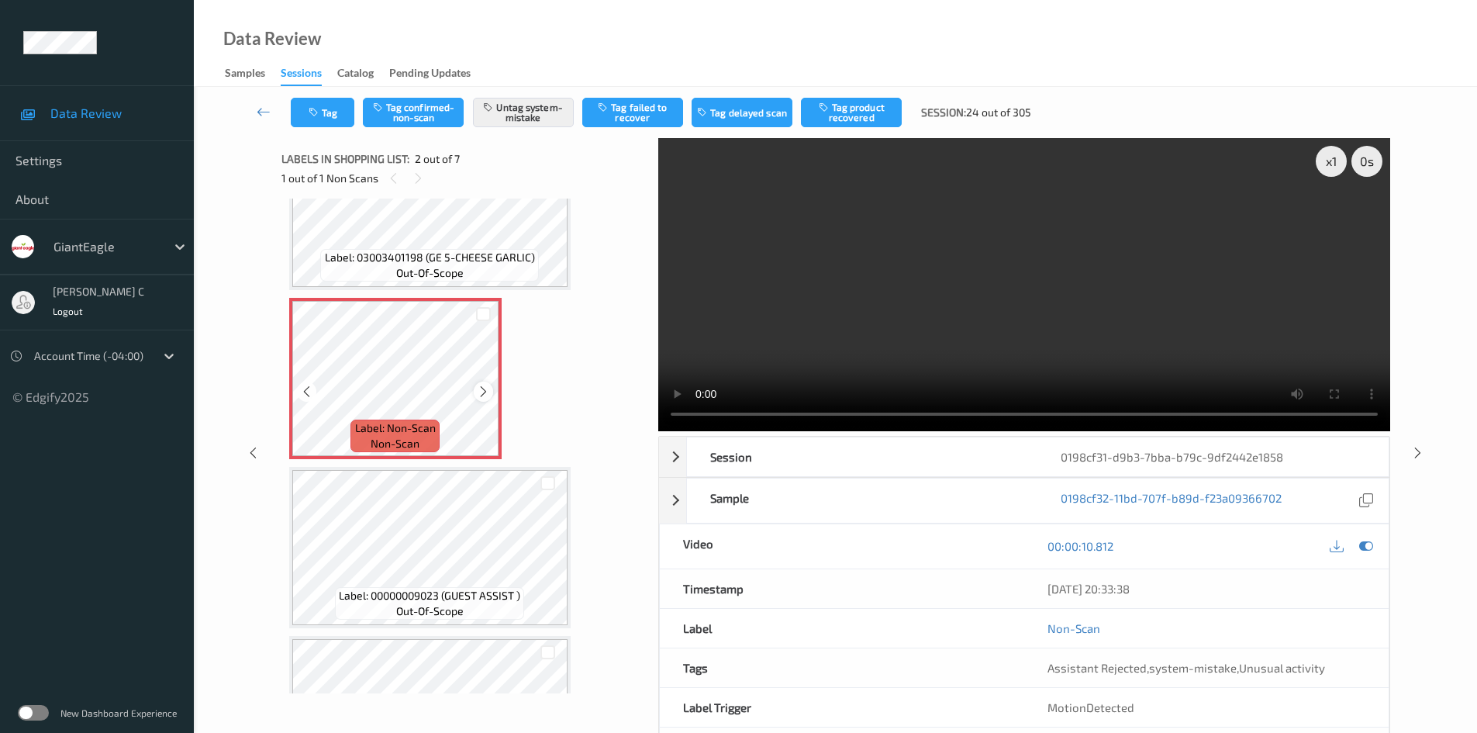
click at [479, 390] on icon at bounding box center [483, 392] width 13 height 14
click at [261, 103] on link at bounding box center [264, 112] width 54 height 29
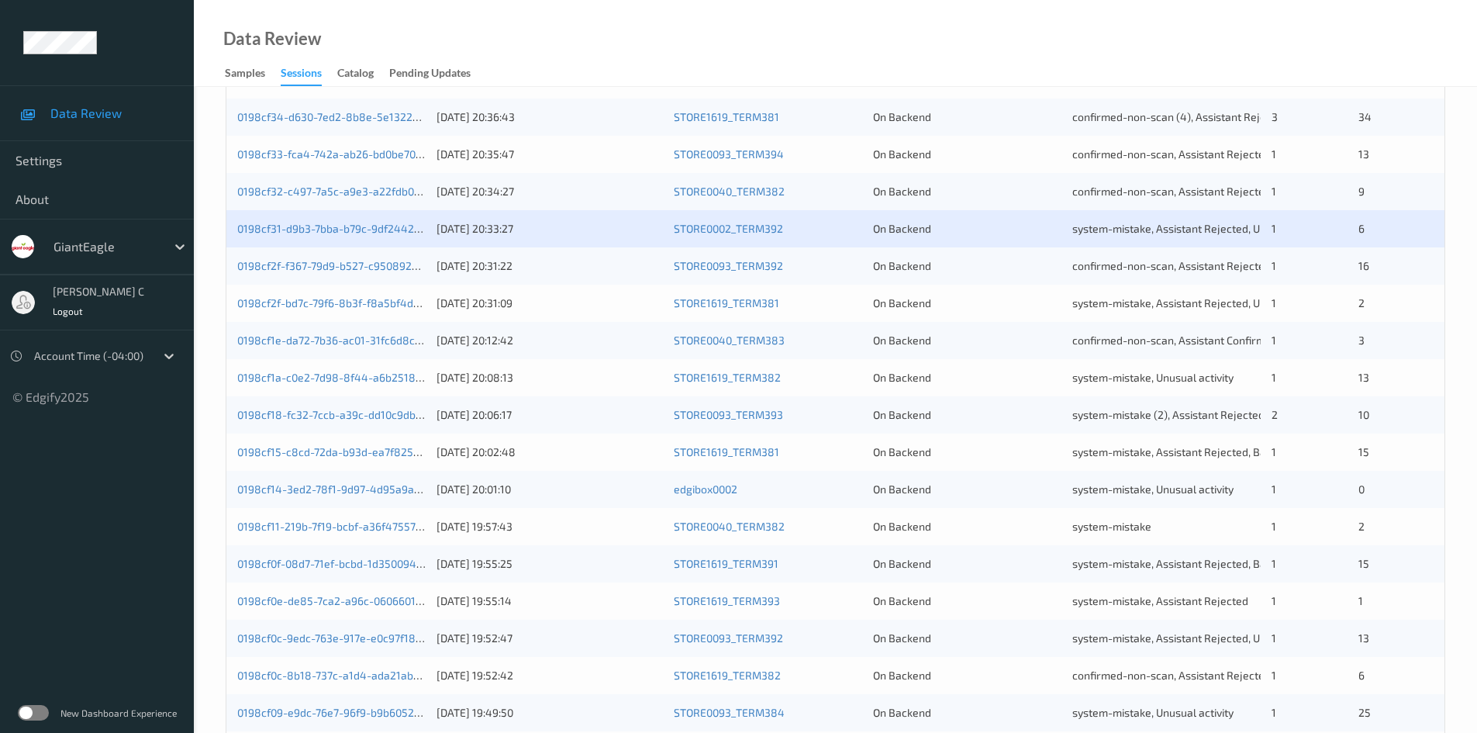
scroll to position [233, 0]
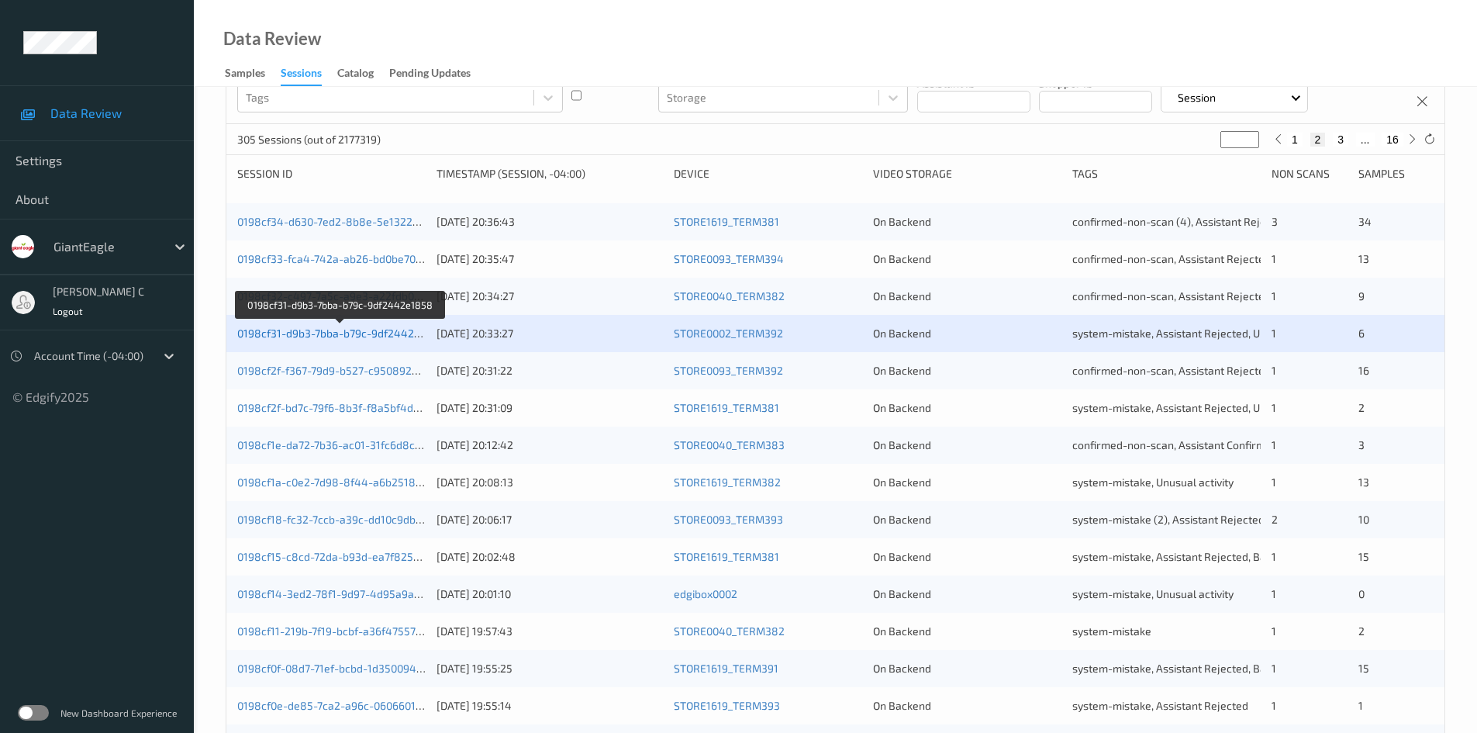
click at [290, 335] on link "0198cf31-d9b3-7bba-b79c-9df2442e1858" at bounding box center [341, 333] width 208 height 13
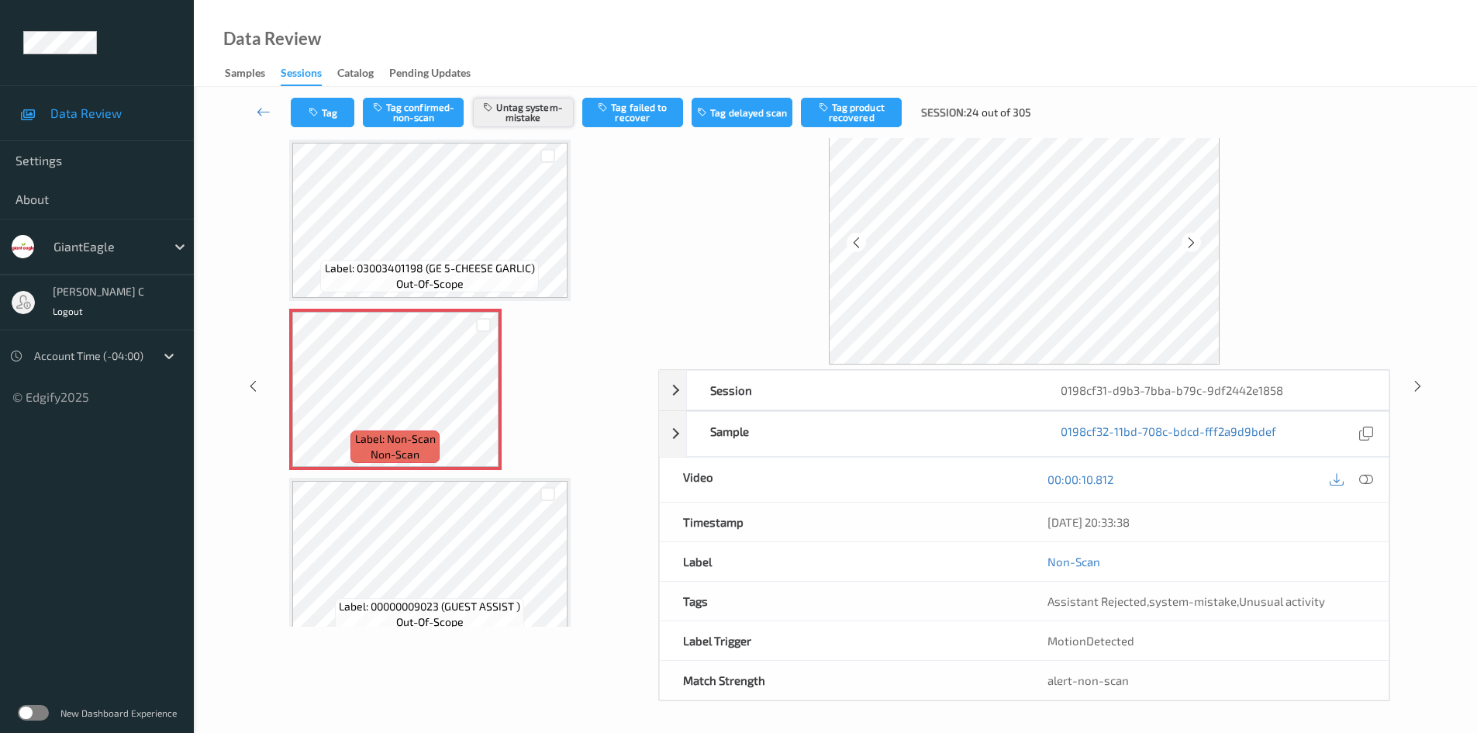
click at [542, 98] on button "Untag system-mistake" at bounding box center [523, 112] width 101 height 29
click at [542, 105] on button "Tag system-mistake" at bounding box center [523, 112] width 101 height 29
click at [333, 123] on button "Tag" at bounding box center [323, 112] width 64 height 29
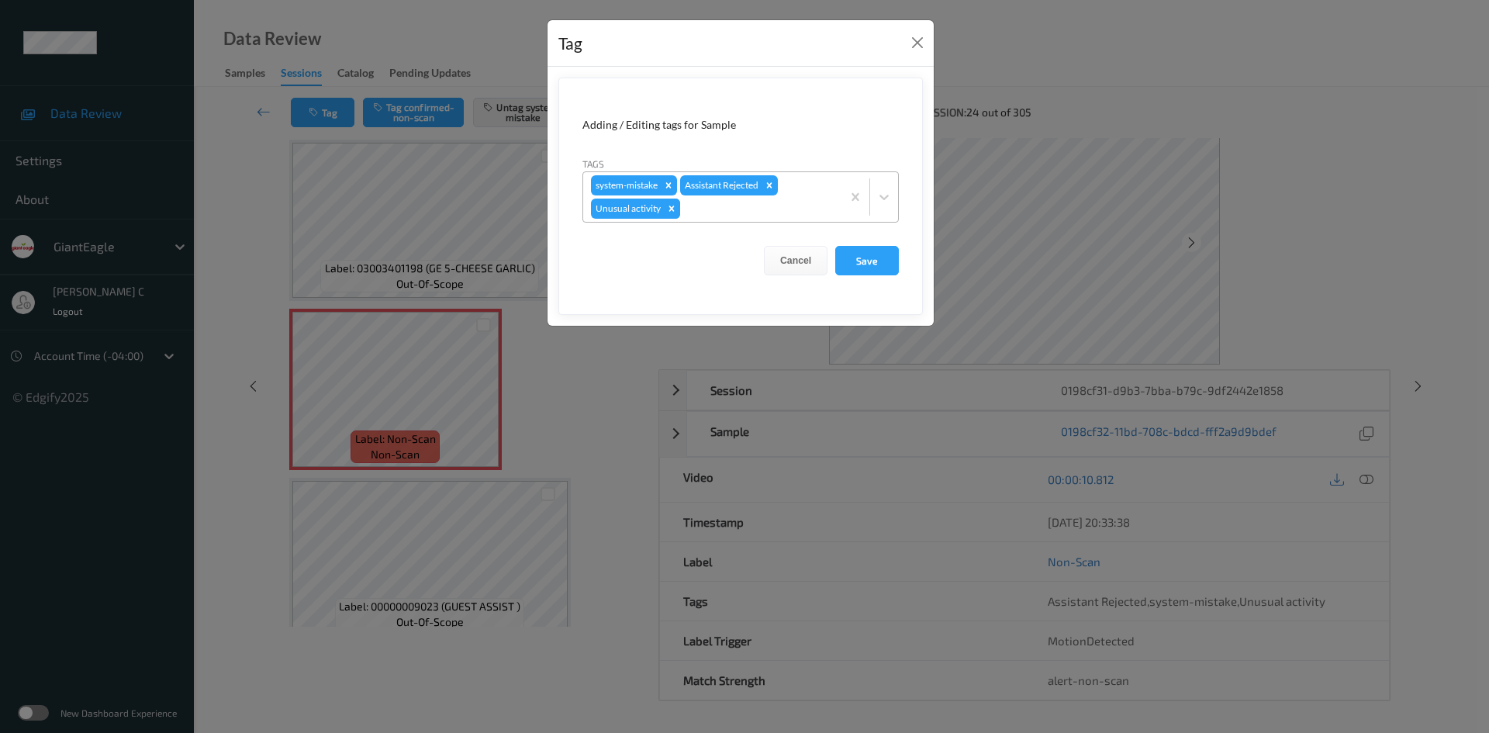
click at [675, 210] on icon "Remove Unusual activity" at bounding box center [671, 208] width 11 height 11
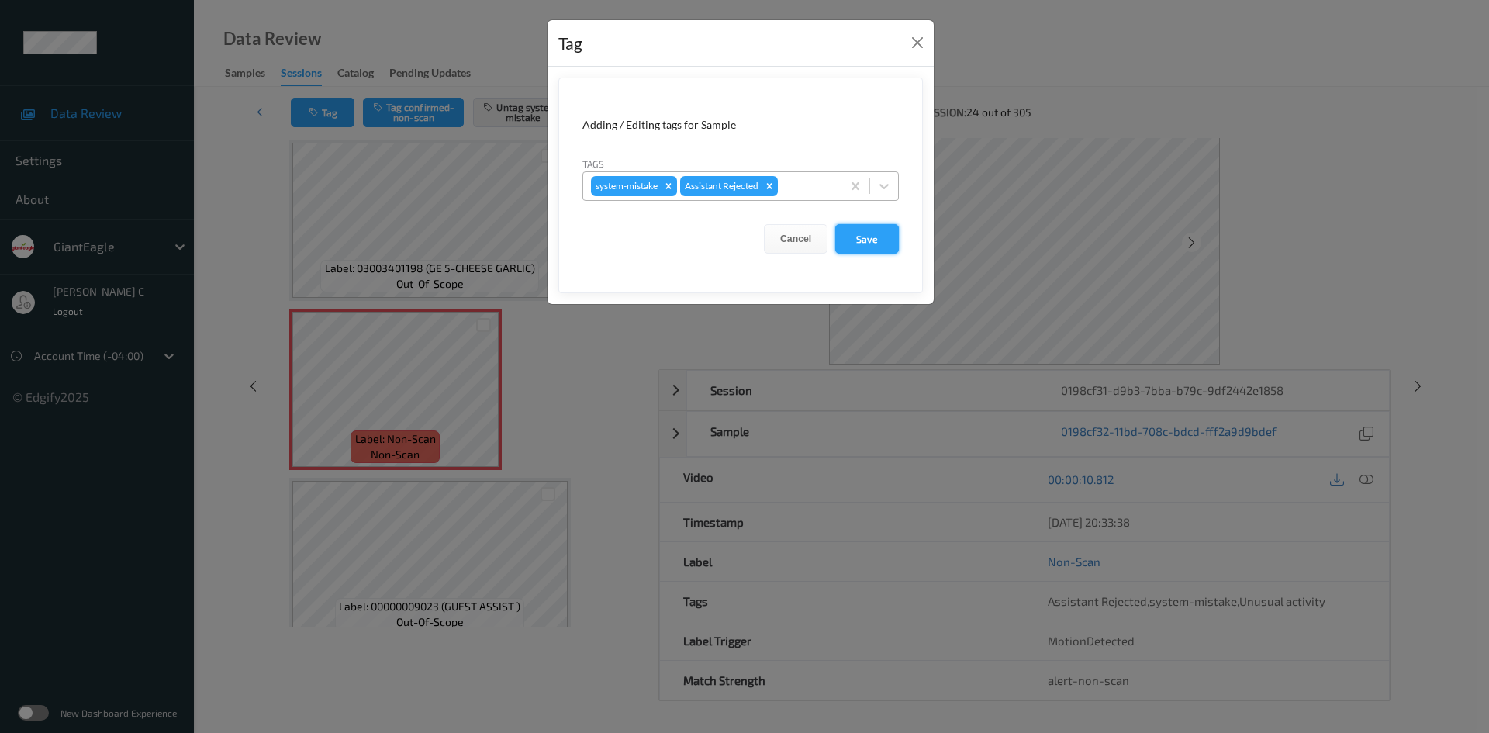
click at [866, 228] on button "Save" at bounding box center [867, 238] width 64 height 29
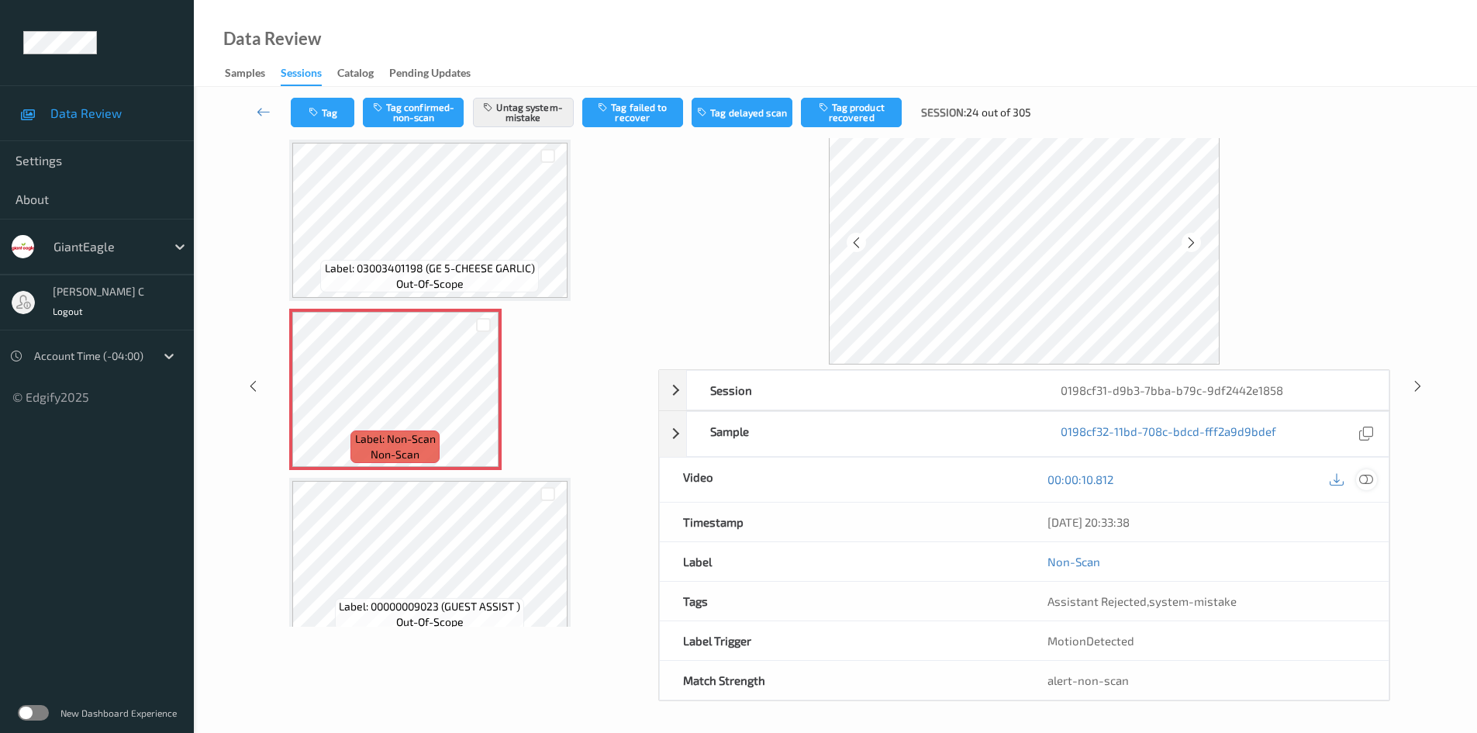
click at [1369, 480] on icon at bounding box center [1367, 479] width 14 height 14
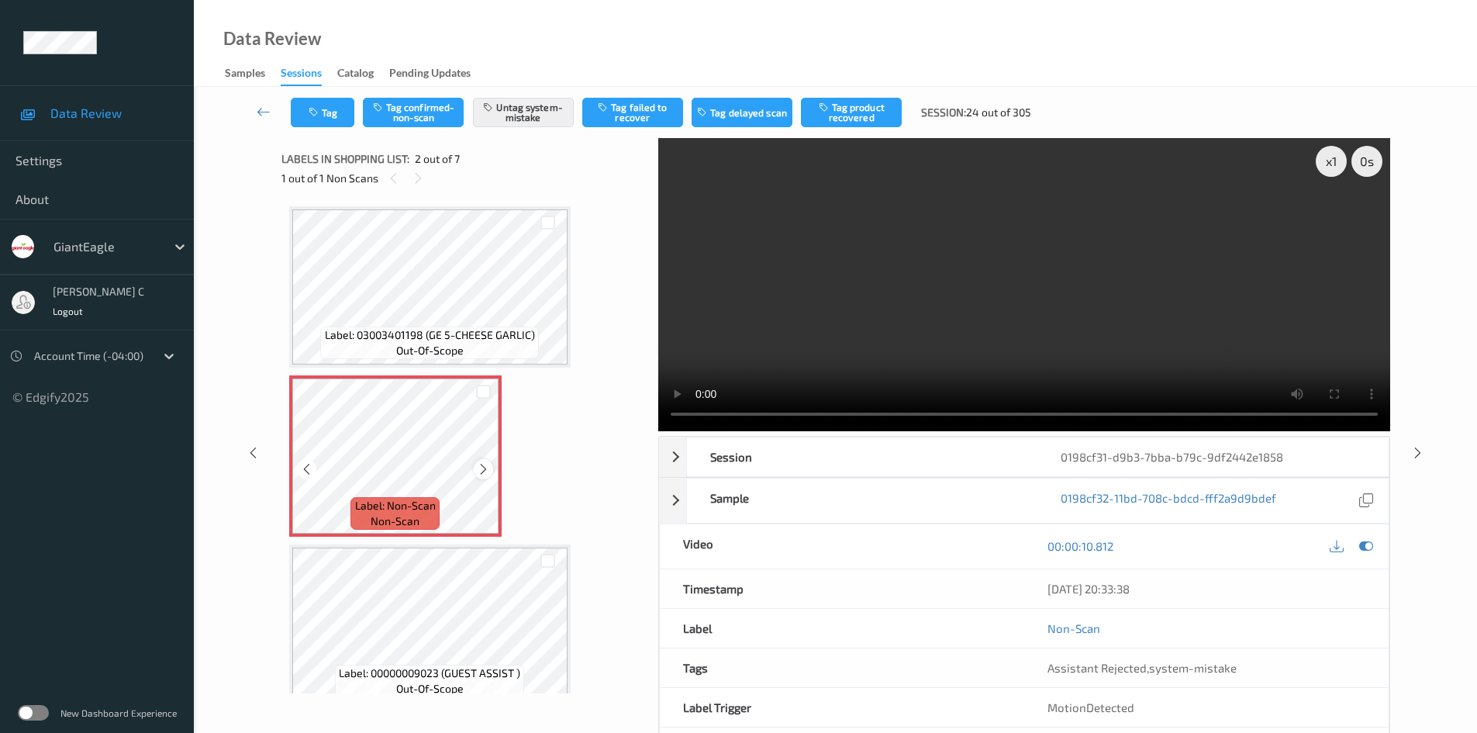
click at [476, 462] on div at bounding box center [483, 468] width 19 height 19
click at [261, 111] on icon at bounding box center [264, 112] width 14 height 16
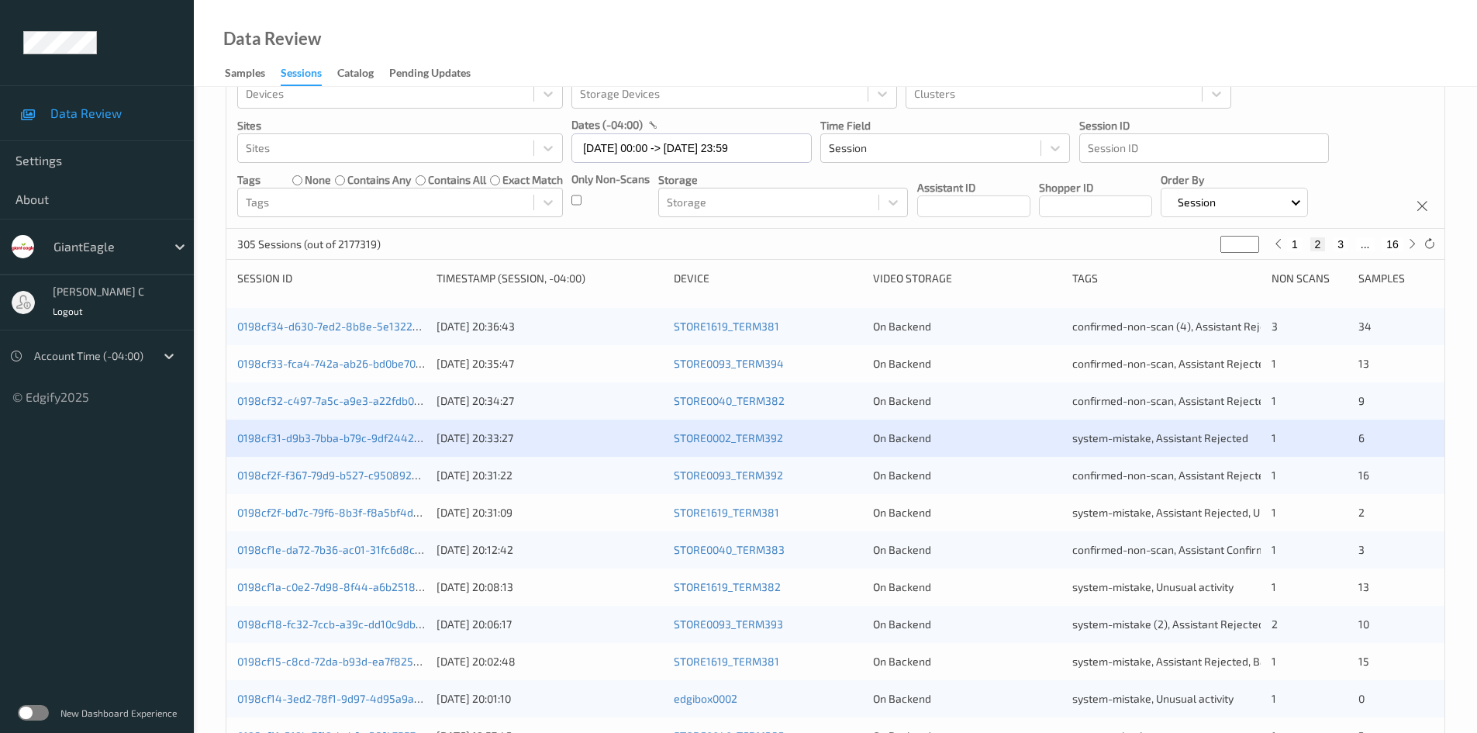
scroll to position [78, 0]
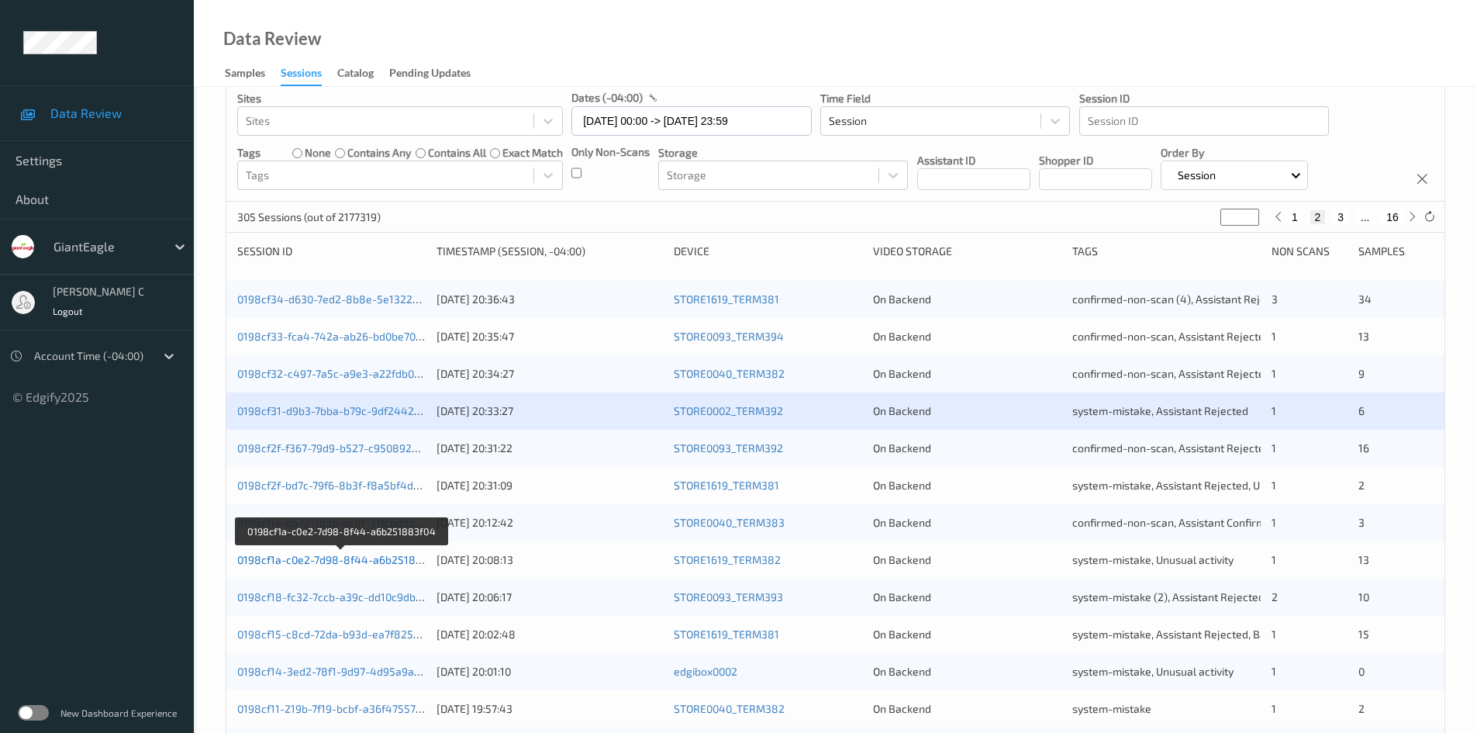
click at [361, 555] on link "0198cf1a-c0e2-7d98-8f44-a6b251883f04" at bounding box center [341, 559] width 209 height 13
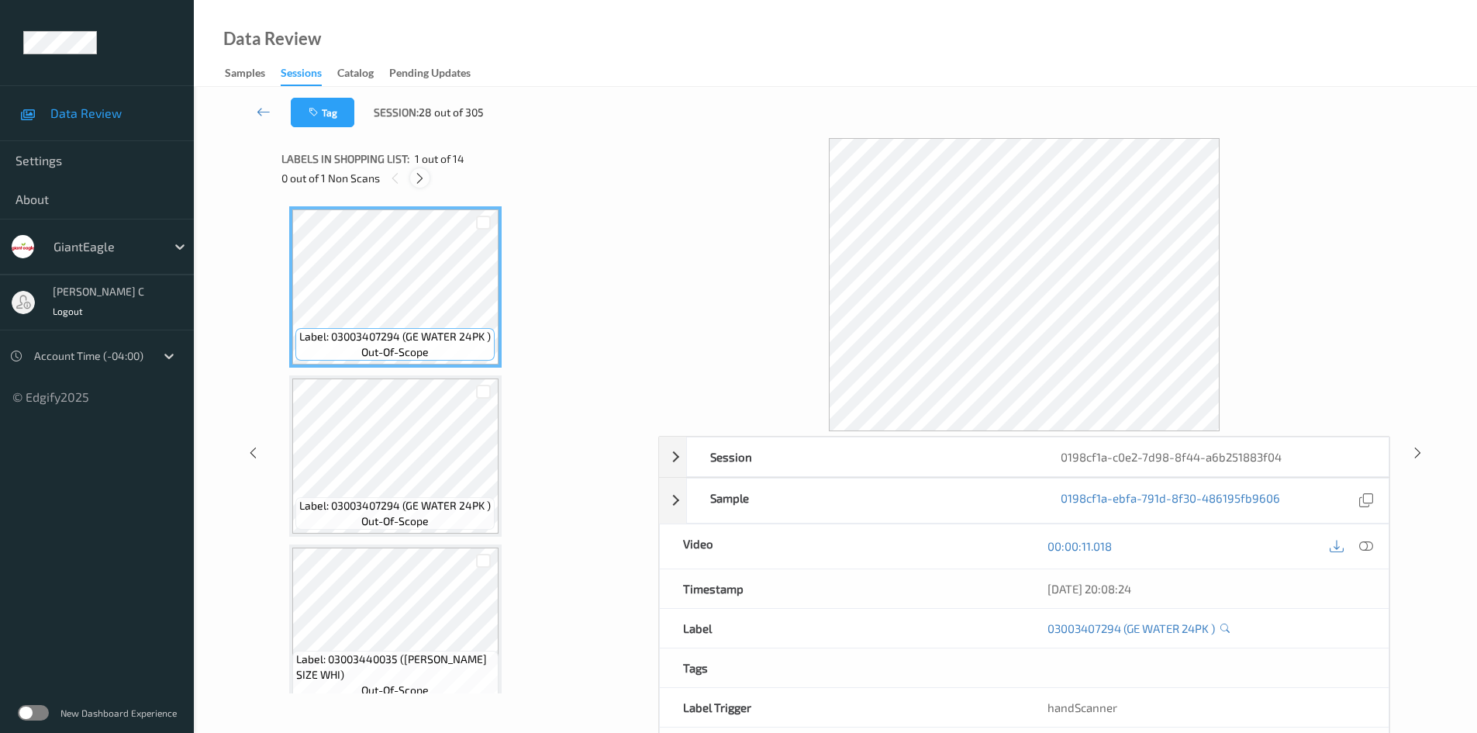
click at [421, 182] on icon at bounding box center [419, 178] width 13 height 14
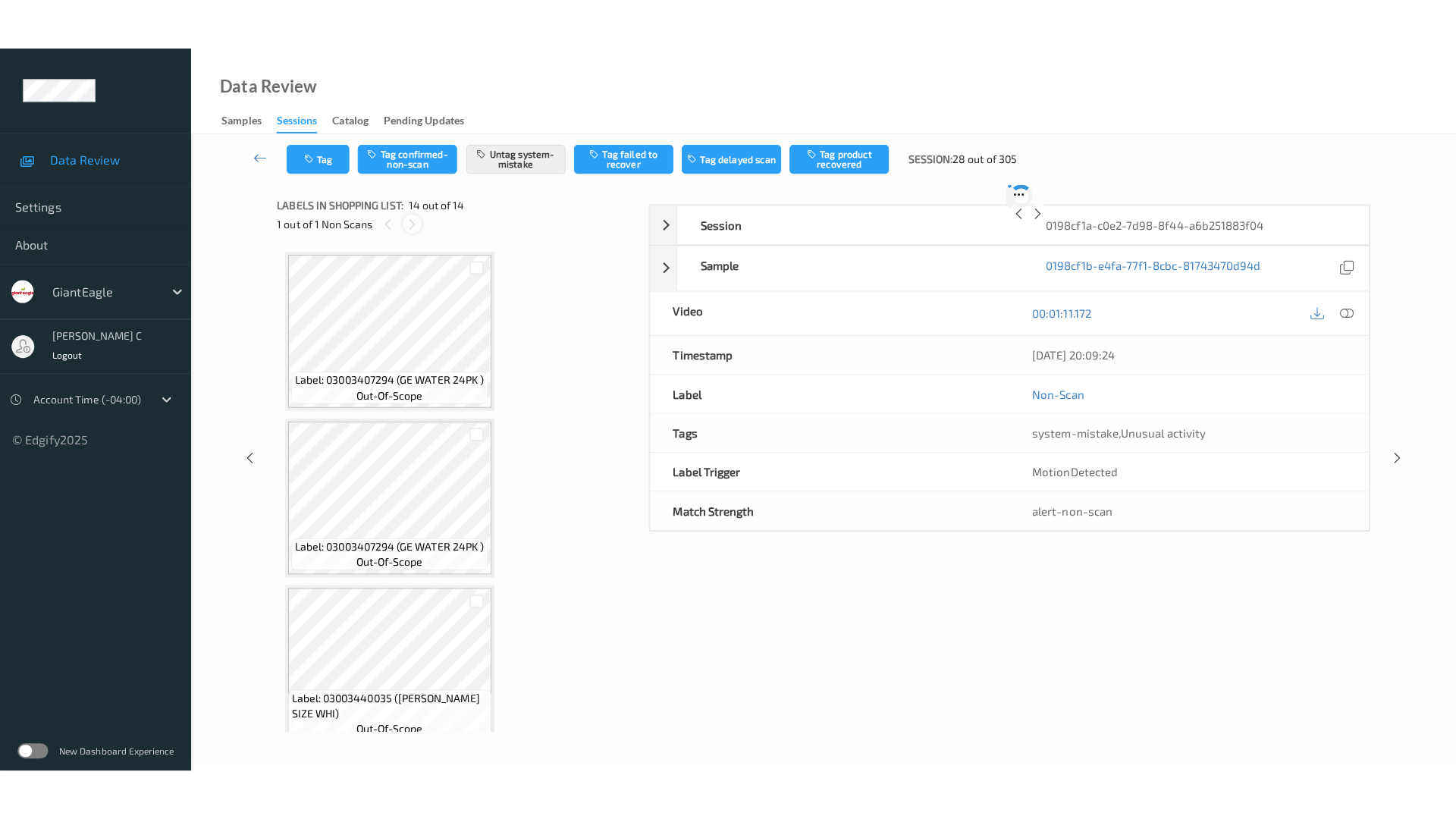
scroll to position [1837, 0]
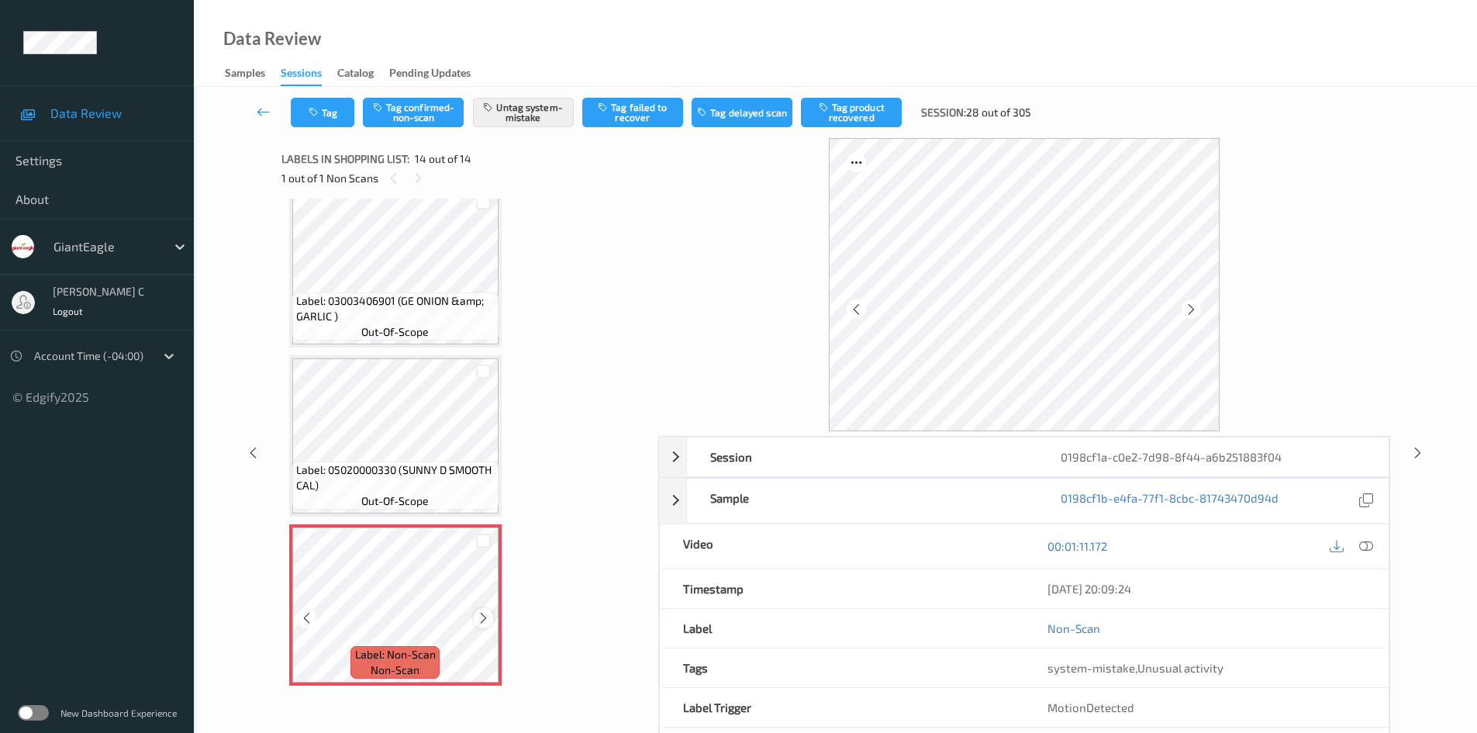
click at [489, 616] on icon at bounding box center [483, 618] width 13 height 14
click at [1363, 543] on icon at bounding box center [1367, 546] width 14 height 14
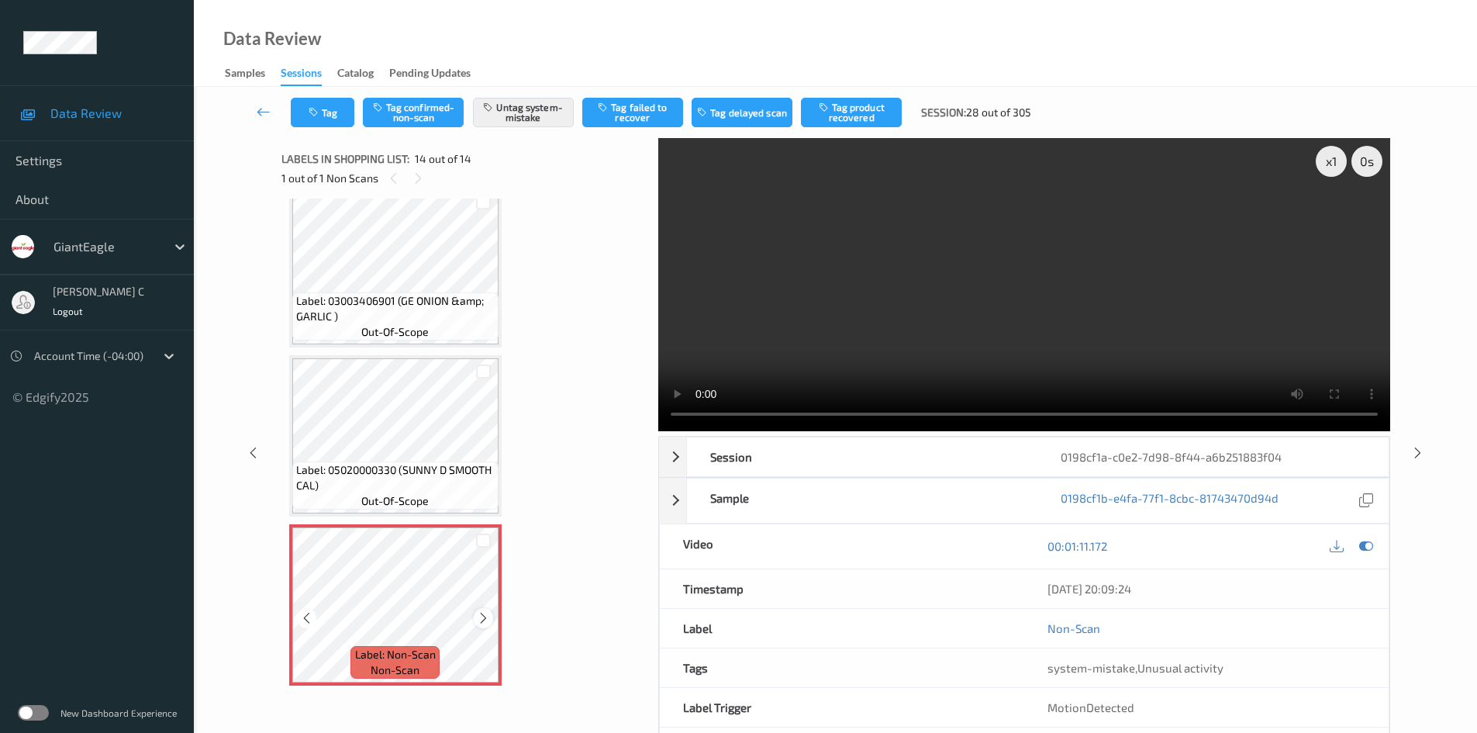
click at [482, 617] on icon at bounding box center [483, 618] width 13 height 14
drag, startPoint x: 1051, startPoint y: 672, endPoint x: 1188, endPoint y: 672, distance: 137.3
click at [1163, 669] on span "system-mistake , Unusual activity" at bounding box center [1136, 668] width 176 height 14
click at [1215, 671] on span "Unusual activity" at bounding box center [1181, 668] width 86 height 14
drag, startPoint x: 1232, startPoint y: 668, endPoint x: 1049, endPoint y: 665, distance: 182.3
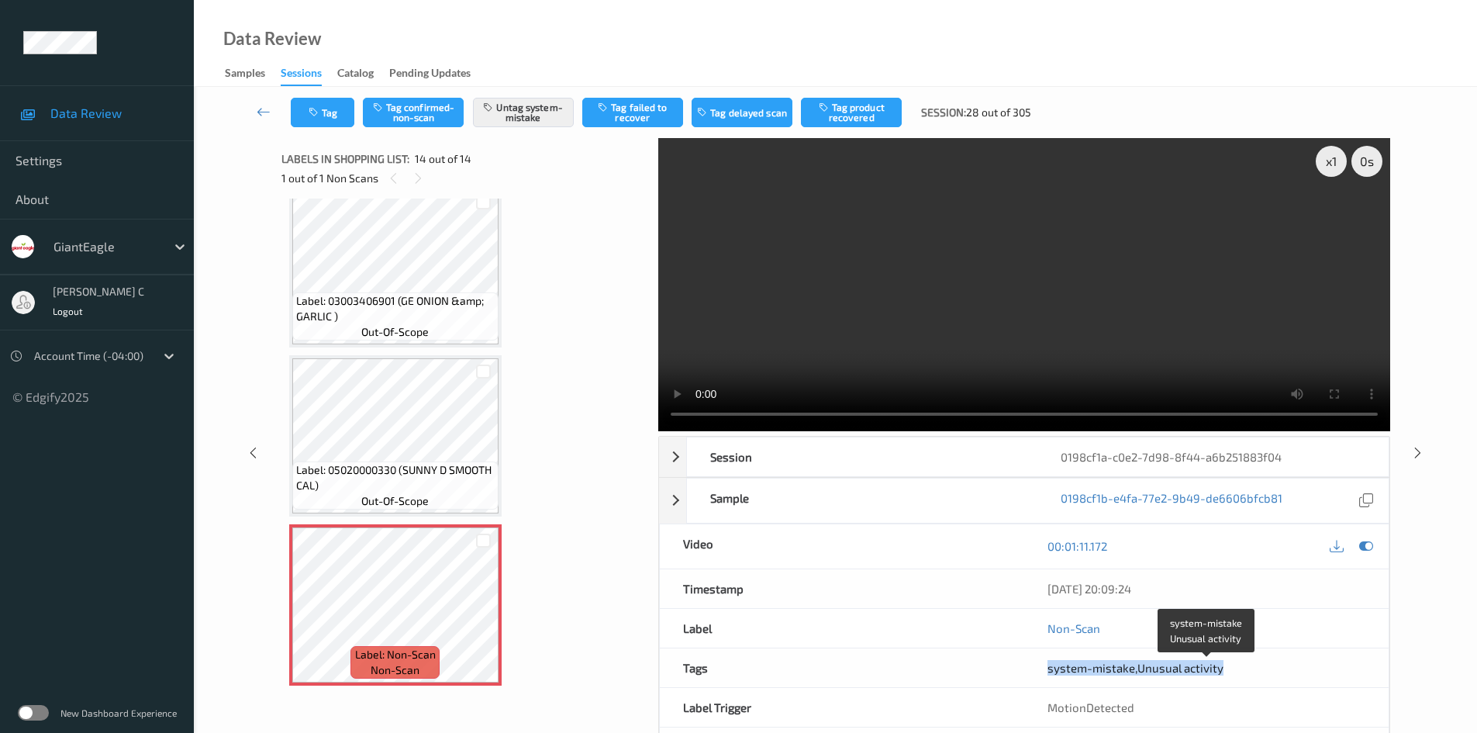
click at [1049, 665] on div "system-mistake , Unusual activity" at bounding box center [1207, 668] width 318 height 16
copy span "system-mistake , Unusual activity"
click at [254, 109] on link at bounding box center [264, 112] width 54 height 29
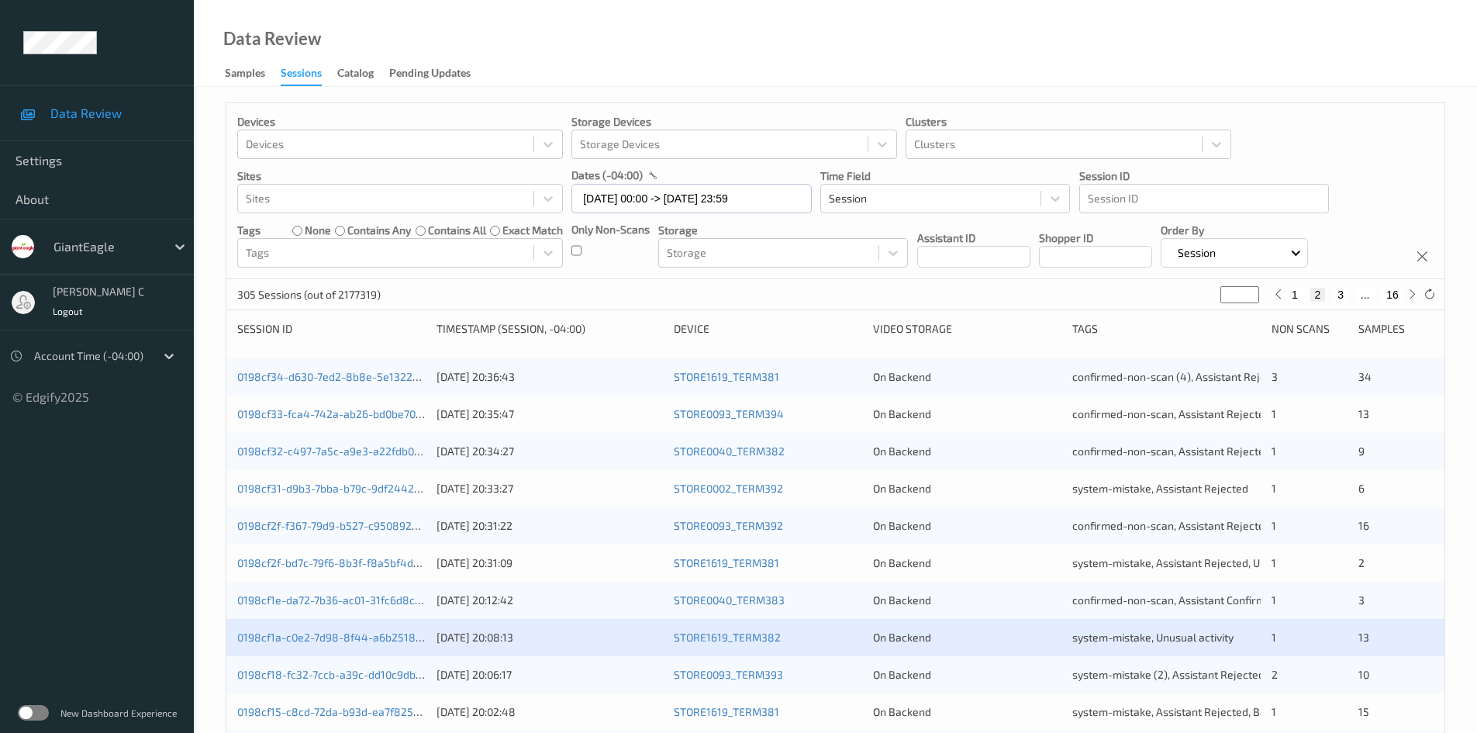
scroll to position [388, 0]
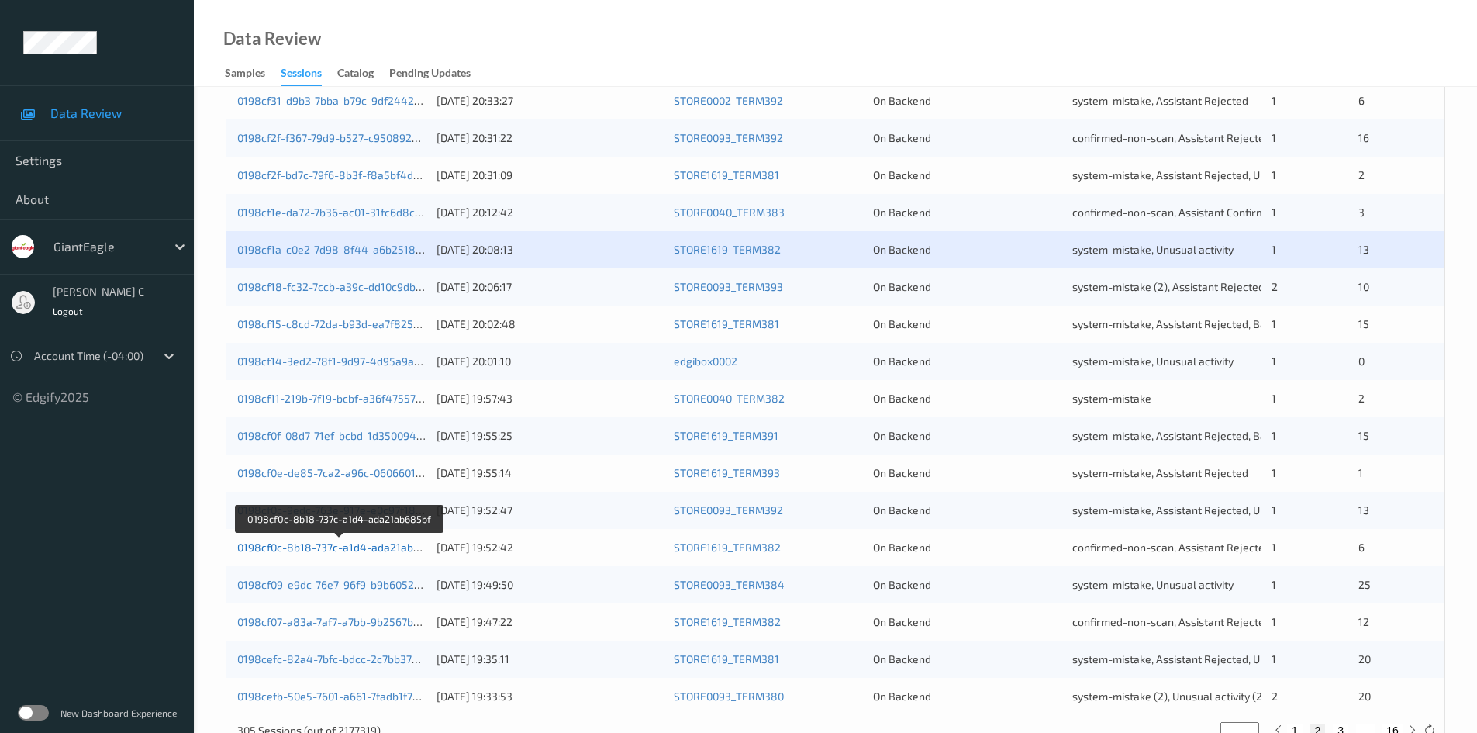
click at [362, 553] on link "0198cf0c-8b18-737c-a1d4-ada21ab685bf" at bounding box center [340, 547] width 206 height 13
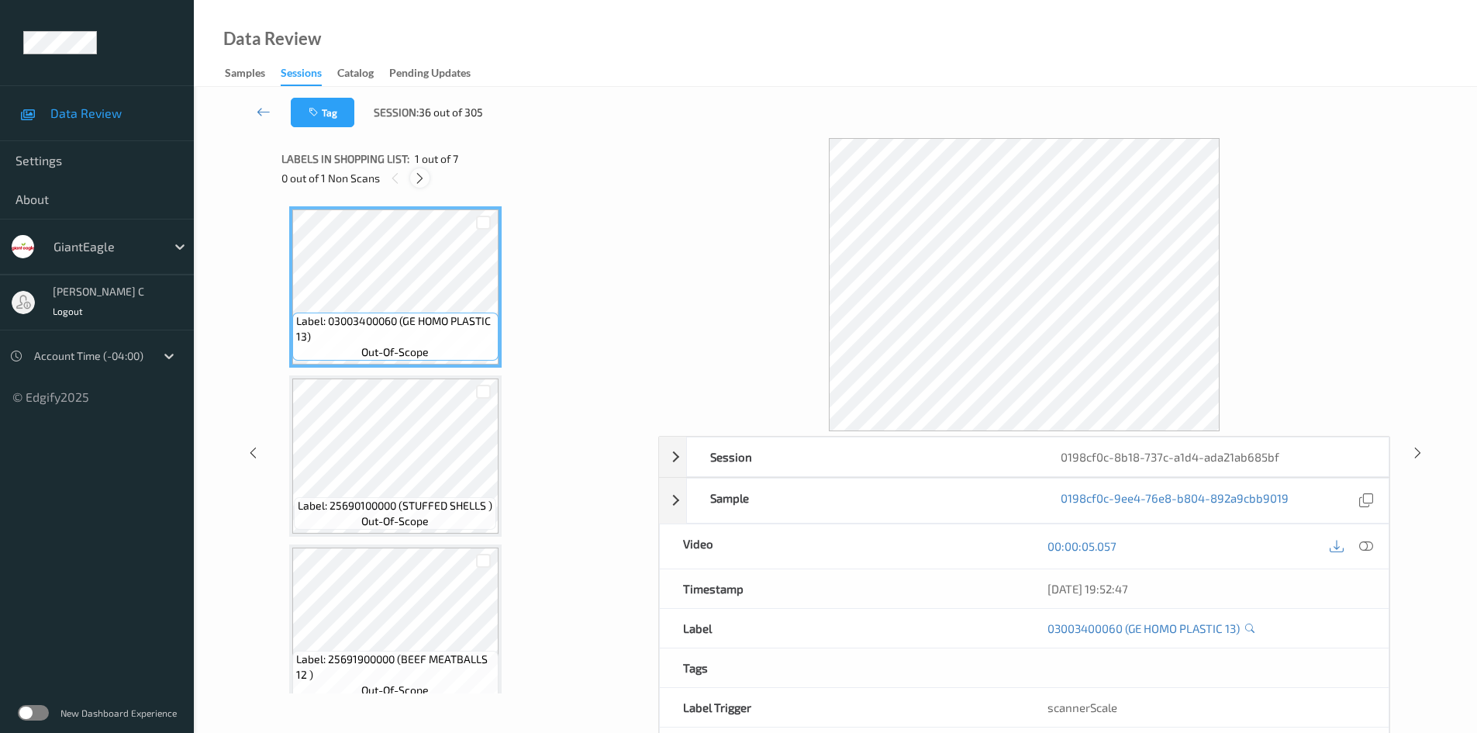
click at [421, 179] on icon at bounding box center [419, 178] width 13 height 14
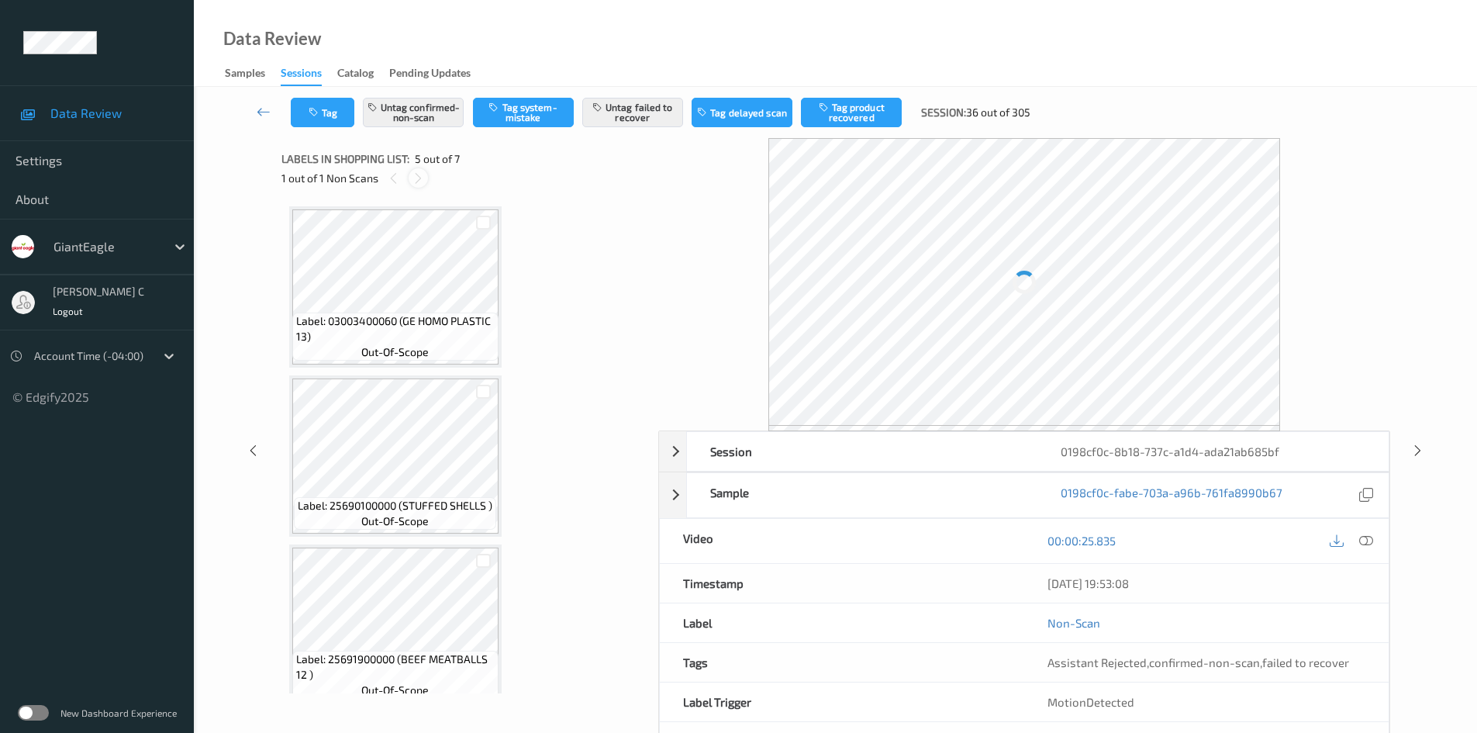
scroll to position [515, 0]
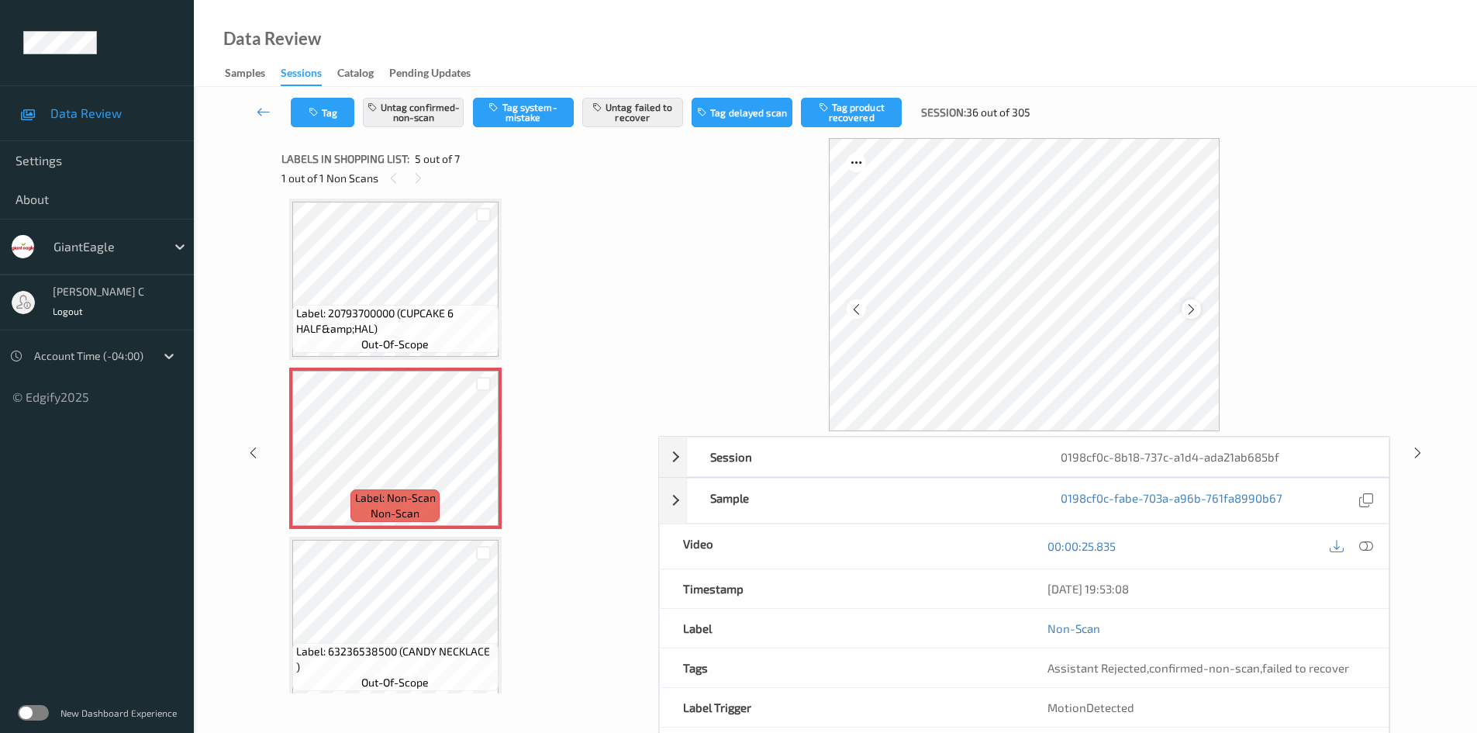
click at [1187, 310] on icon at bounding box center [1191, 309] width 13 height 14
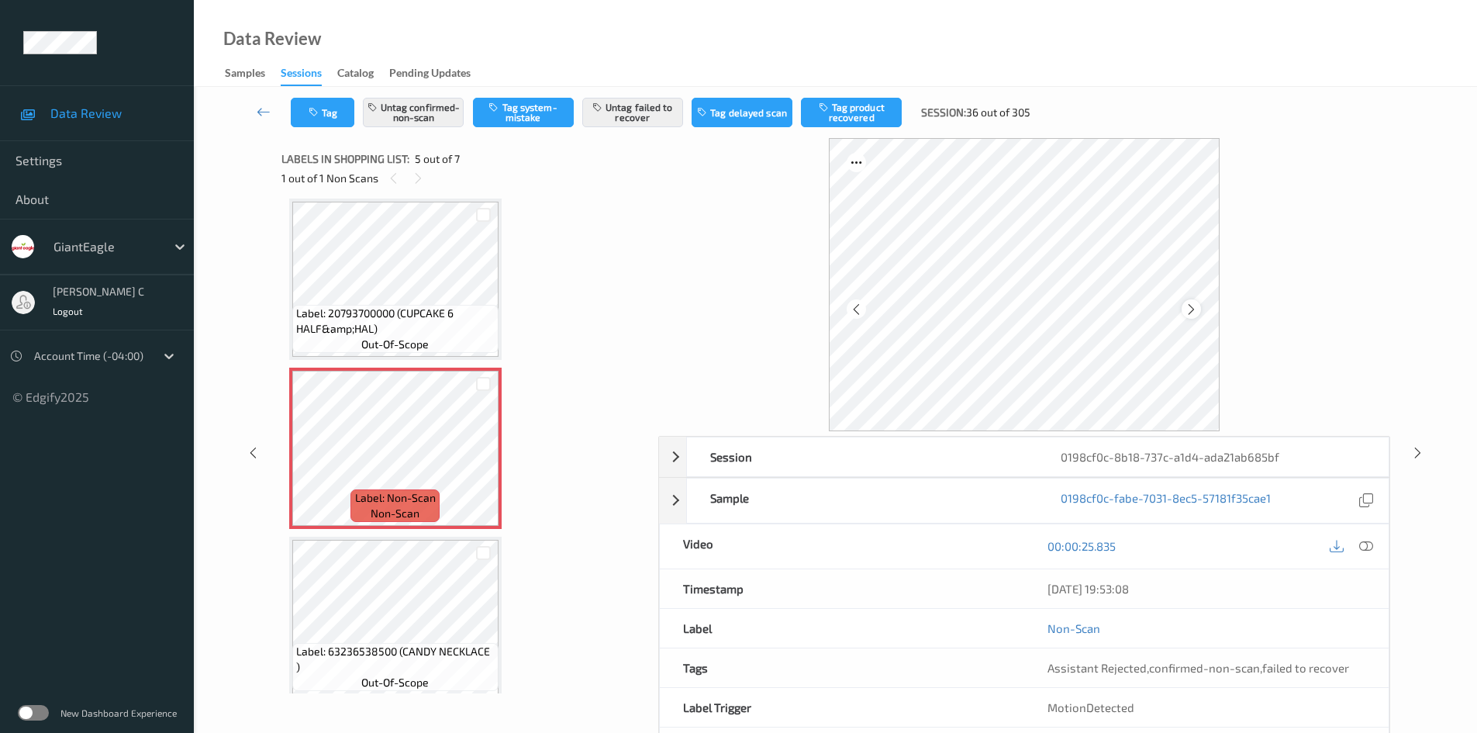
click at [1188, 310] on icon at bounding box center [1191, 309] width 13 height 14
click at [1366, 544] on icon at bounding box center [1367, 546] width 14 height 14
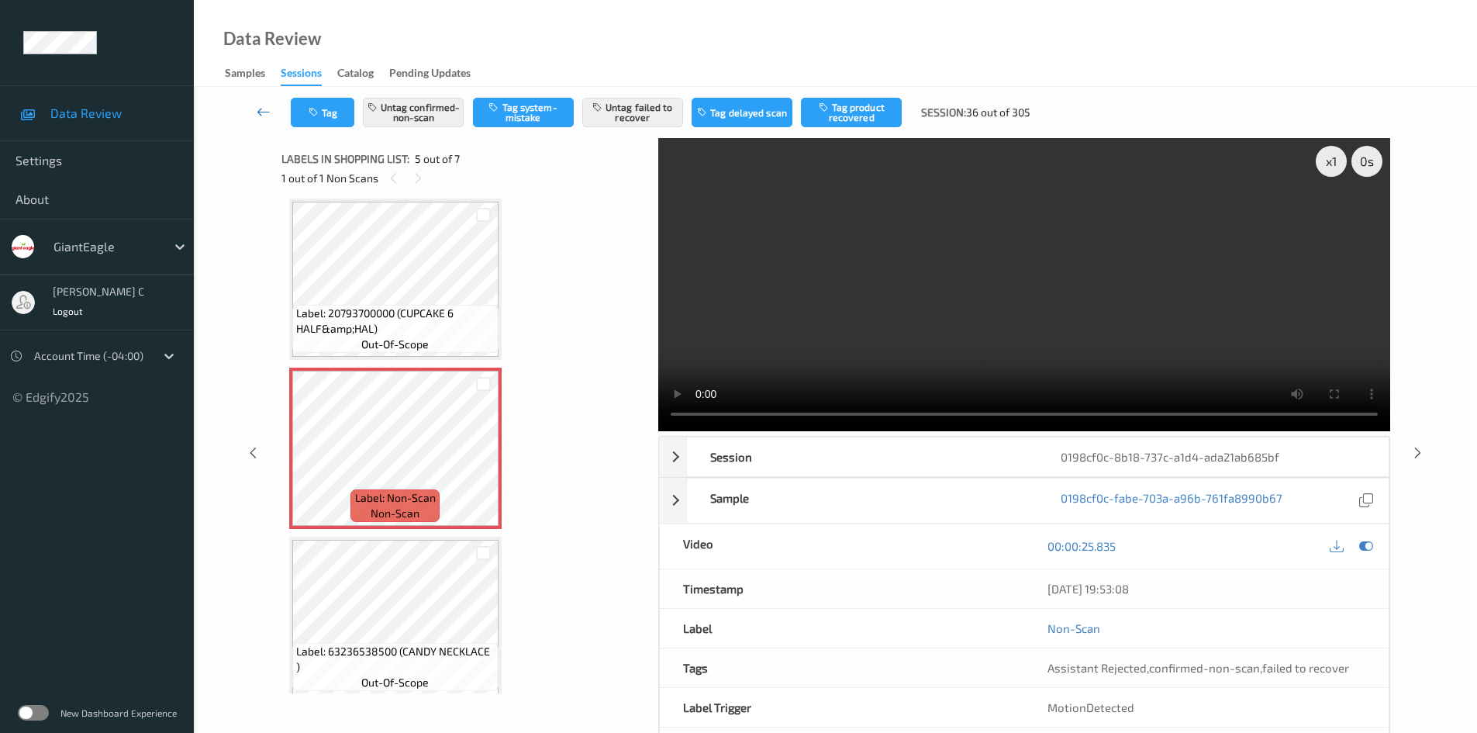
click at [258, 112] on icon at bounding box center [264, 112] width 14 height 16
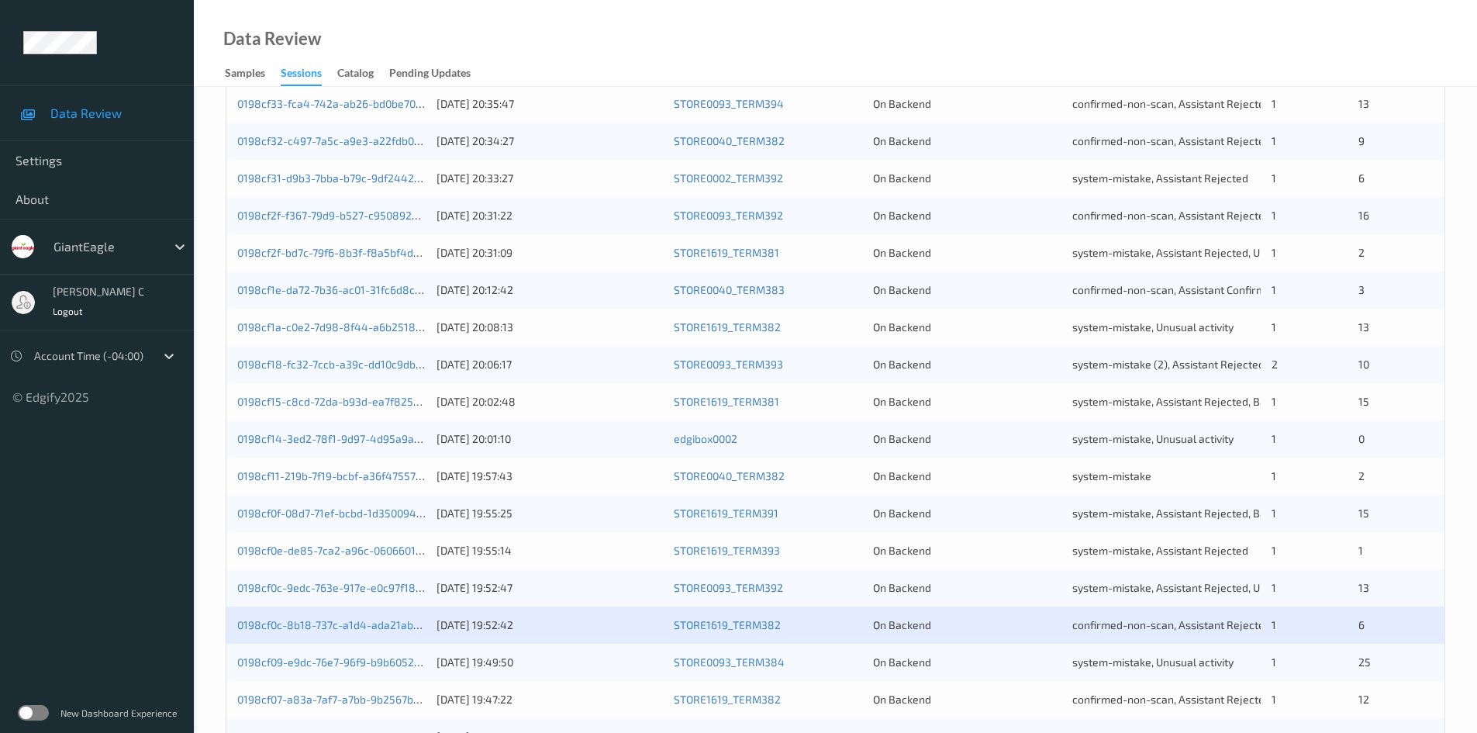
scroll to position [434, 0]
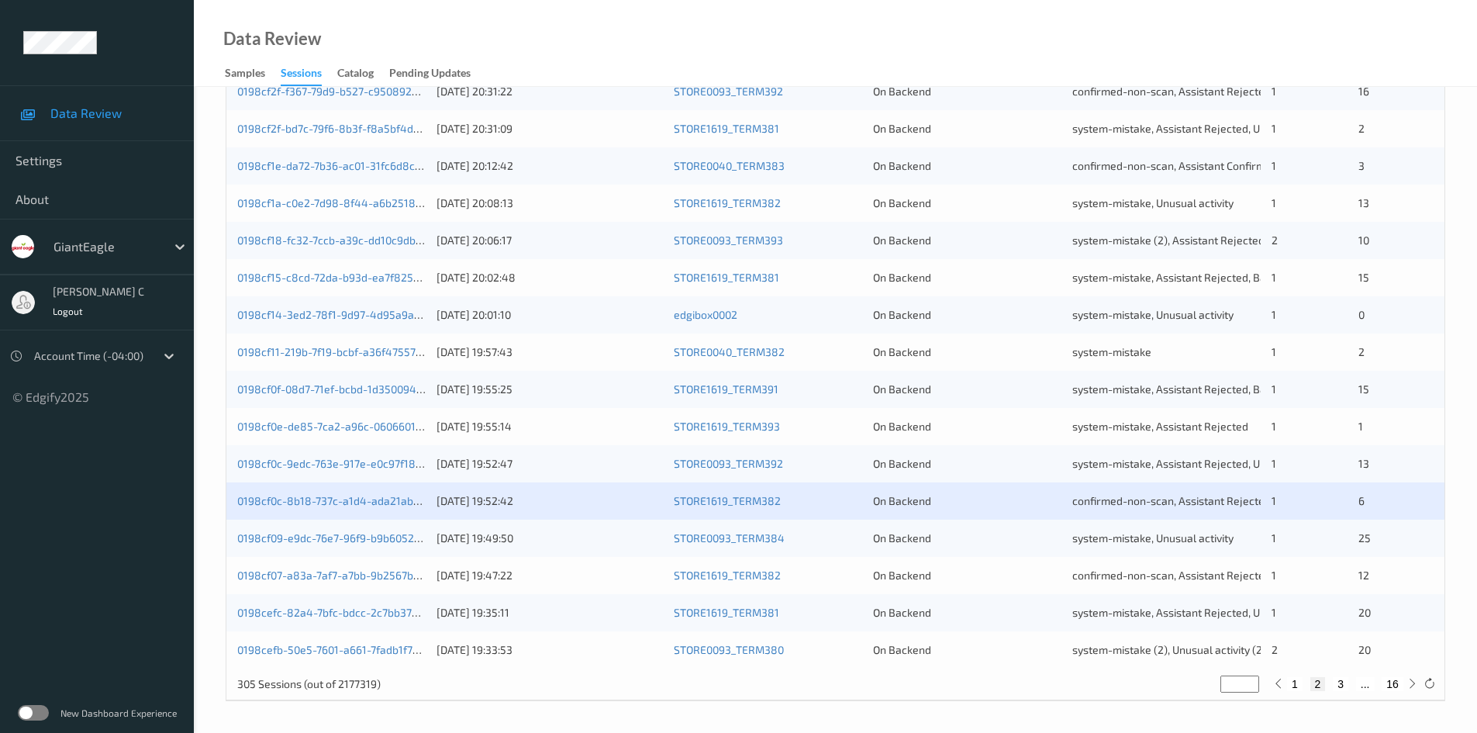
click at [1342, 682] on button "3" at bounding box center [1341, 684] width 16 height 14
type input "*"
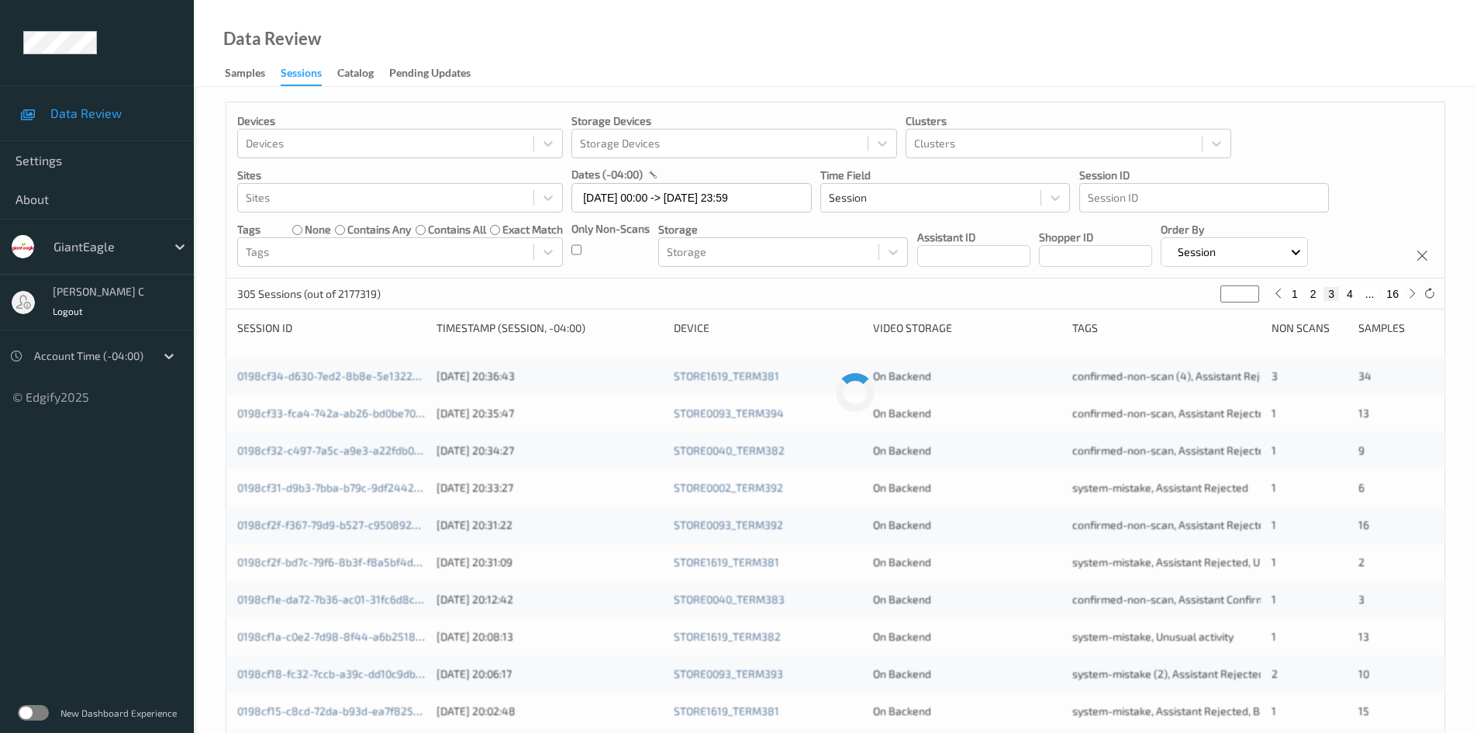
scroll to position [0, 0]
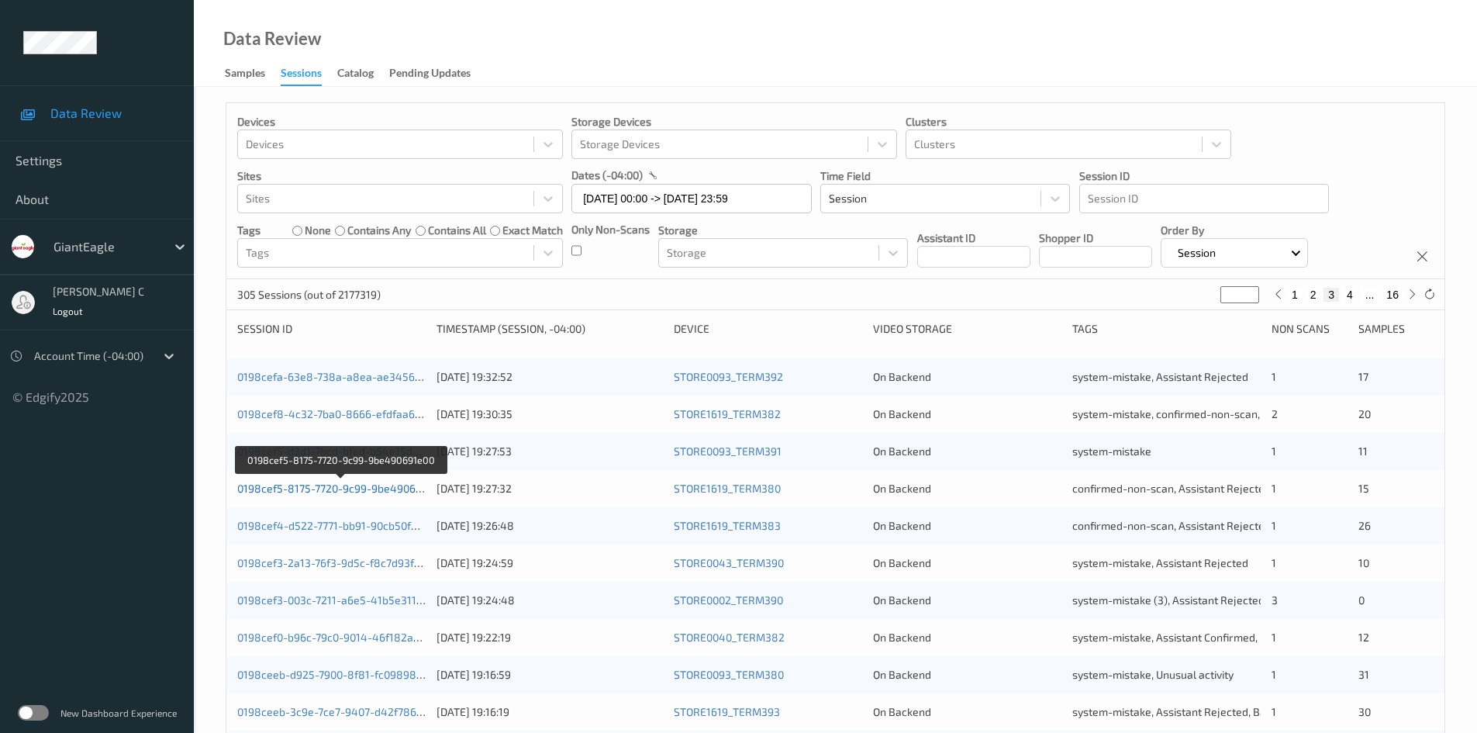
click at [309, 485] on link "0198cef5-8175-7720-9c99-9be490691e00" at bounding box center [341, 488] width 208 height 13
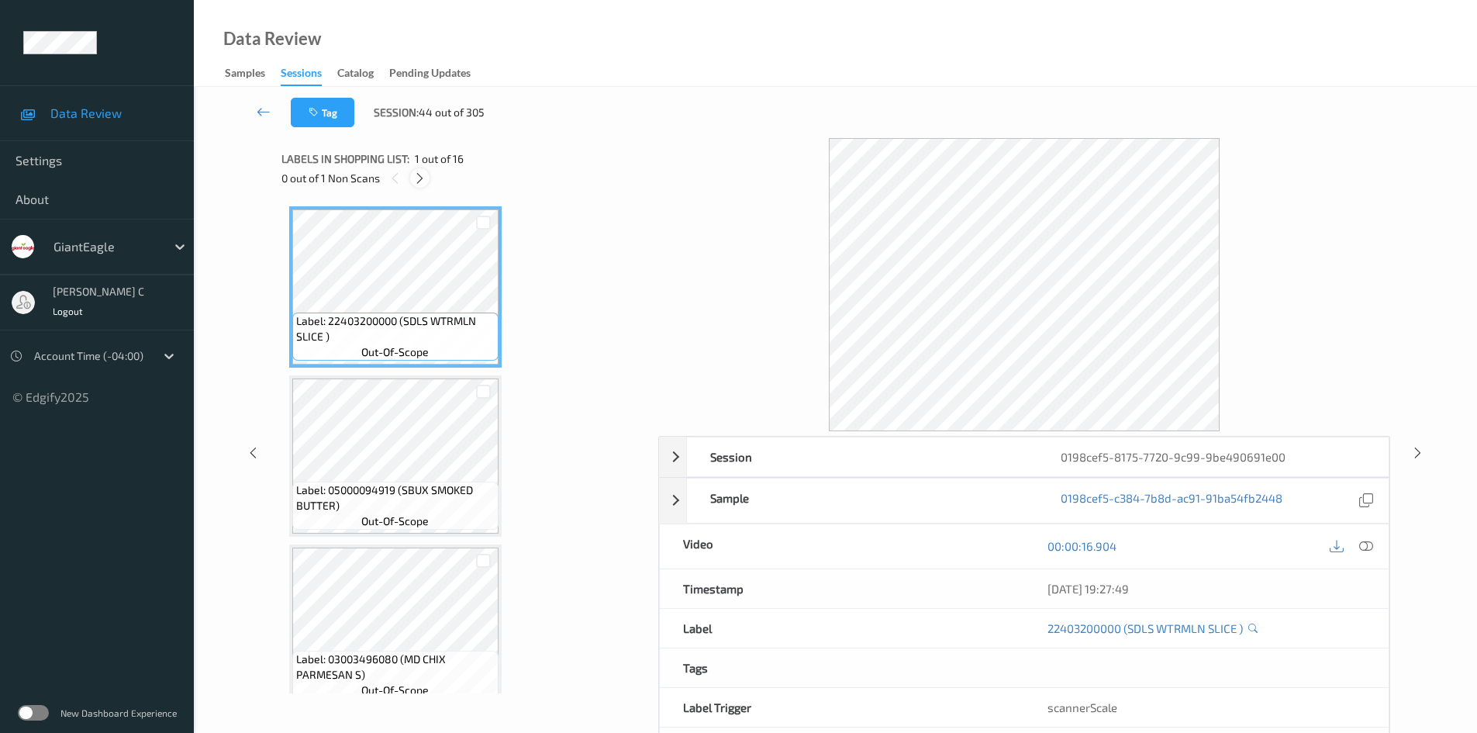
click at [420, 175] on icon at bounding box center [419, 178] width 13 height 14
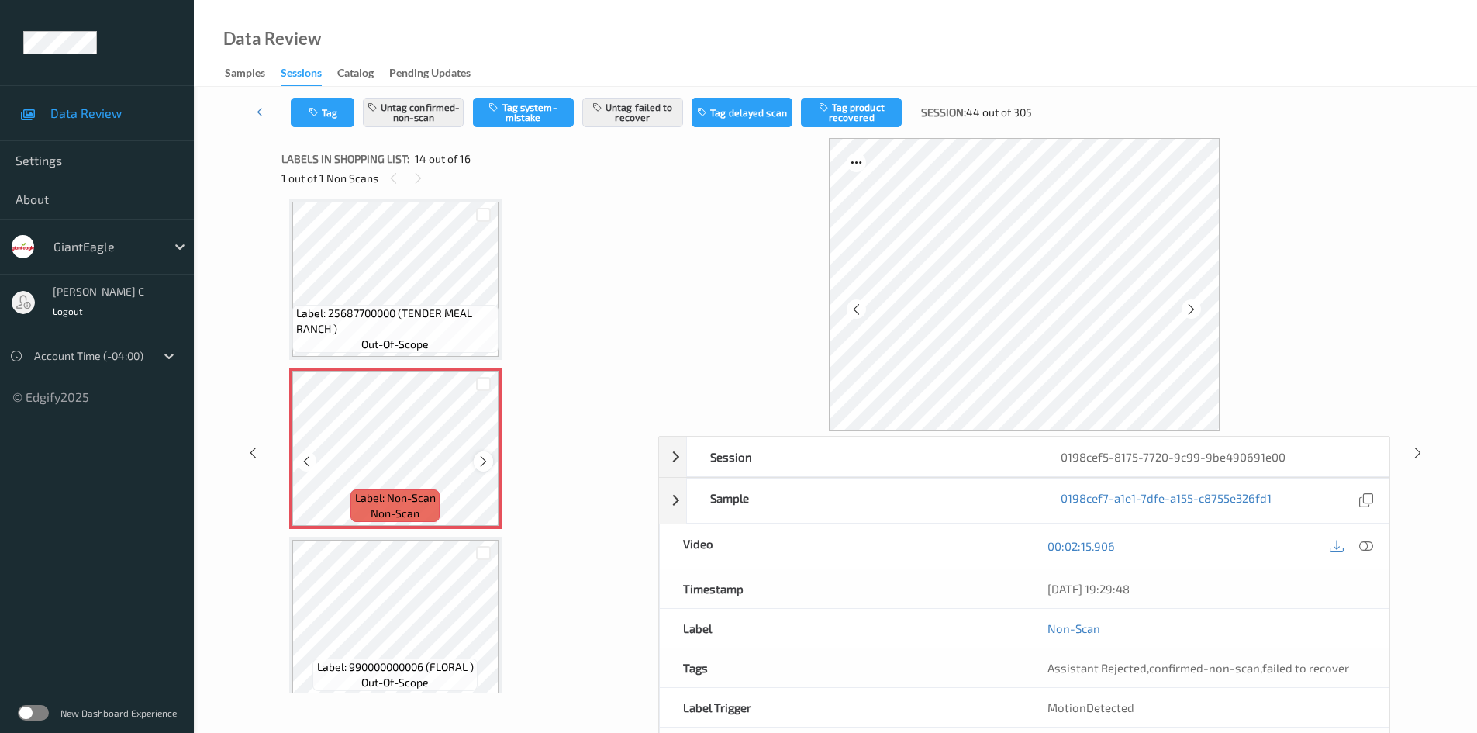
click at [485, 453] on div at bounding box center [483, 460] width 19 height 19
click at [1362, 544] on icon at bounding box center [1367, 546] width 14 height 14
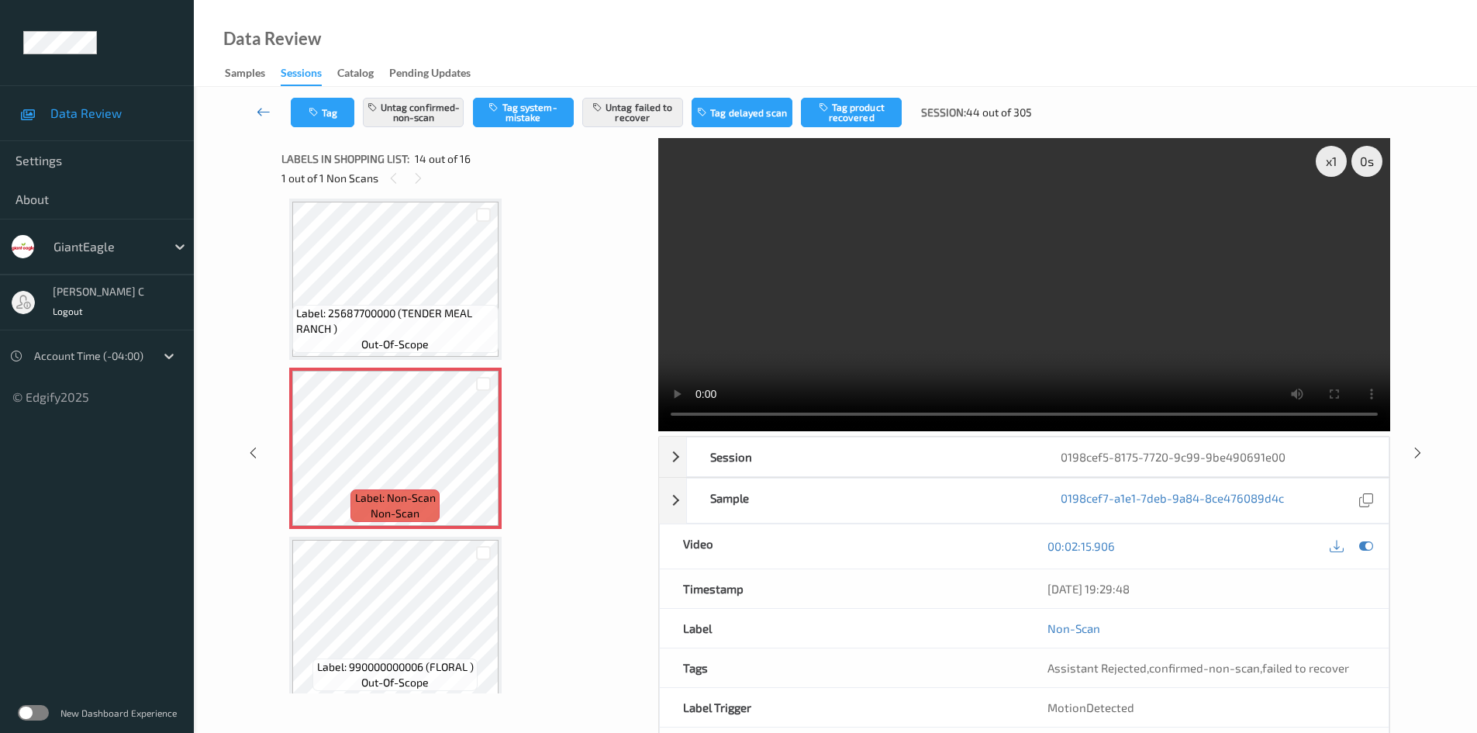
click at [258, 110] on icon at bounding box center [264, 112] width 14 height 16
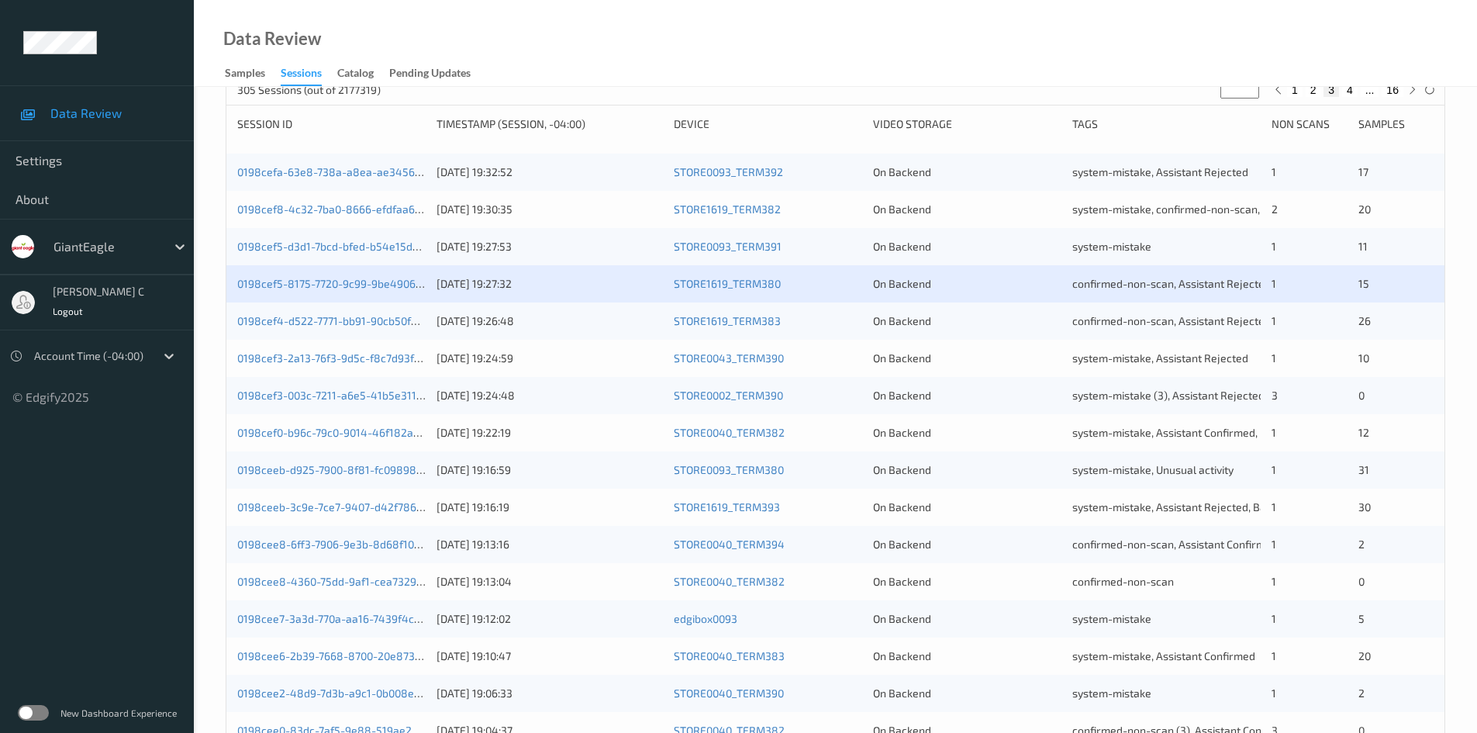
scroll to position [233, 0]
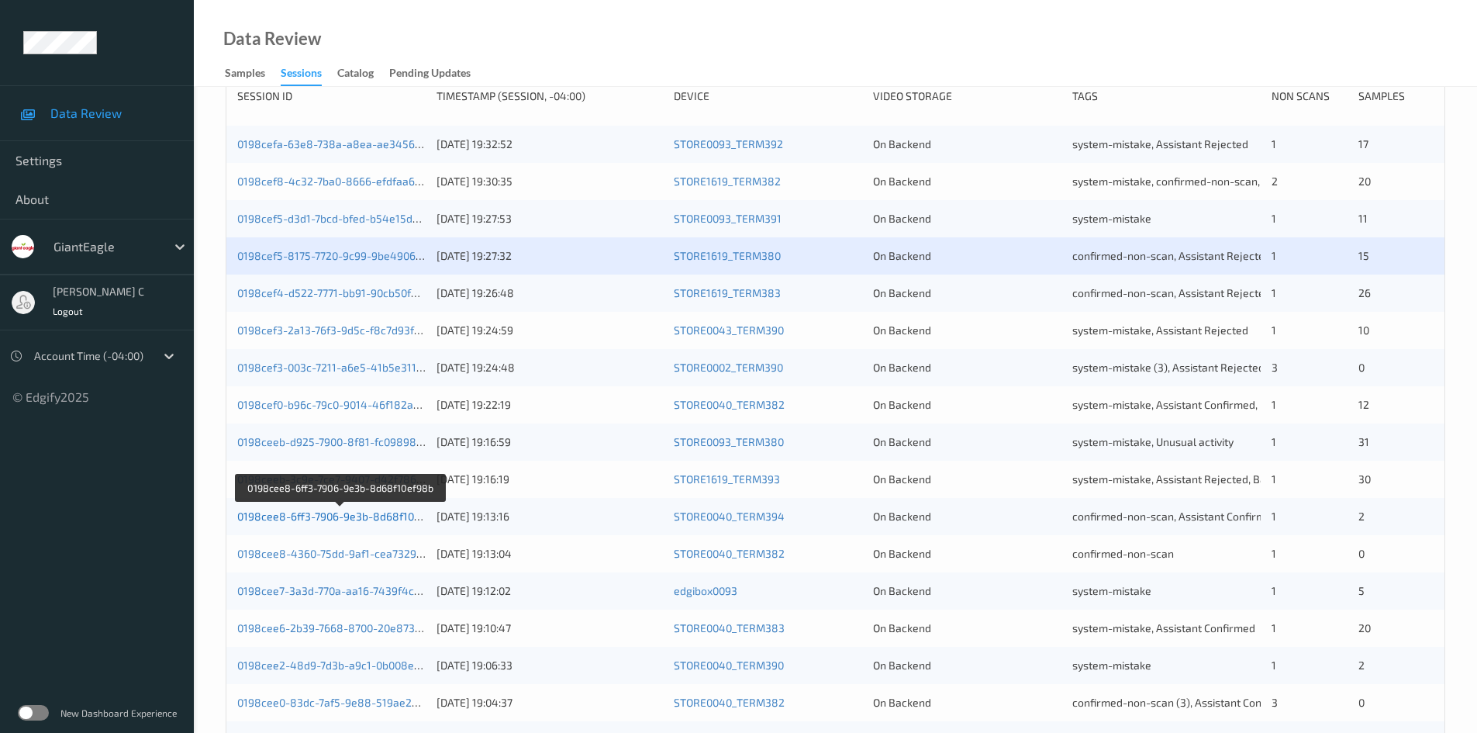
click at [334, 520] on link "0198cee8-6ff3-7906-9e3b-8d68f10ef98b" at bounding box center [340, 516] width 206 height 13
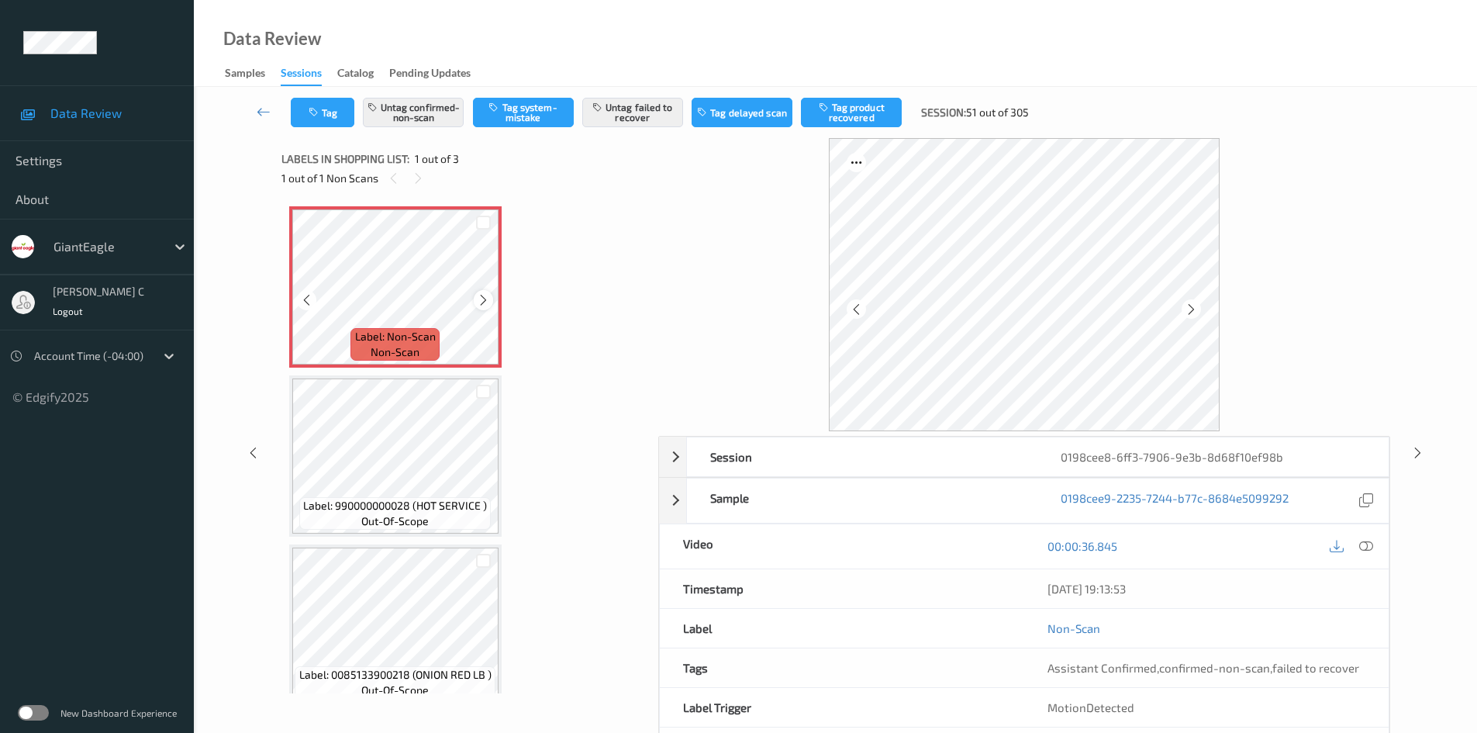
click at [479, 299] on icon at bounding box center [483, 300] width 13 height 14
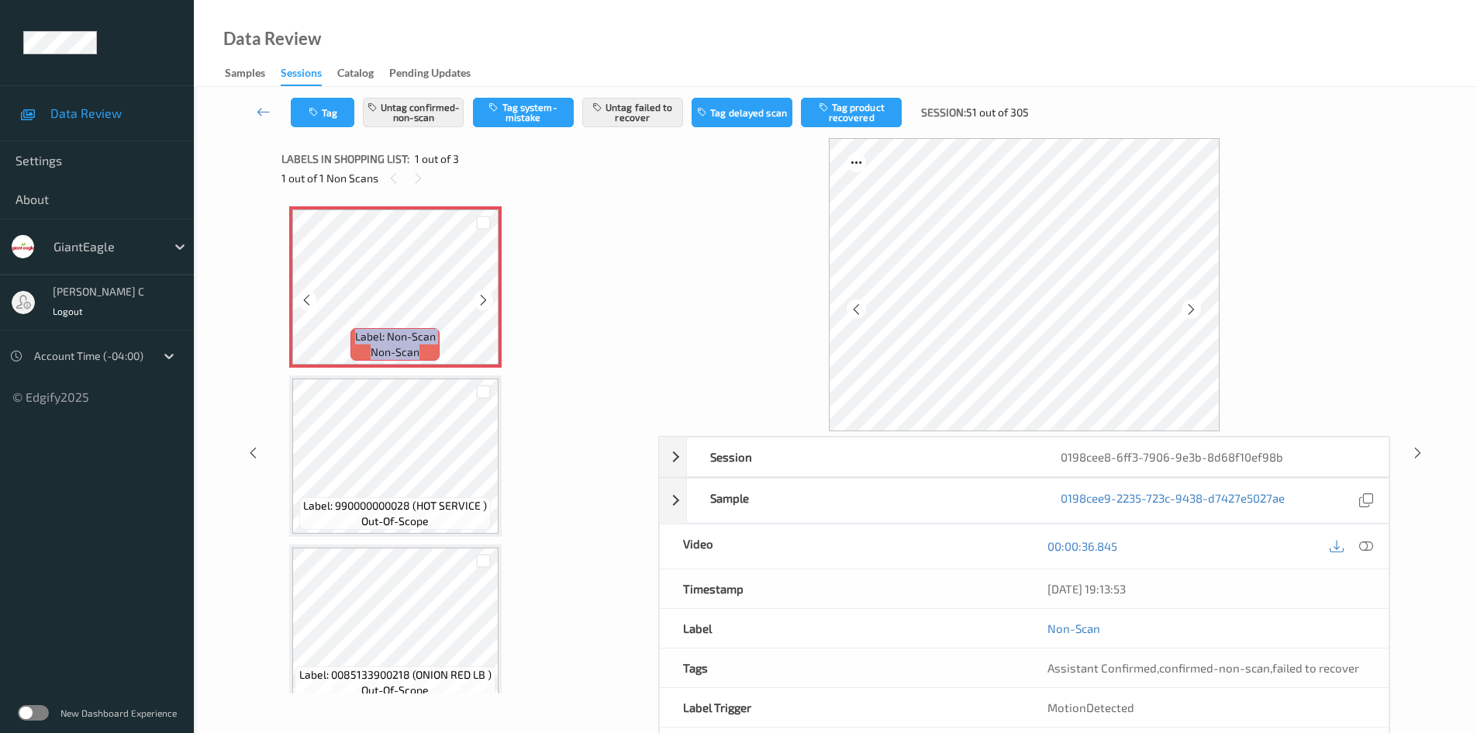
click at [479, 299] on icon at bounding box center [483, 300] width 13 height 14
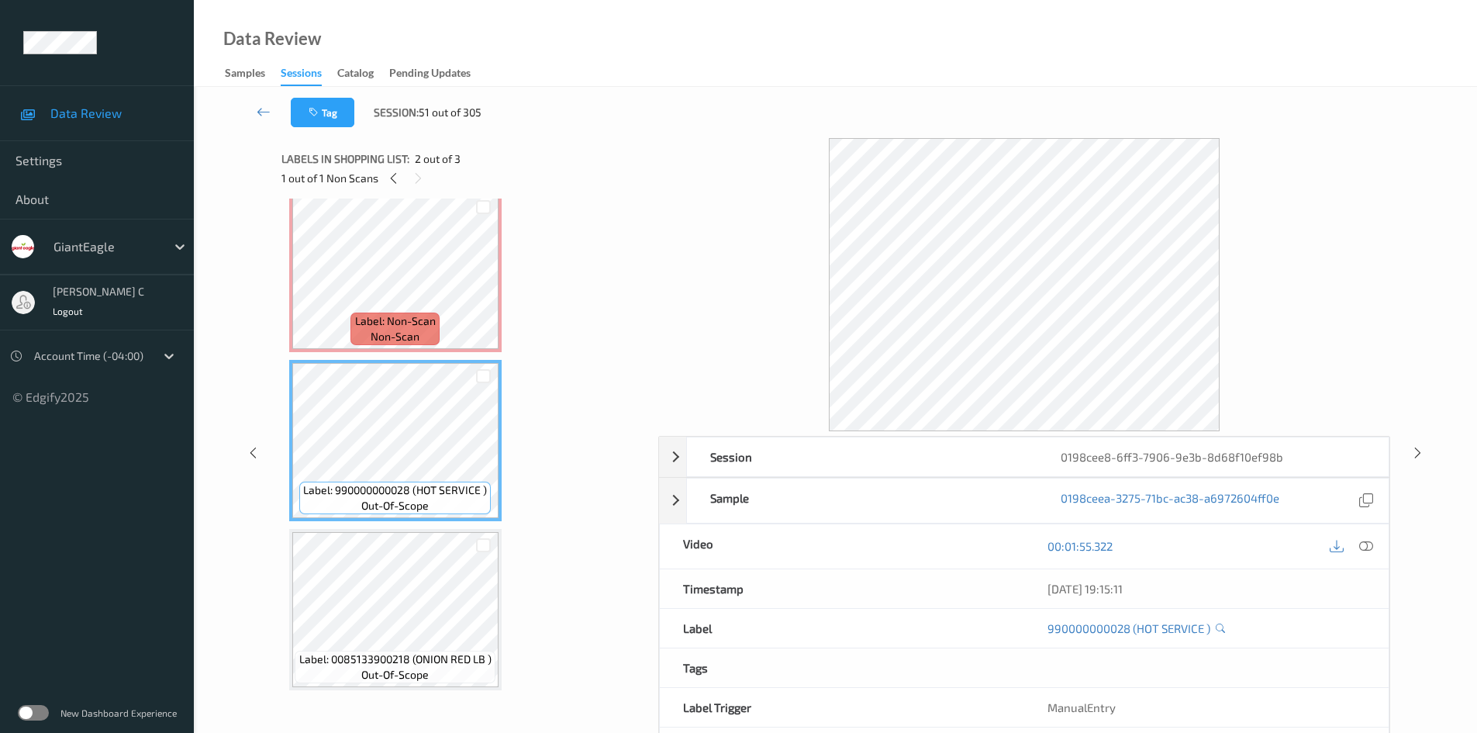
scroll to position [20, 0]
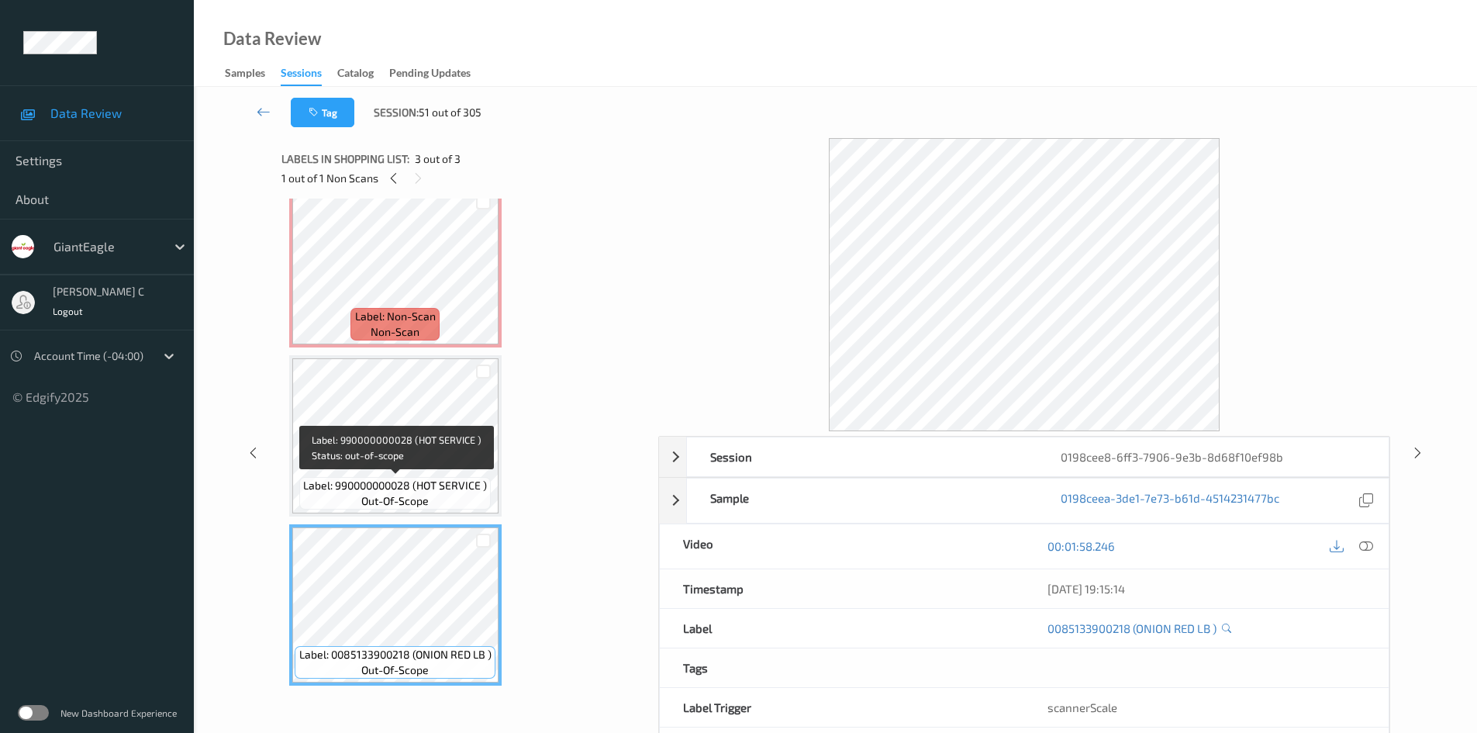
click at [419, 482] on span "Label: 990000000028 (HOT SERVICE )" at bounding box center [395, 486] width 184 height 16
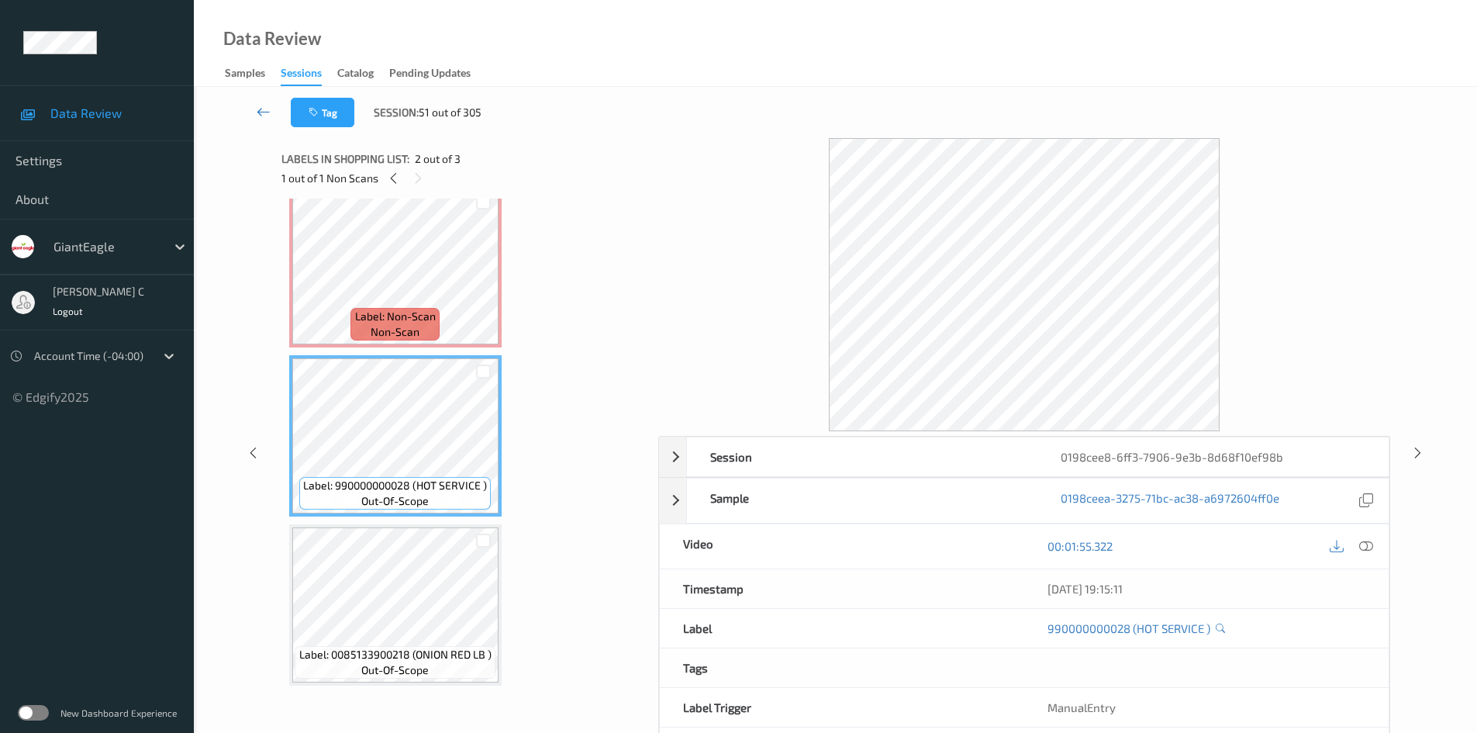
click at [264, 112] on icon at bounding box center [264, 112] width 14 height 16
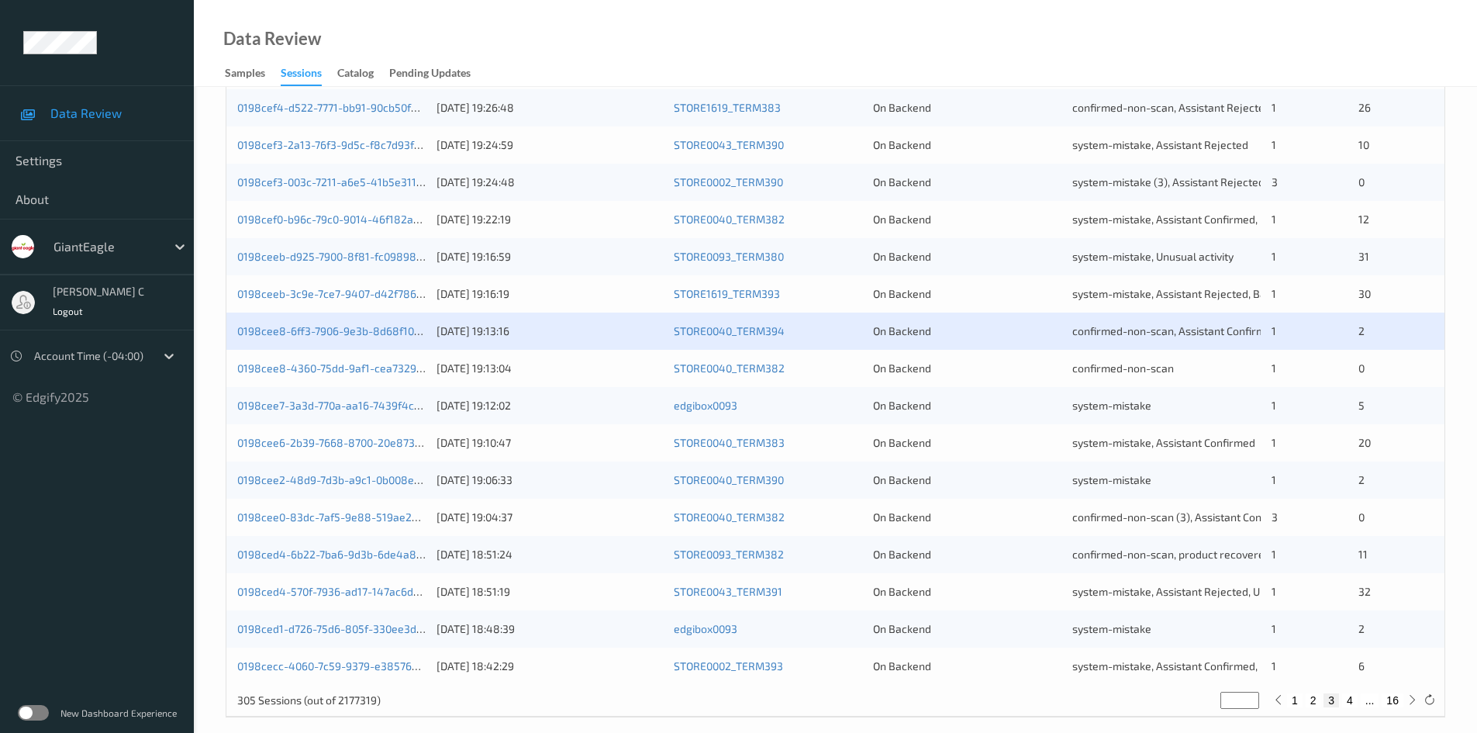
scroll to position [434, 0]
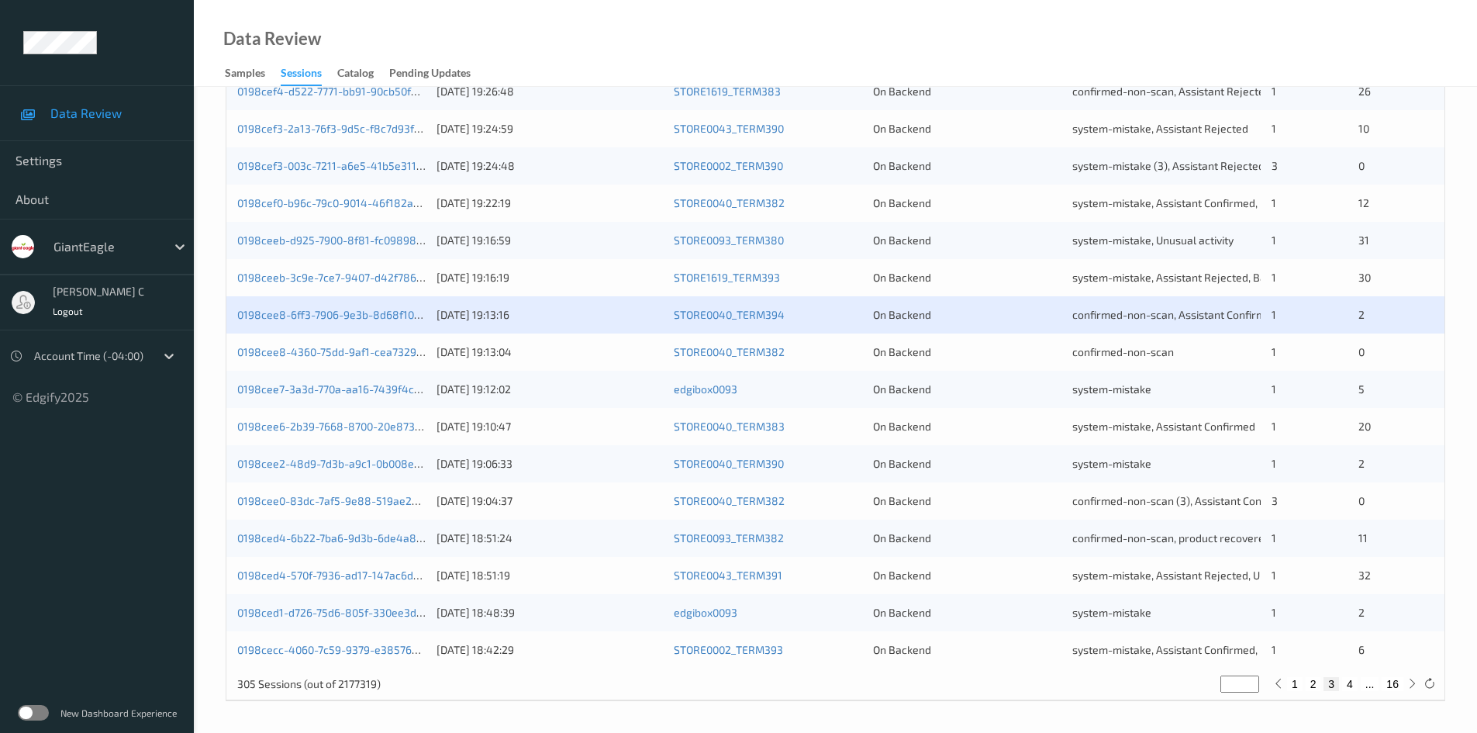
click at [1349, 685] on button "4" at bounding box center [1351, 684] width 16 height 14
type input "*"
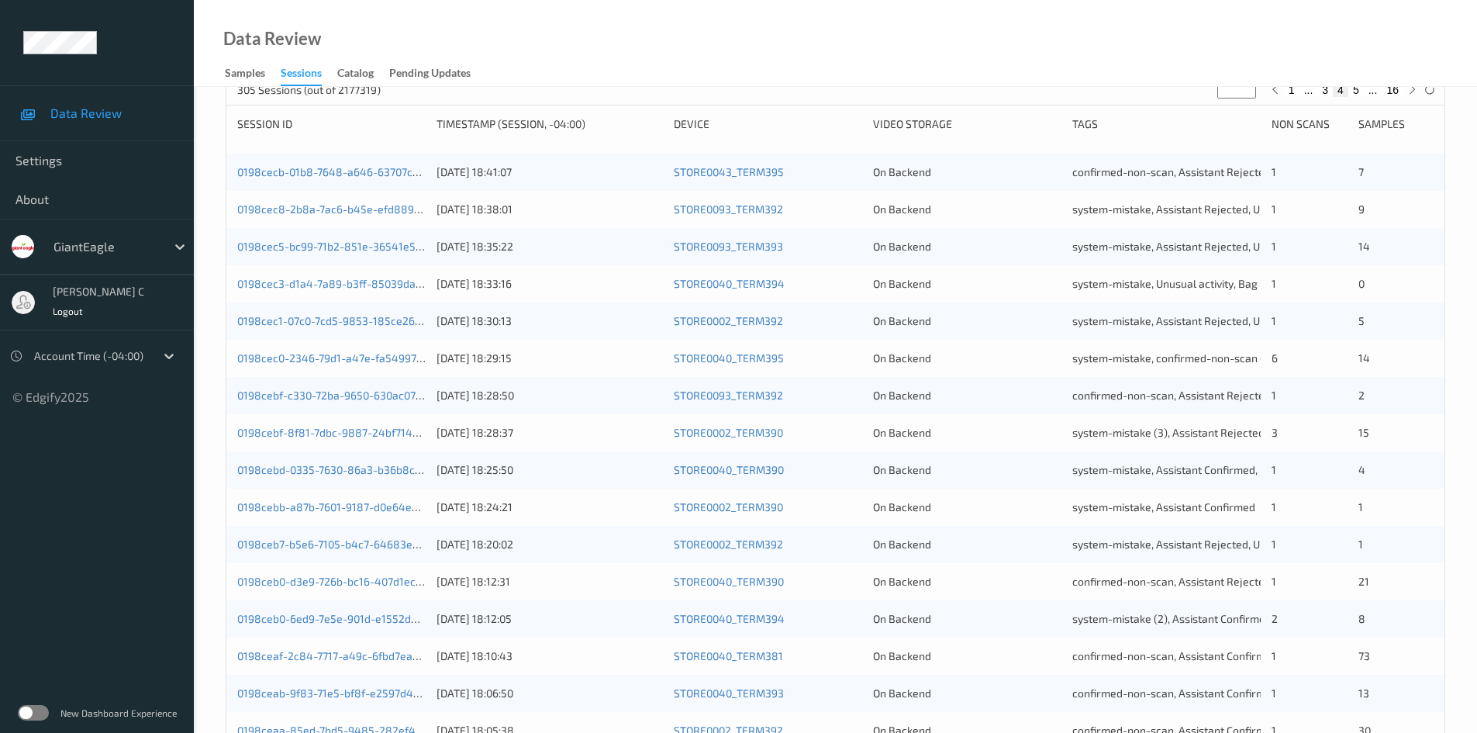
scroll to position [233, 0]
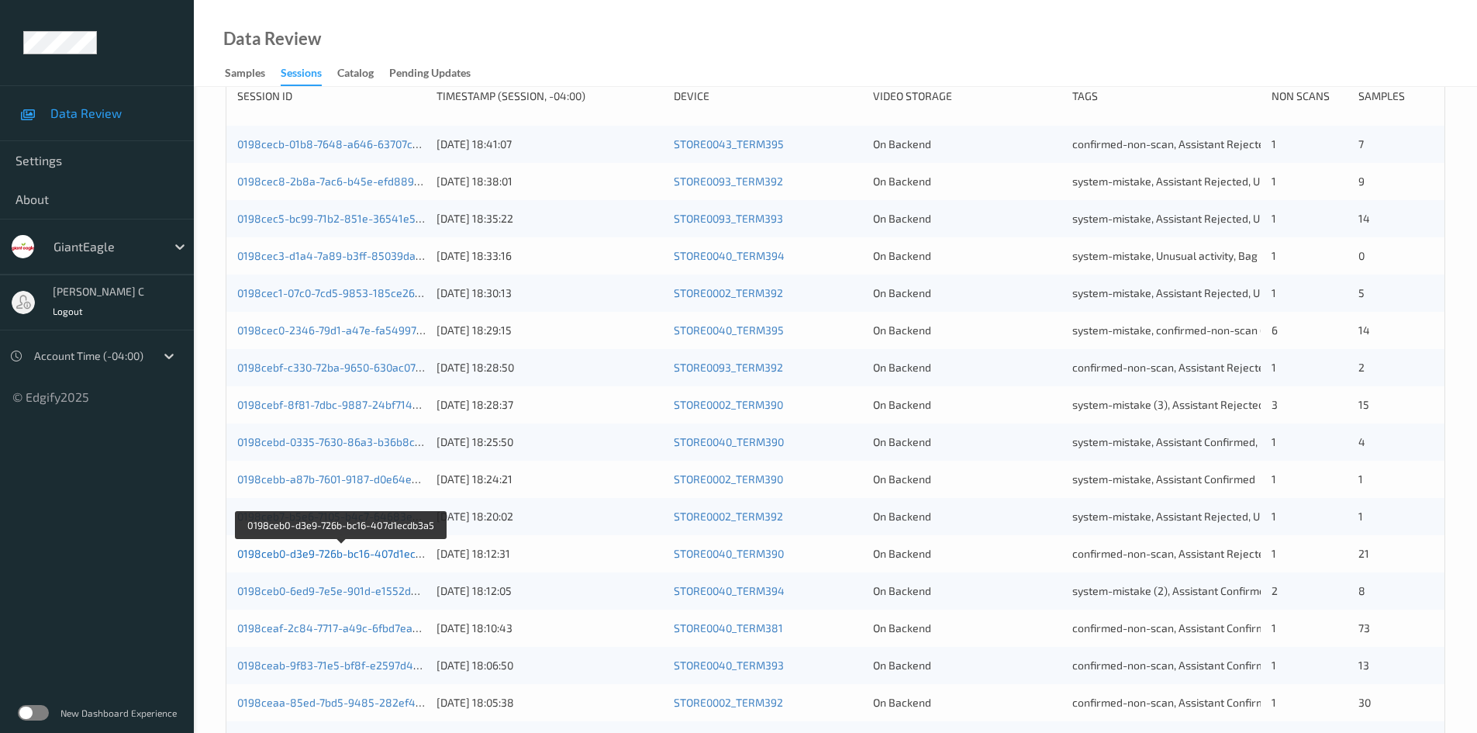
click at [378, 556] on link "0198ceb0-d3e9-726b-bc16-407d1ecdb3a5" at bounding box center [341, 553] width 209 height 13
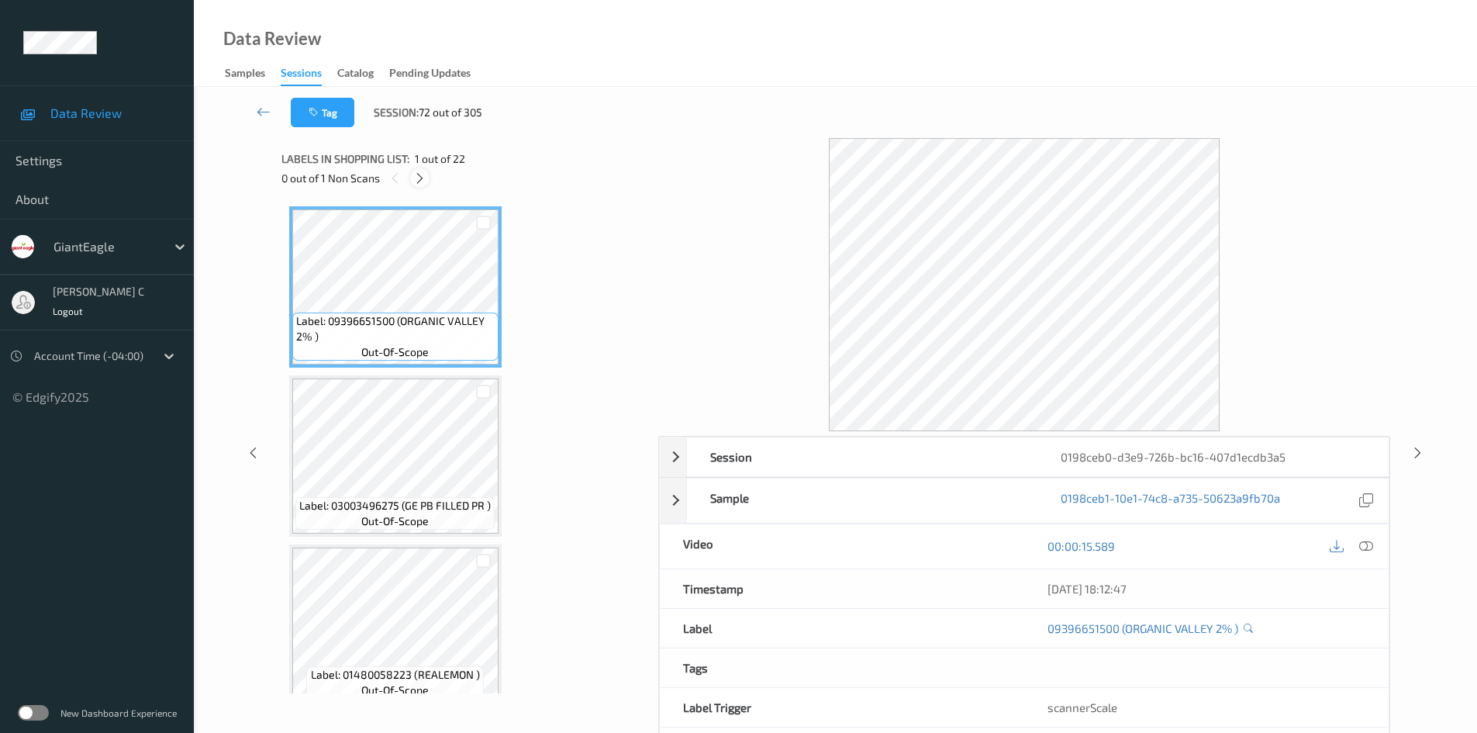
click at [420, 175] on icon at bounding box center [419, 178] width 13 height 14
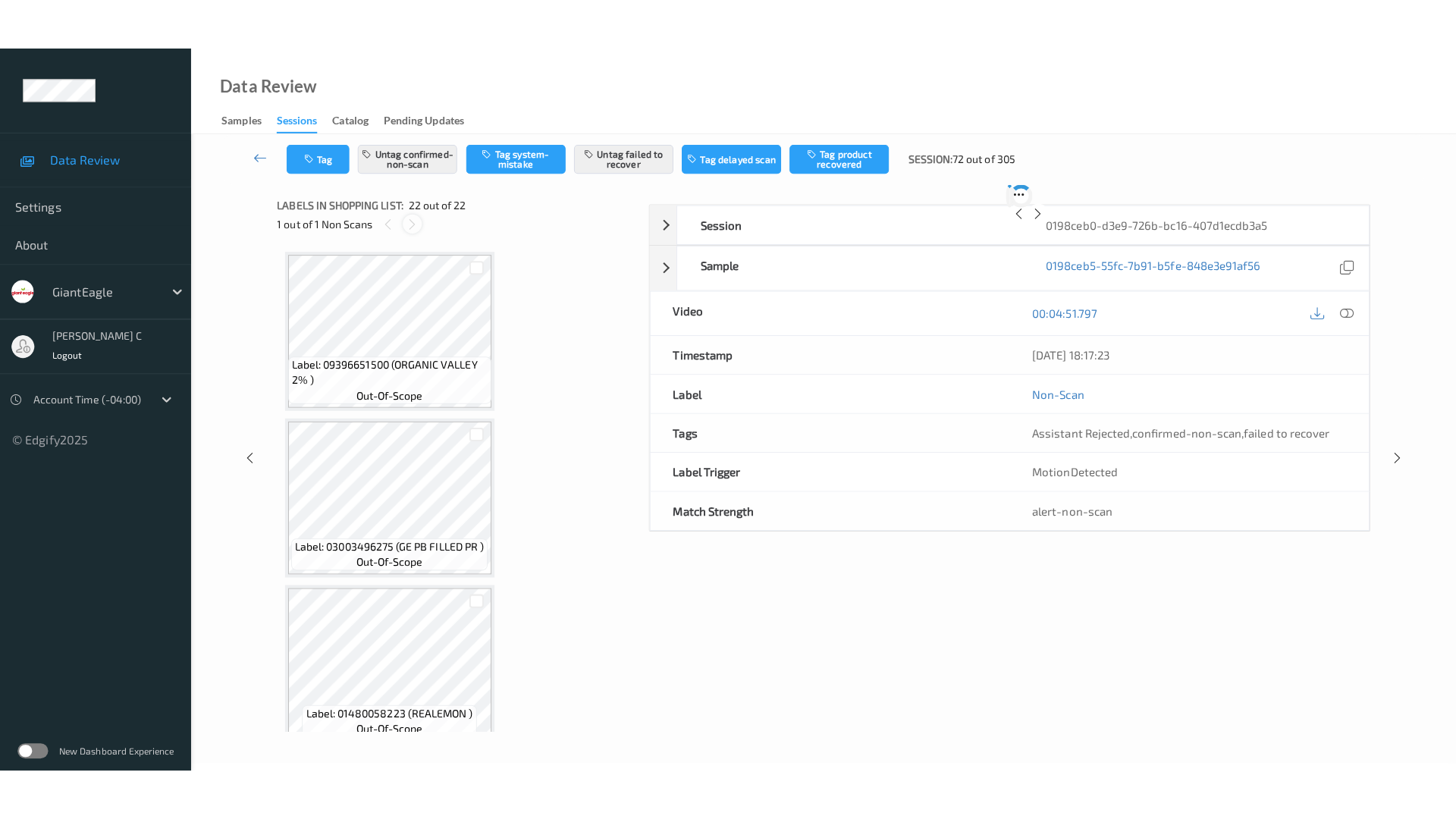
scroll to position [3160, 0]
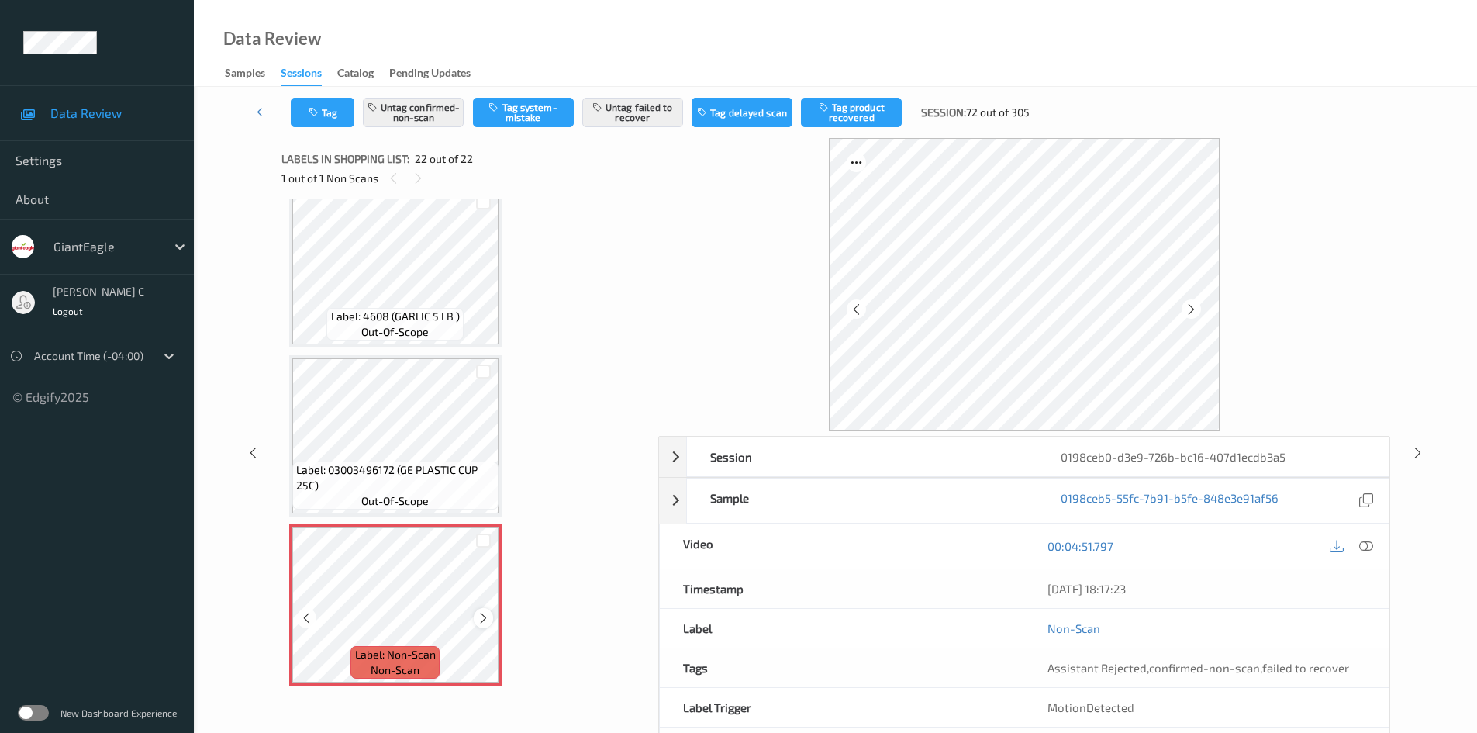
click at [482, 616] on icon at bounding box center [483, 618] width 13 height 14
click at [1365, 545] on icon at bounding box center [1367, 546] width 14 height 14
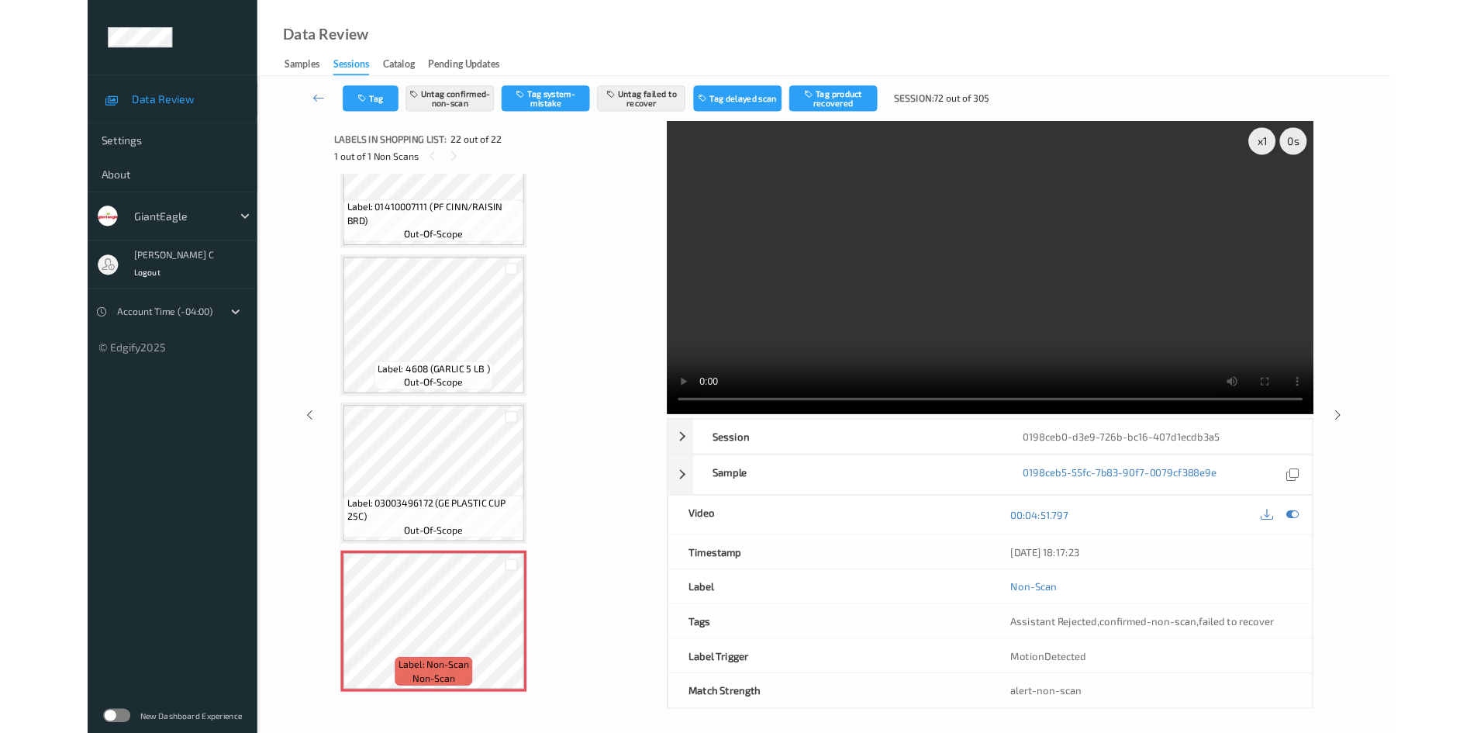
scroll to position [3128, 0]
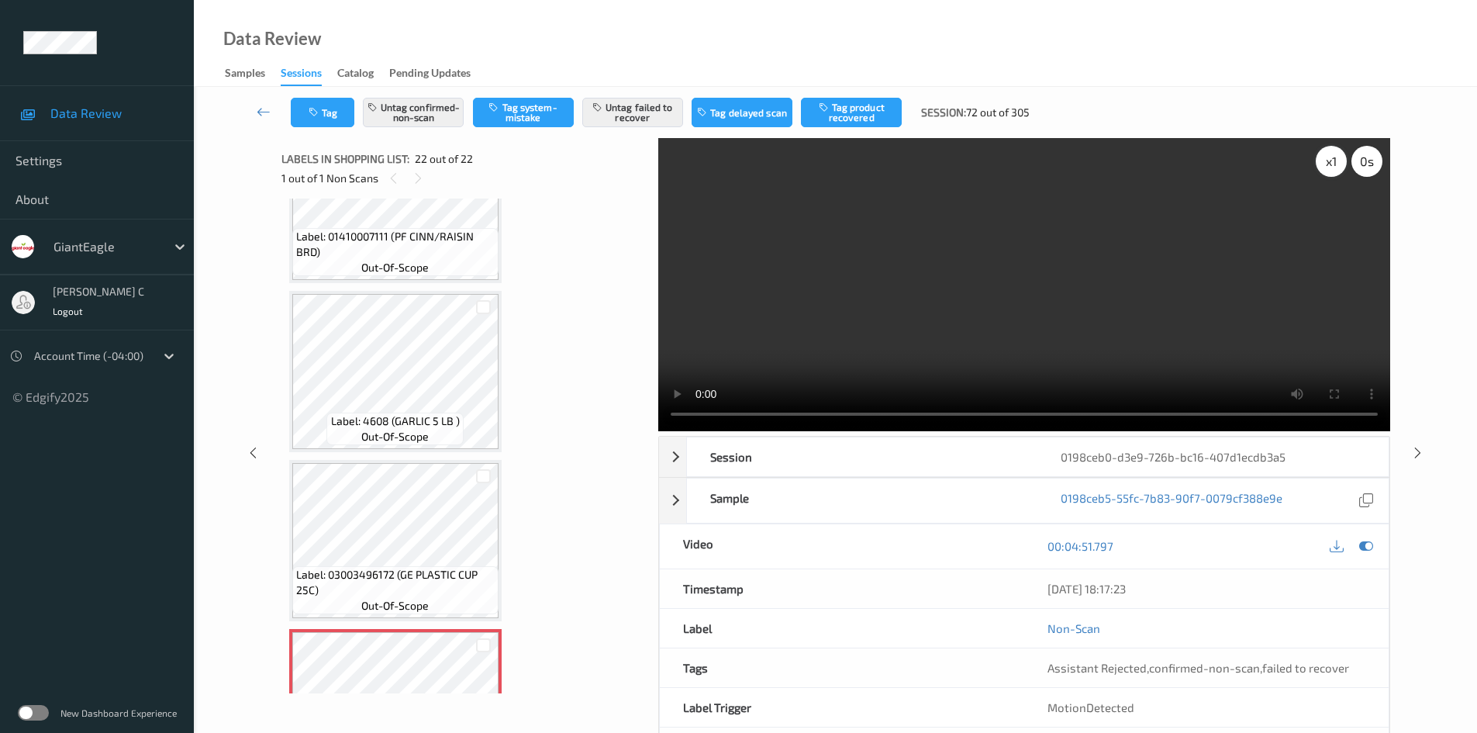
click at [1332, 171] on div "x 1" at bounding box center [1331, 161] width 31 height 31
click at [1332, 171] on div "x 2" at bounding box center [1331, 161] width 31 height 31
click at [1328, 171] on div "x 4" at bounding box center [1331, 161] width 31 height 31
click at [1328, 171] on div "x 8" at bounding box center [1331, 161] width 31 height 31
click at [1328, 171] on div "x 1" at bounding box center [1331, 161] width 31 height 31
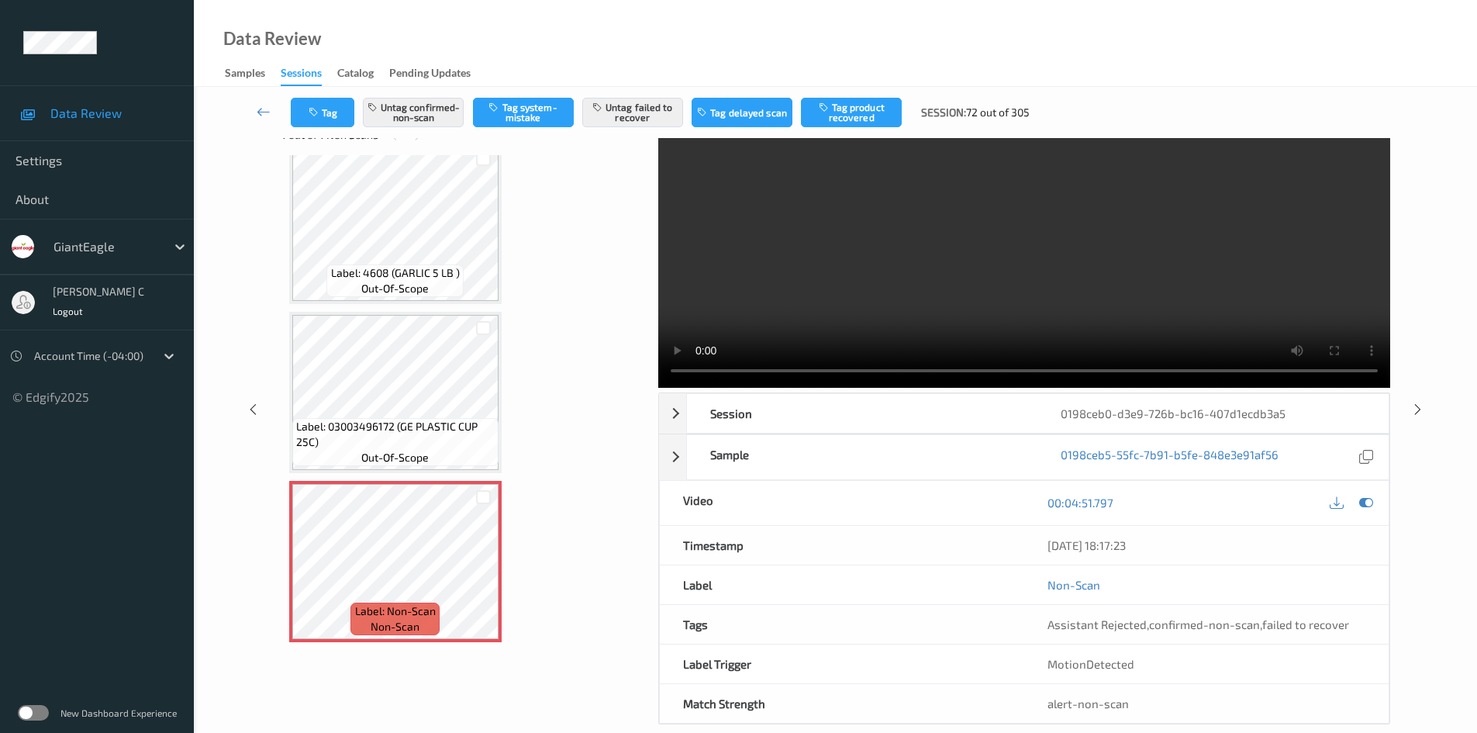
scroll to position [67, 0]
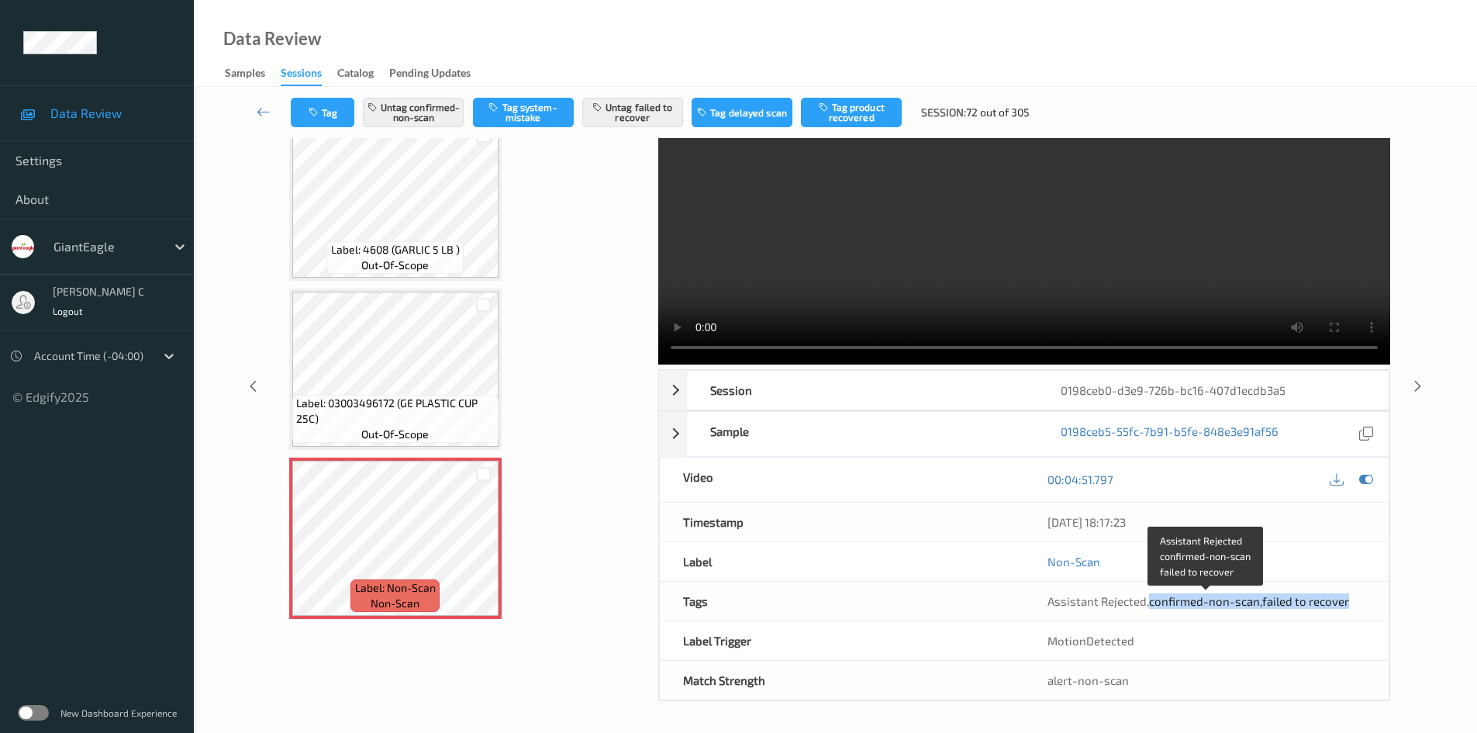
drag, startPoint x: 1150, startPoint y: 603, endPoint x: 1347, endPoint y: 601, distance: 197.0
click at [1347, 601] on div "Assistant Rejected , confirmed-non-scan , failed to recover" at bounding box center [1207, 601] width 318 height 16
copy span "confirmed-non-scan , failed to recover"
